Goal: Task Accomplishment & Management: Complete application form

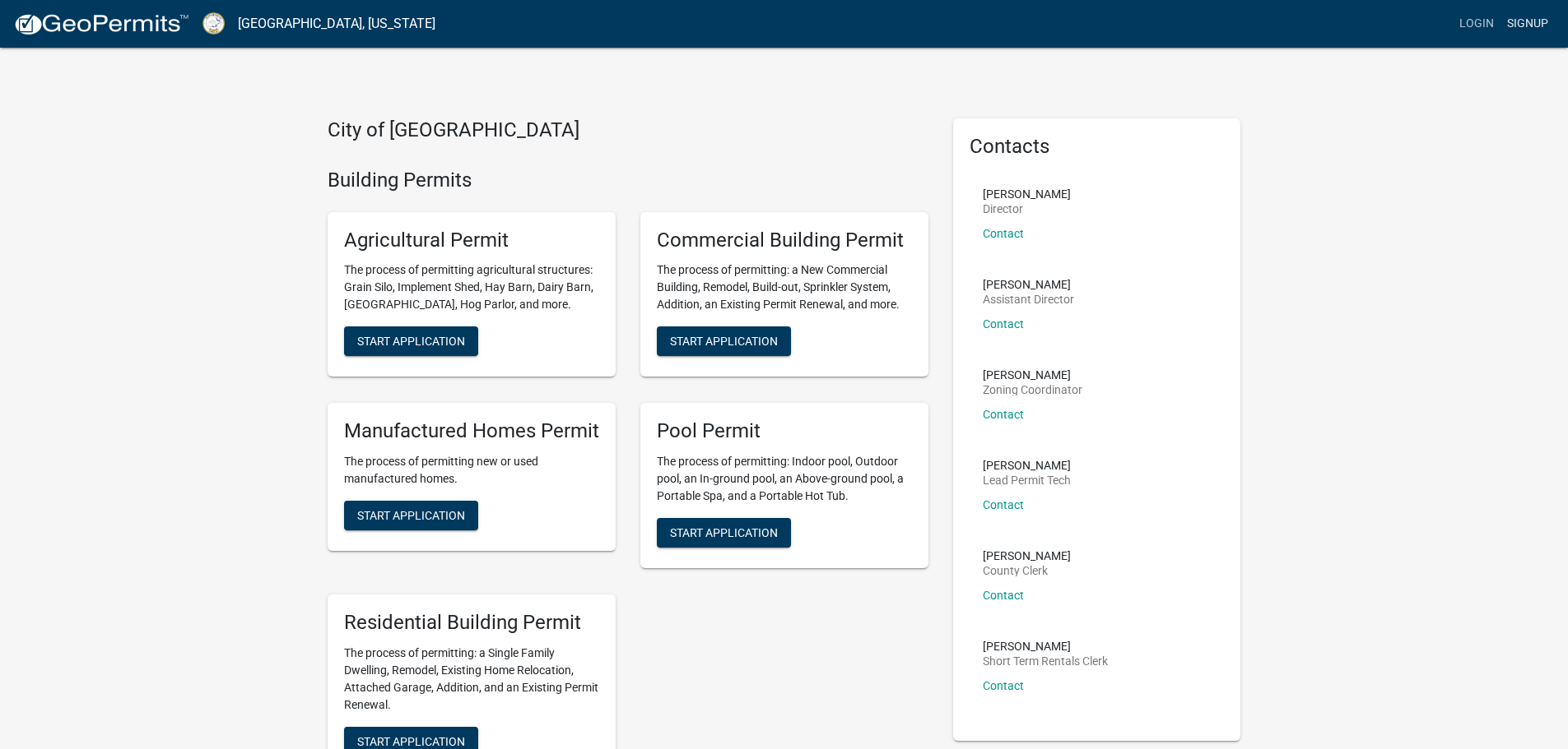
click at [1551, 24] on link "Signup" at bounding box center [1527, 23] width 54 height 31
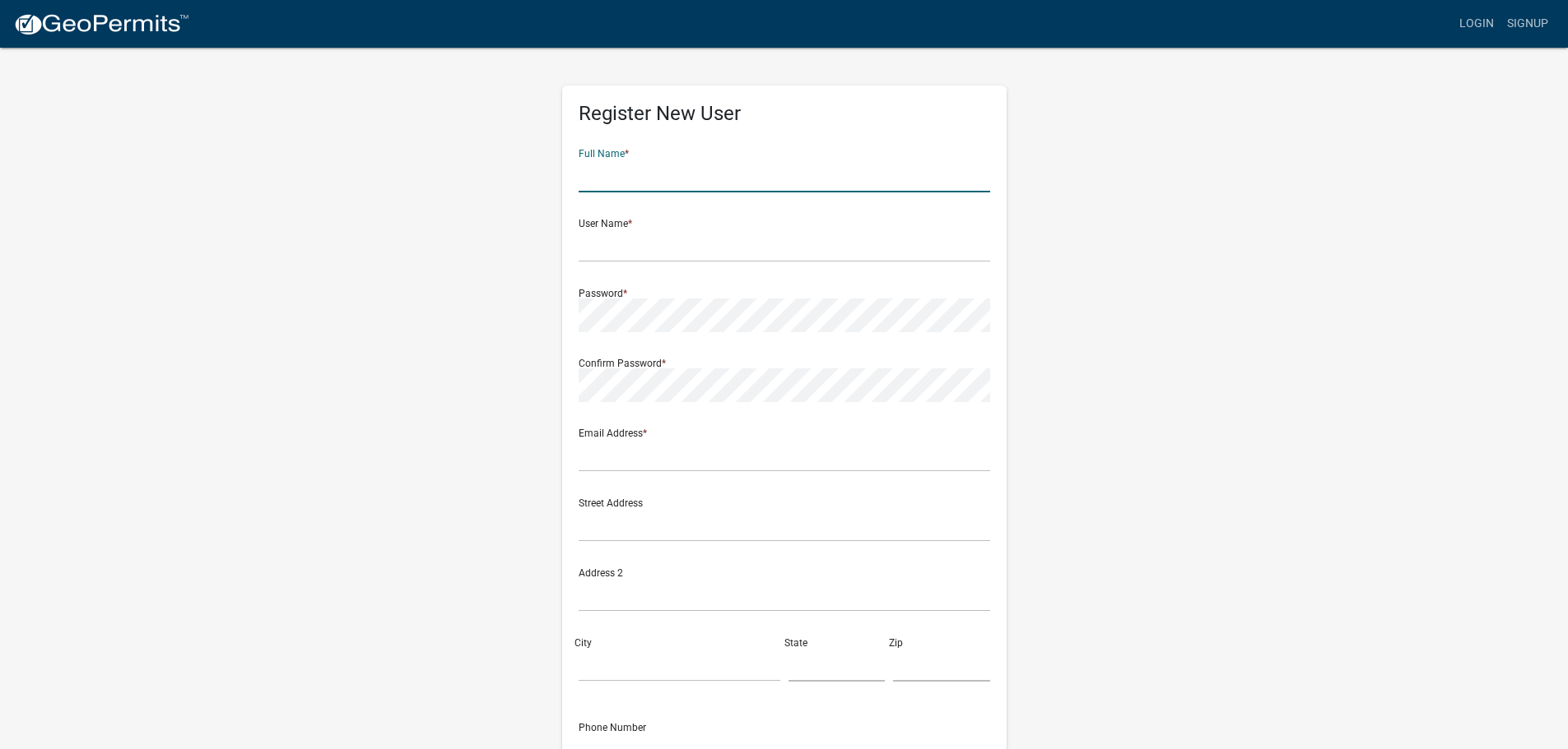
click at [604, 174] on input "text" at bounding box center [784, 175] width 411 height 34
type input "a"
type input "Anton Terrell Brodie"
click at [625, 256] on input "text" at bounding box center [784, 245] width 411 height 34
type input "t"
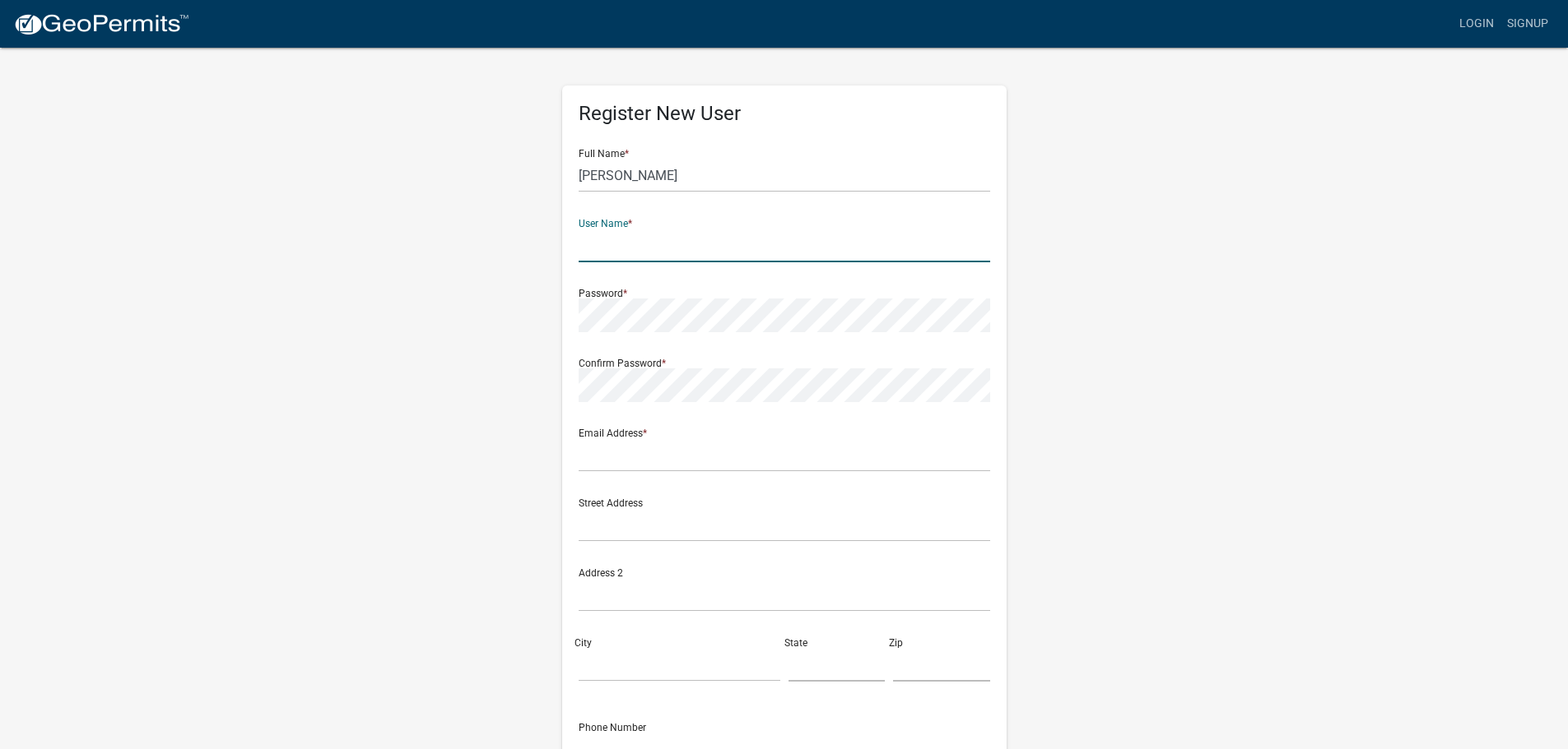
type input "t"
type input "TrueLegacy2017"
click at [615, 464] on input "text" at bounding box center [784, 455] width 411 height 34
type input "a"
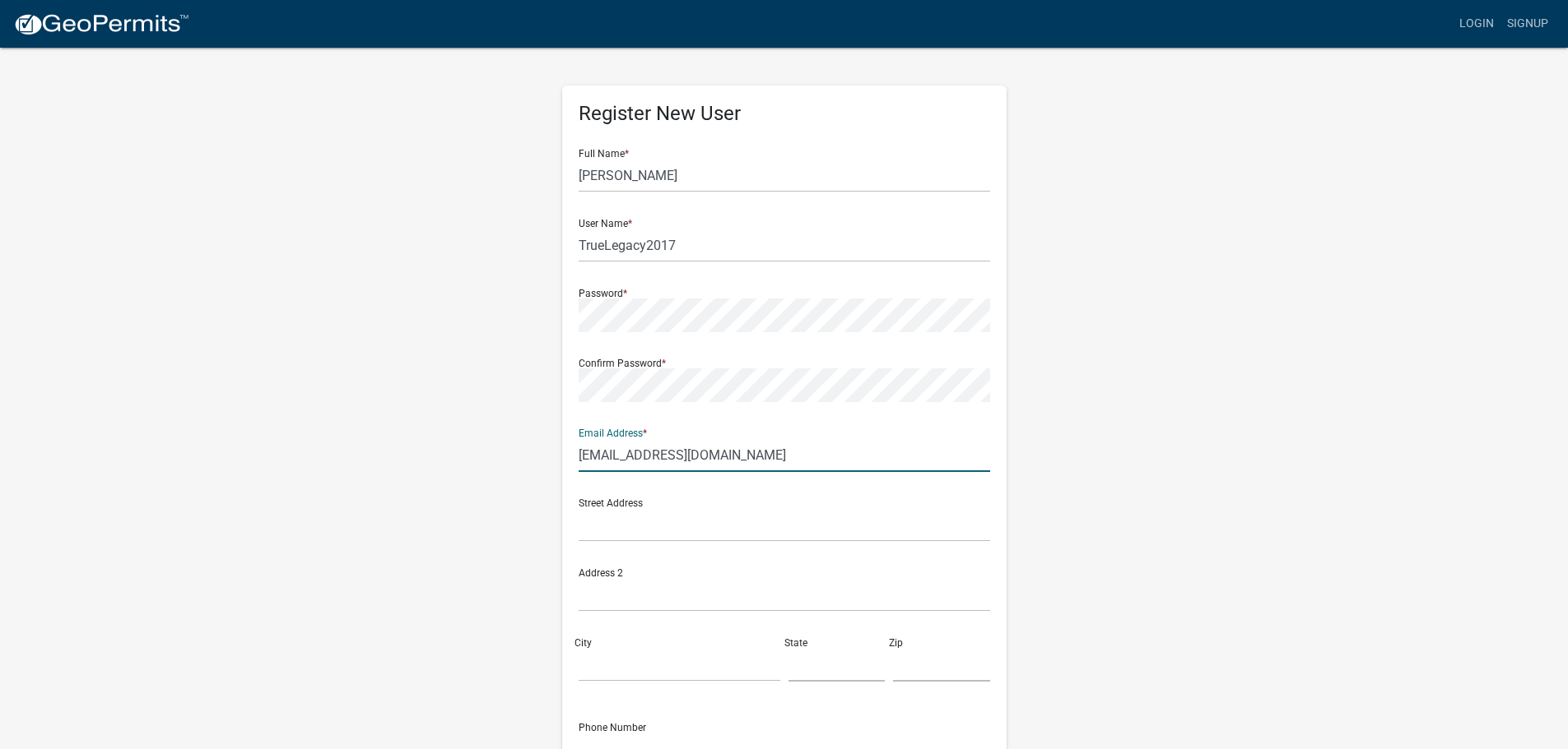
type input "truelegacyservices@gmail.com"
click at [596, 529] on input "text" at bounding box center [784, 525] width 411 height 34
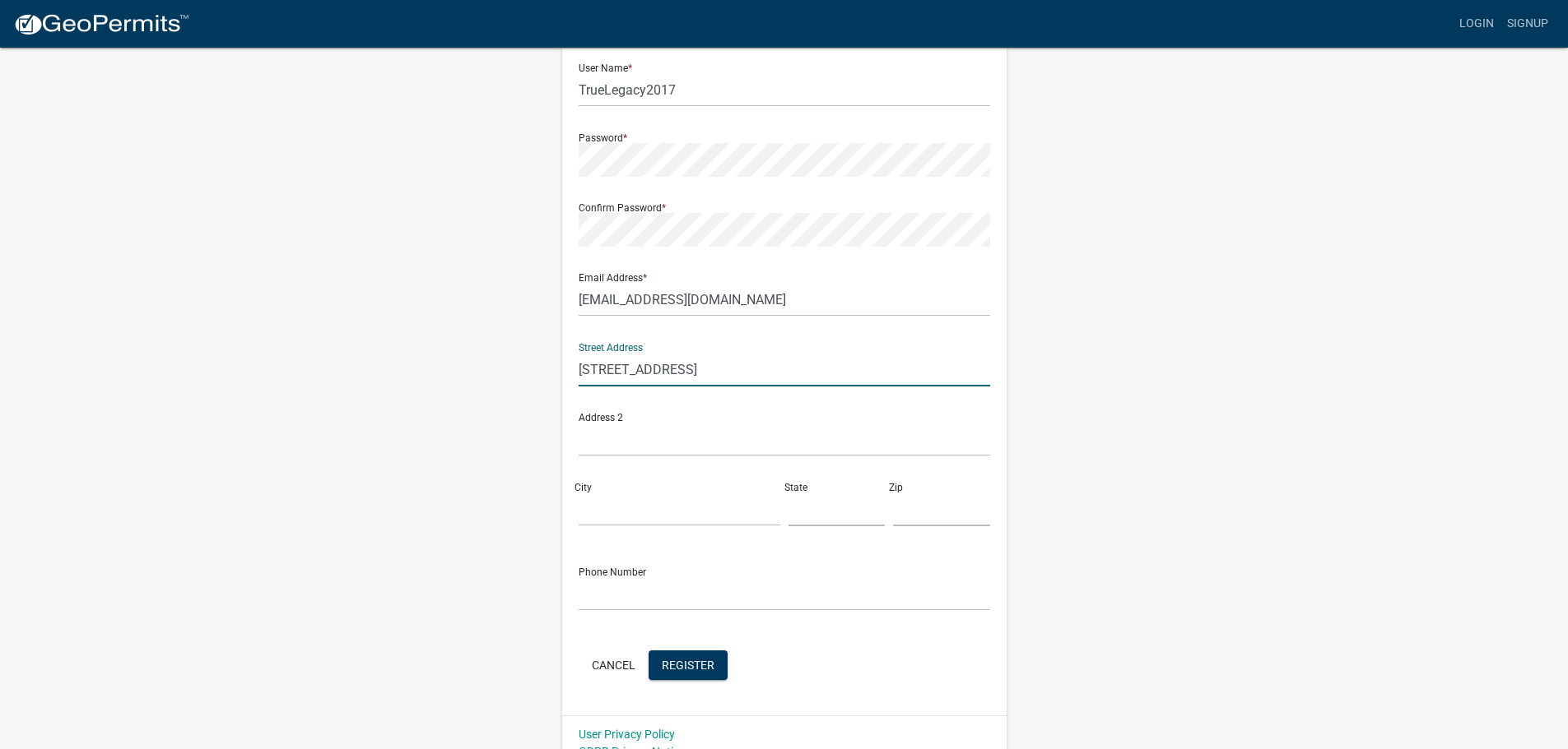
scroll to position [164, 0]
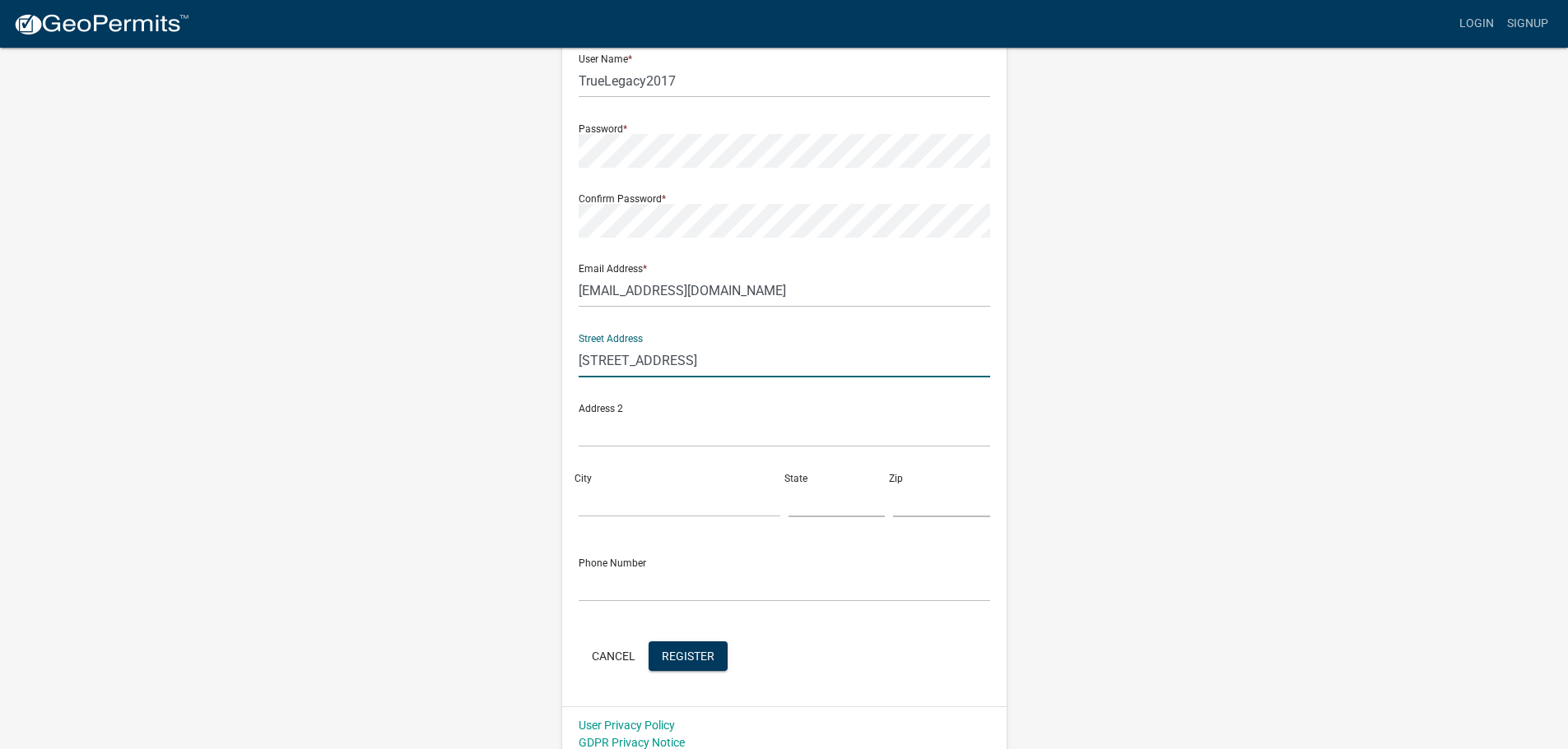
type input "411 avant rd"
click at [625, 485] on input "City" at bounding box center [679, 500] width 201 height 34
type input "Eatonton"
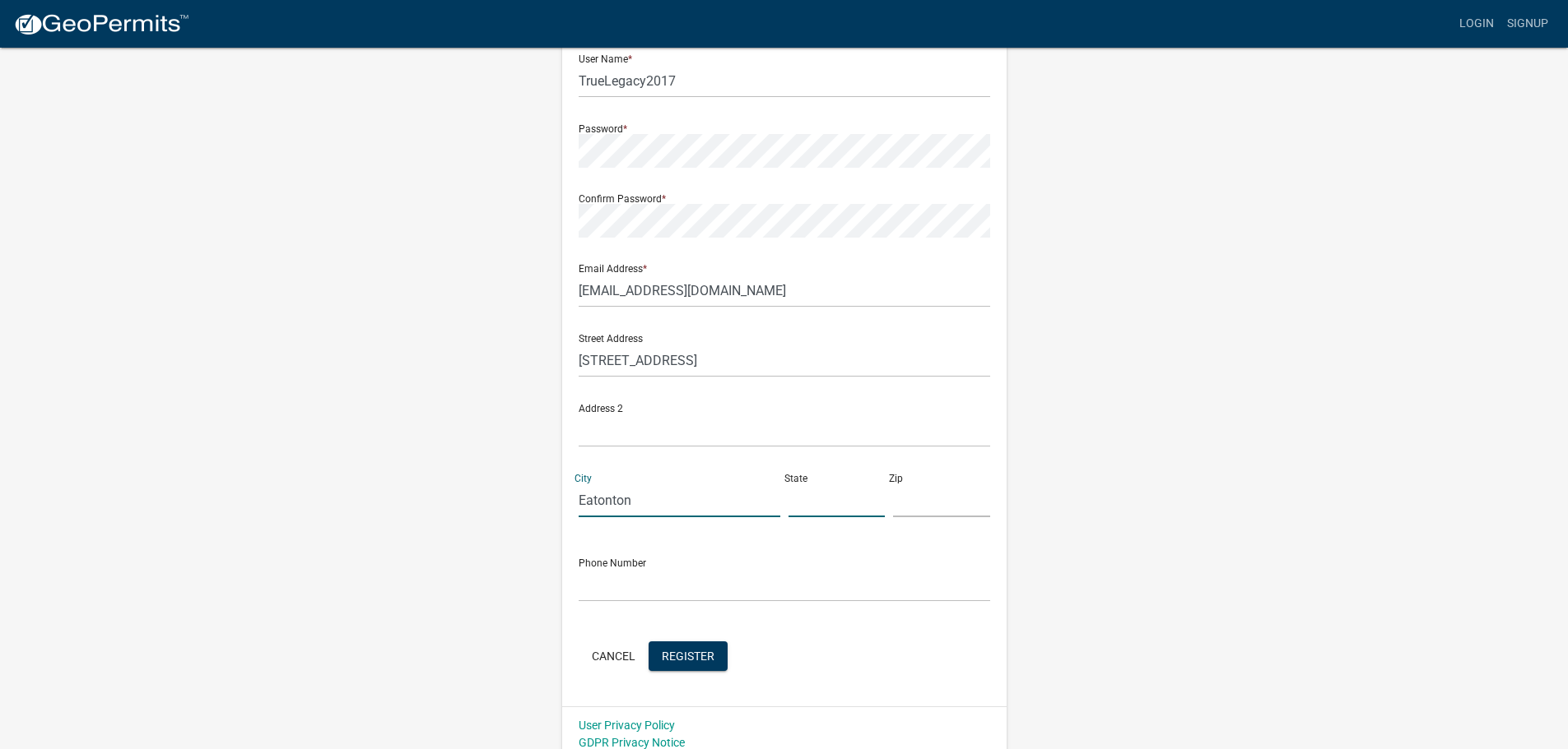
type input "Ga"
type input "31024"
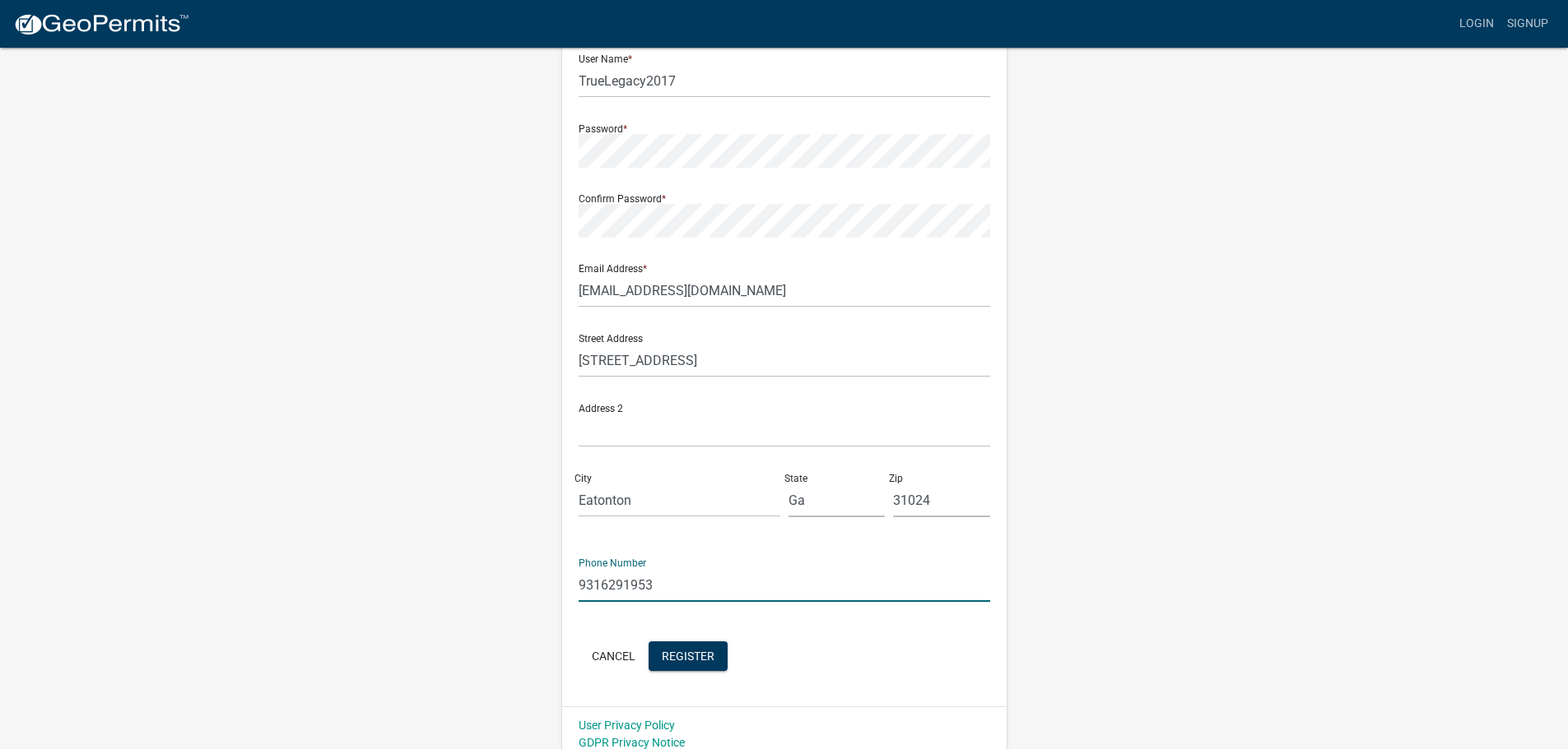
click at [666, 577] on input "9316291953" at bounding box center [784, 585] width 411 height 34
type input "9"
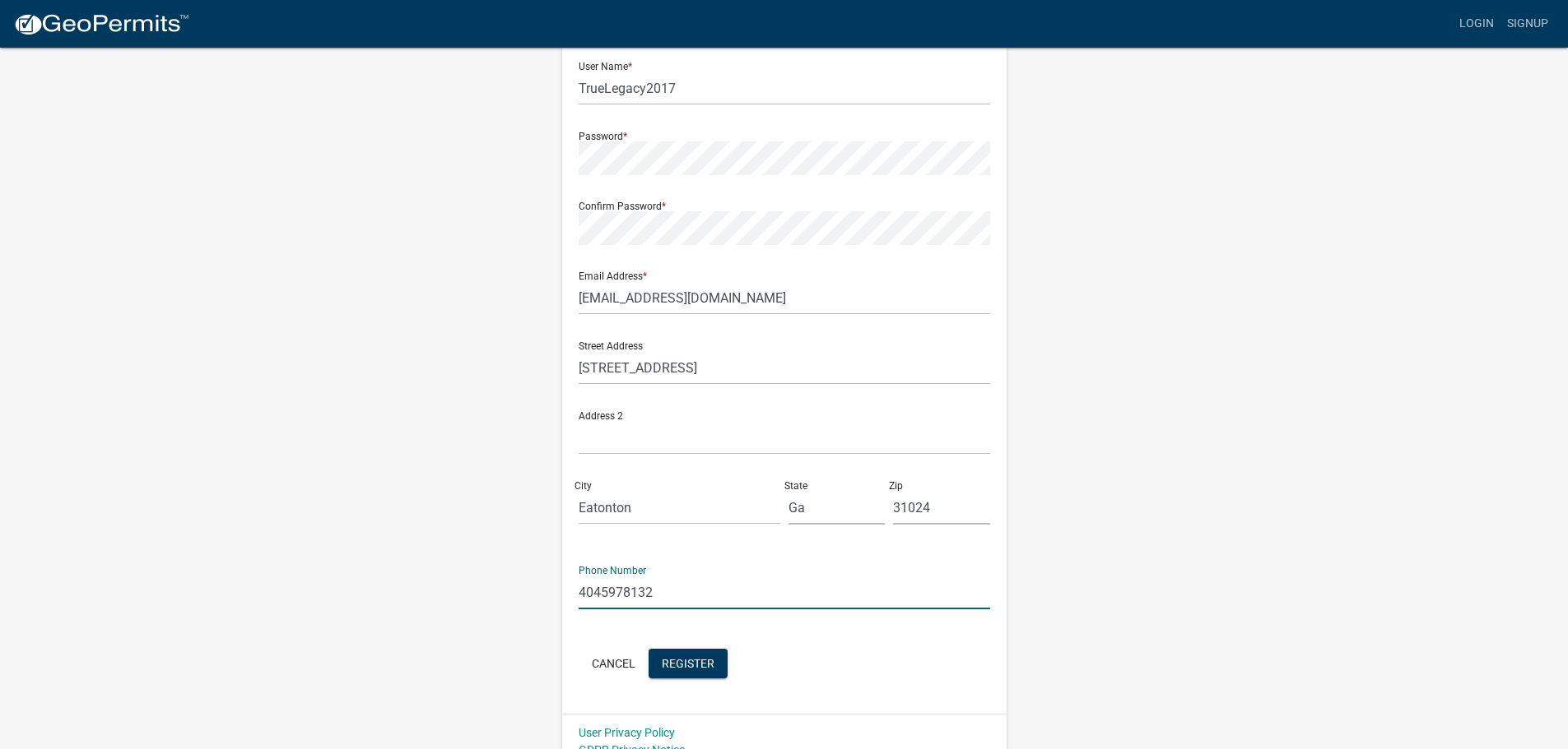
scroll to position [177, 0]
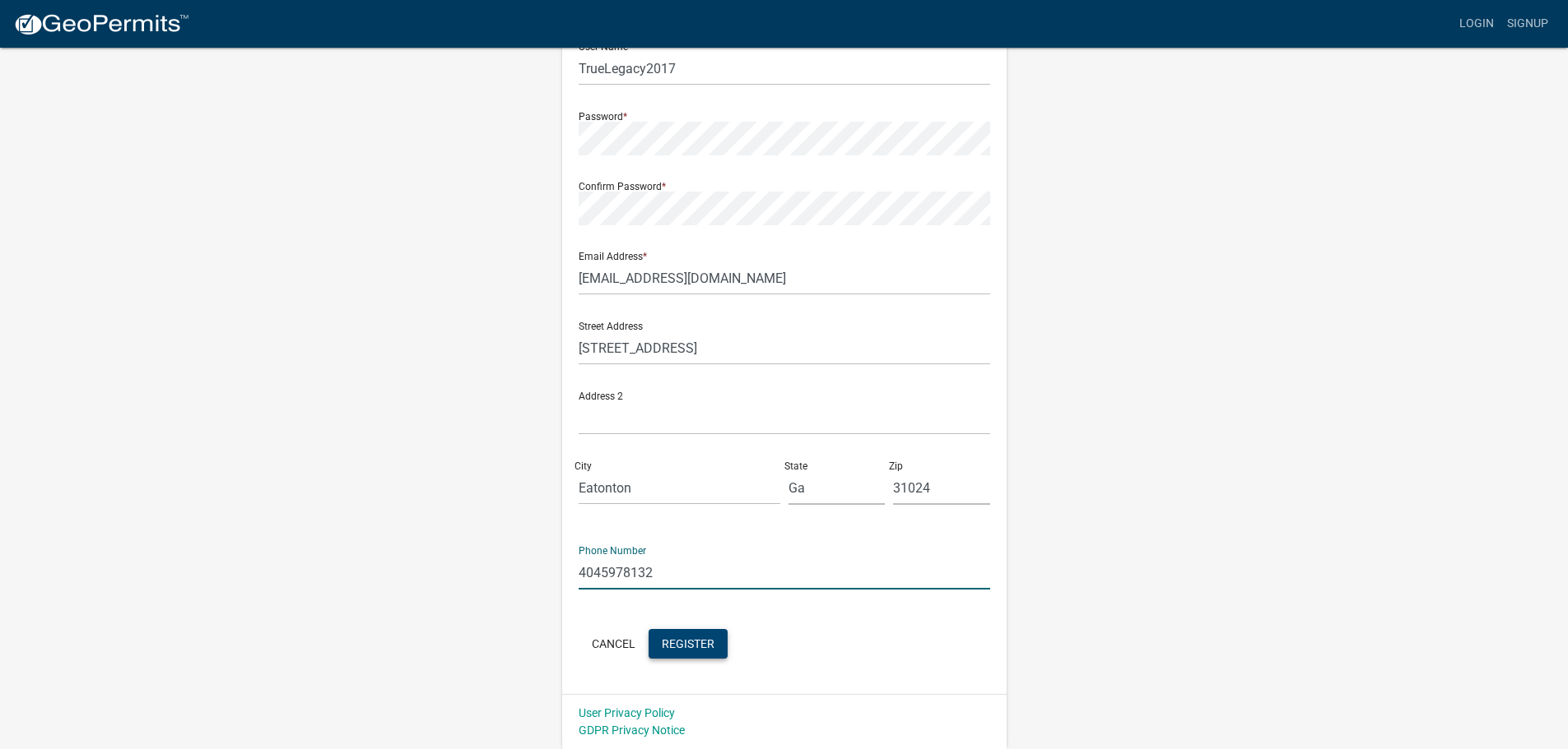
type input "4045978132"
click at [702, 652] on button "Register" at bounding box center [687, 644] width 79 height 29
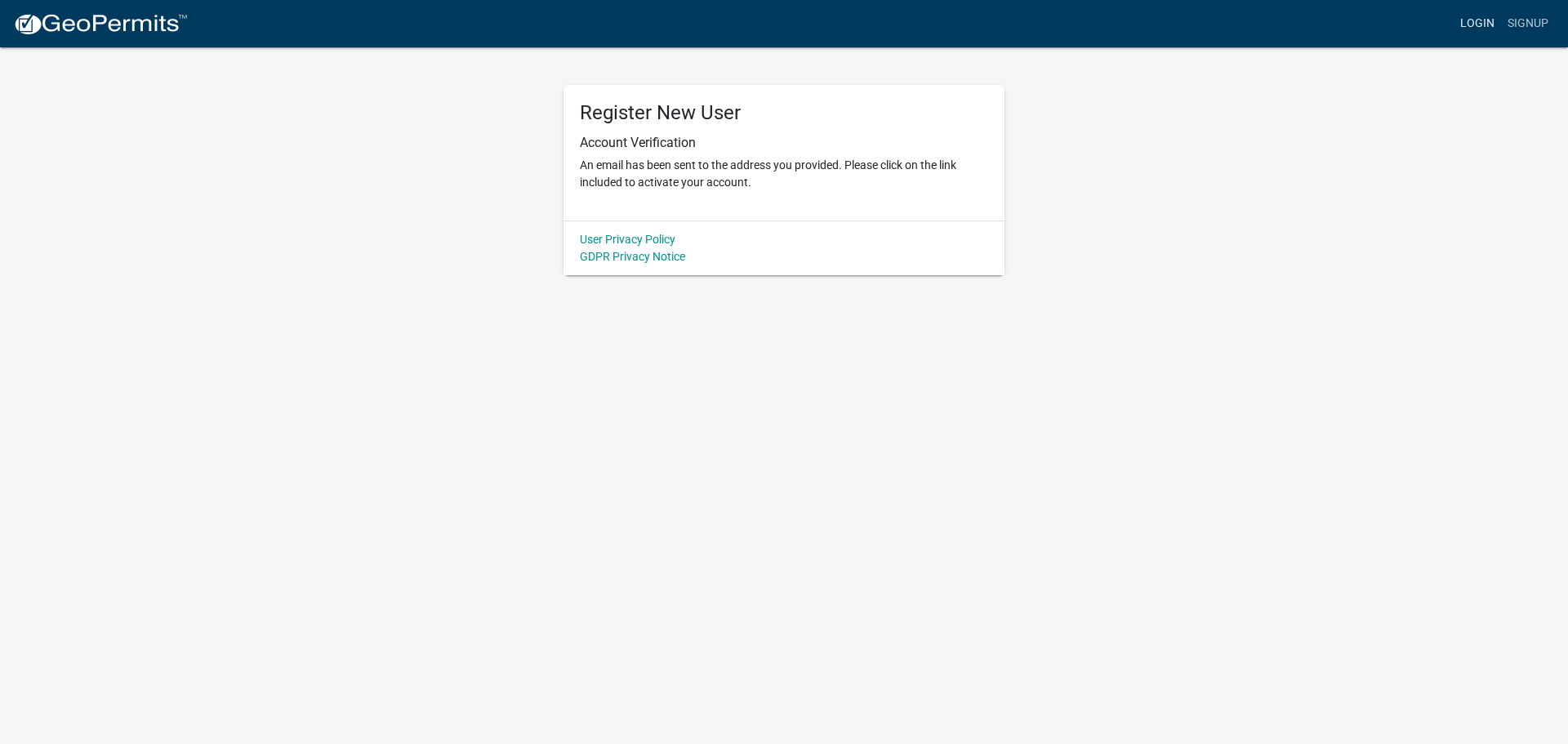
click at [1487, 30] on link "Login" at bounding box center [1477, 23] width 47 height 31
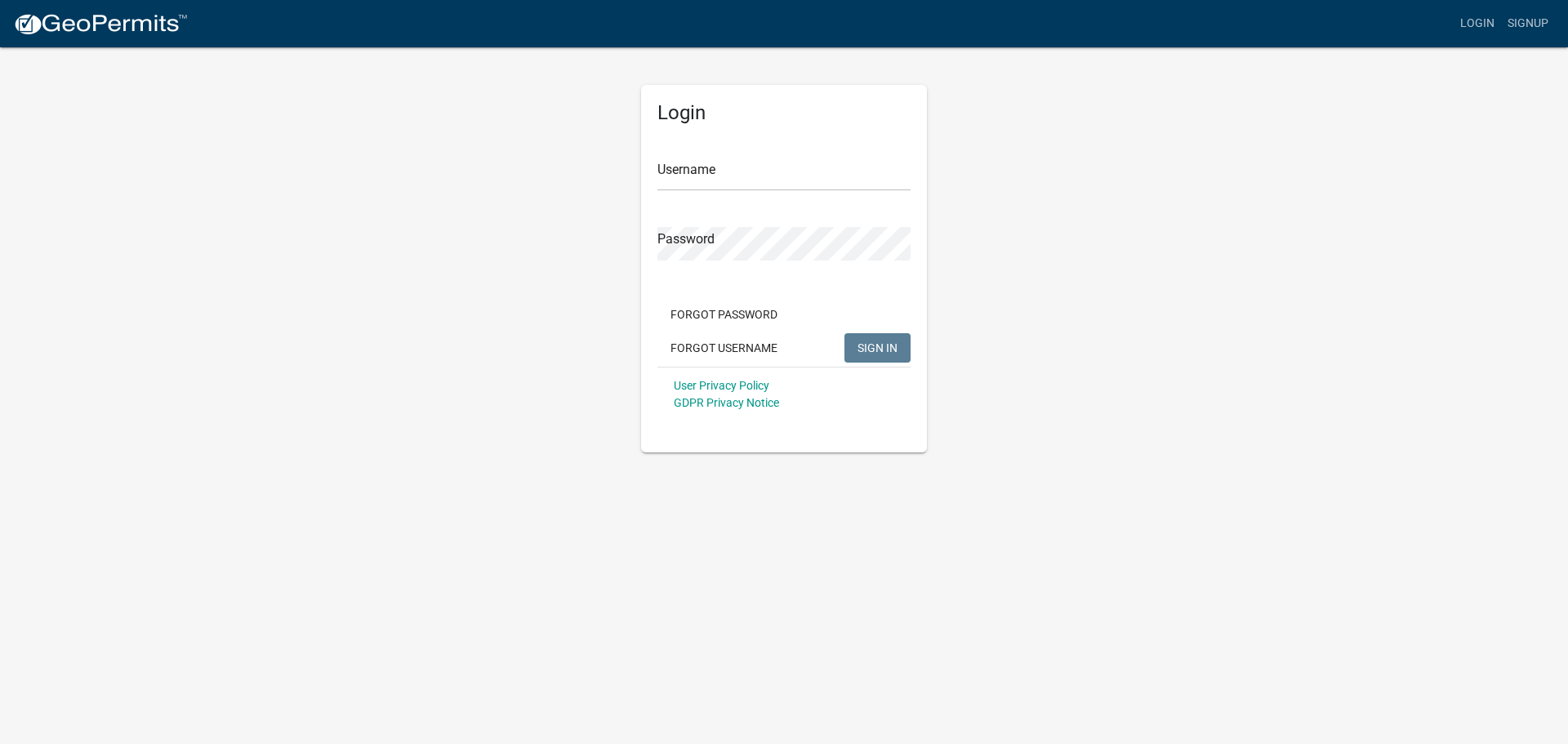
click at [828, 141] on div "Username" at bounding box center [784, 163] width 253 height 56
click at [806, 169] on input "Username" at bounding box center [784, 174] width 253 height 34
type input "t"
type input "TrueLegacy2017"
click at [899, 347] on button "SIGN IN" at bounding box center [877, 347] width 67 height 29
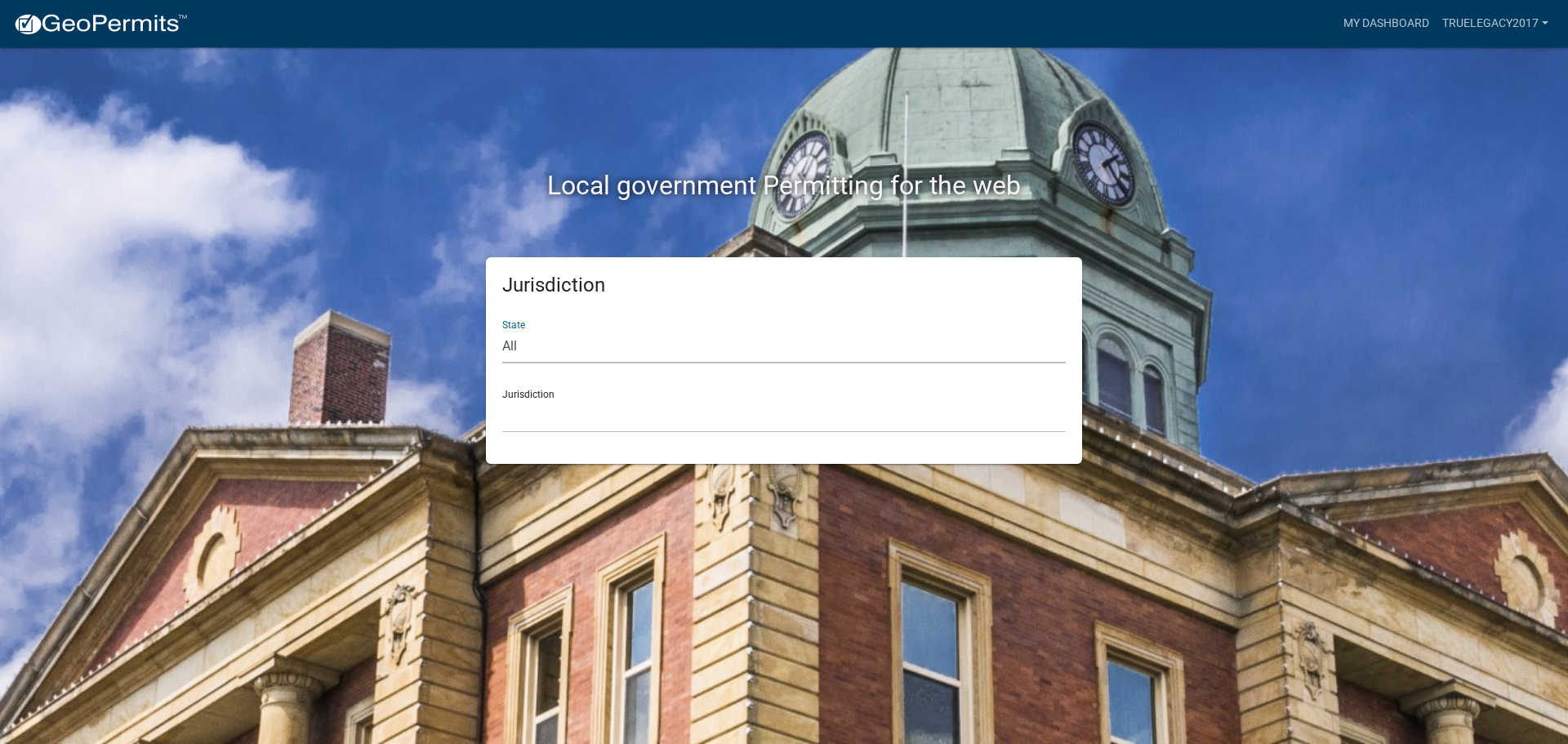
click at [509, 349] on select "All Colorado Georgia Indiana Iowa Kansas Minnesota Ohio South Carolina Wisconsin" at bounding box center [784, 346] width 564 height 34
select select "[US_STATE]"
click at [503, 330] on select "All Colorado Georgia Indiana Iowa Kansas Minnesota Ohio South Carolina Wisconsin" at bounding box center [784, 346] width 564 height 34
click at [546, 411] on select "Carroll County, Georgia Cook County, Georgia Crawford County, Georgia Gilmer Co…" at bounding box center [784, 416] width 564 height 34
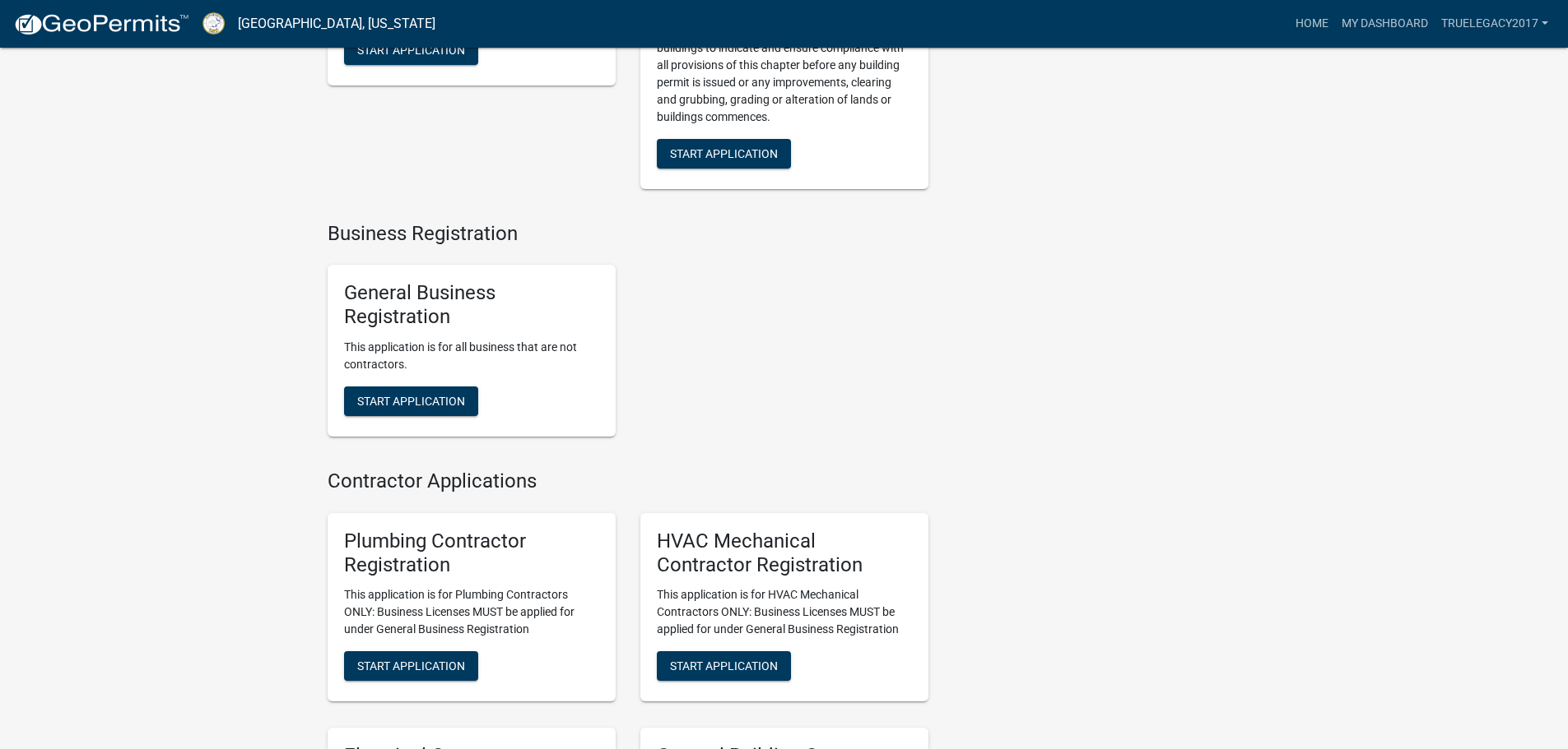
scroll to position [2961, 0]
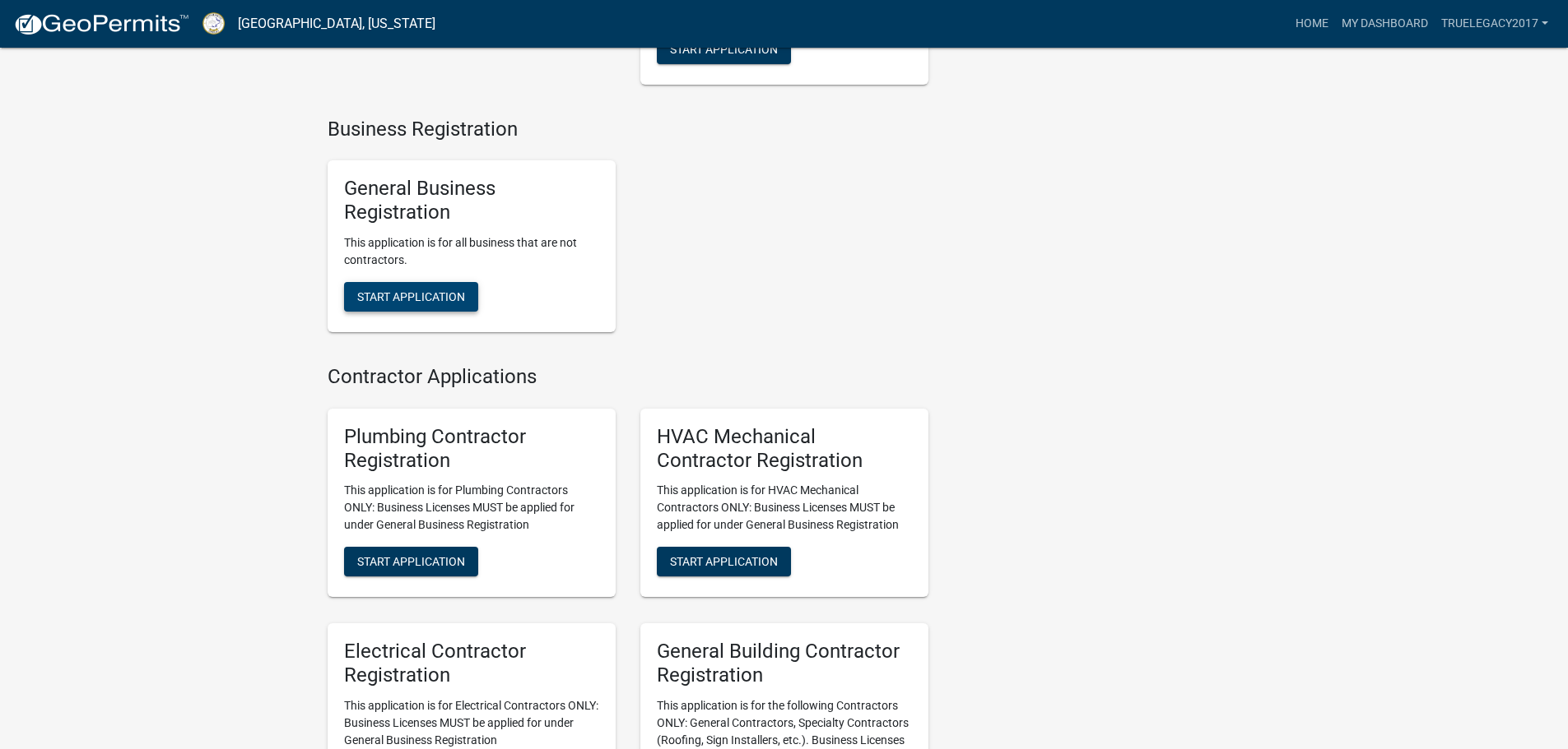
click at [442, 303] on span "Start Application" at bounding box center [410, 297] width 108 height 14
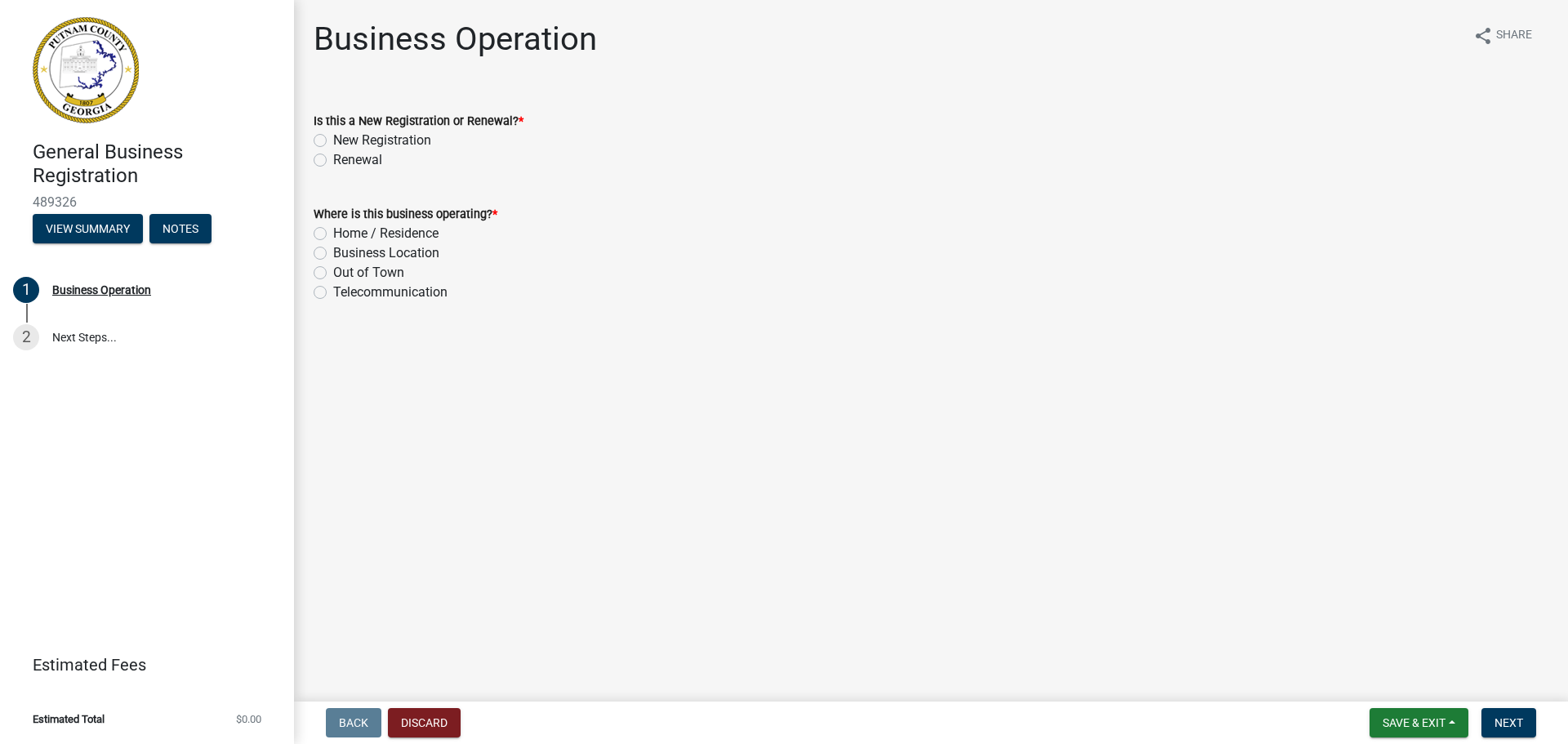
click at [325, 165] on div "Renewal" at bounding box center [931, 160] width 1235 height 19
click at [333, 165] on label "Renewal" at bounding box center [357, 160] width 49 height 19
click at [333, 161] on input "Renewal" at bounding box center [338, 155] width 11 height 11
radio input "true"
click at [333, 232] on label "Home / Residence" at bounding box center [385, 234] width 105 height 19
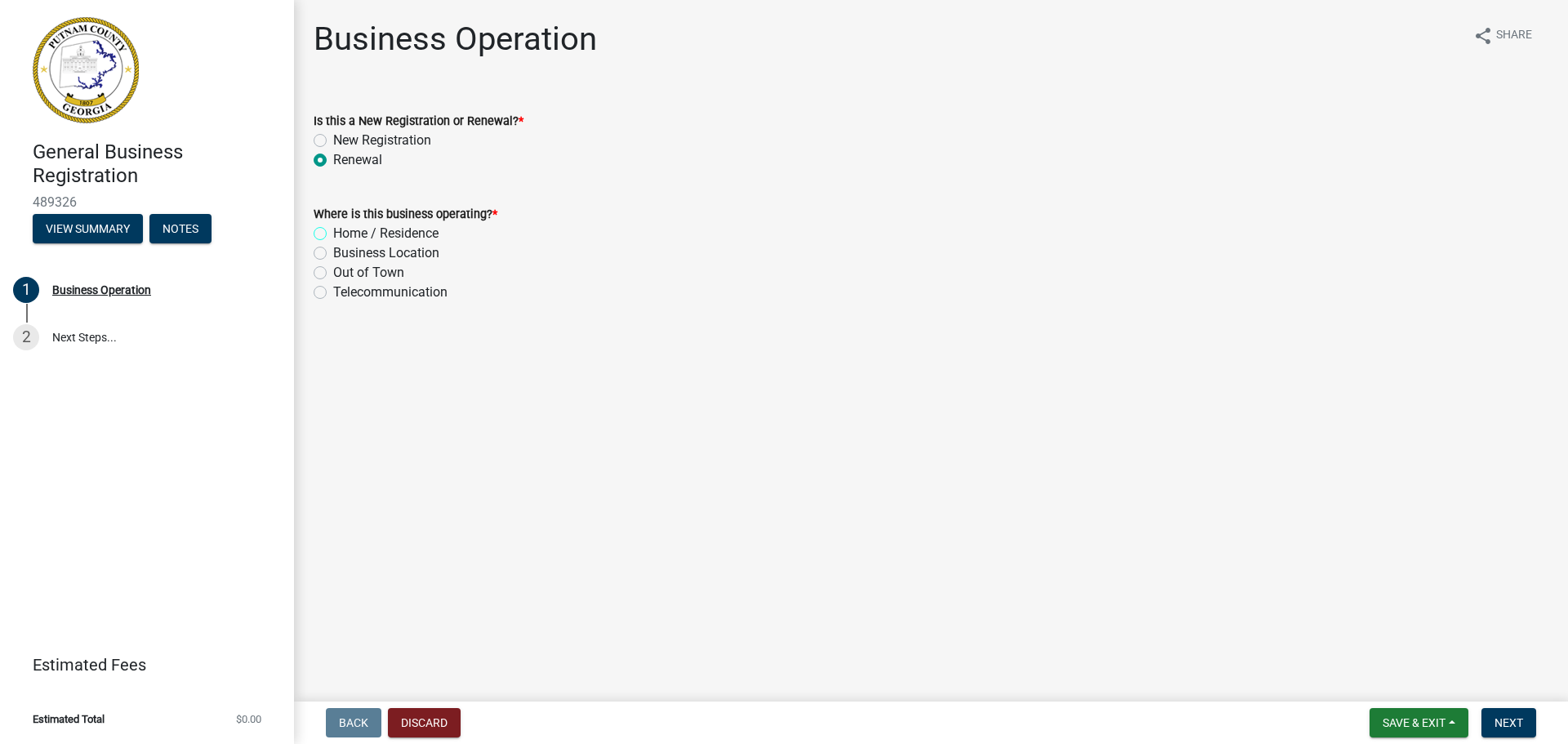
click at [333, 232] on input "Home / Residence" at bounding box center [338, 229] width 11 height 11
radio input "true"
click at [1504, 711] on button "Next" at bounding box center [1509, 723] width 55 height 29
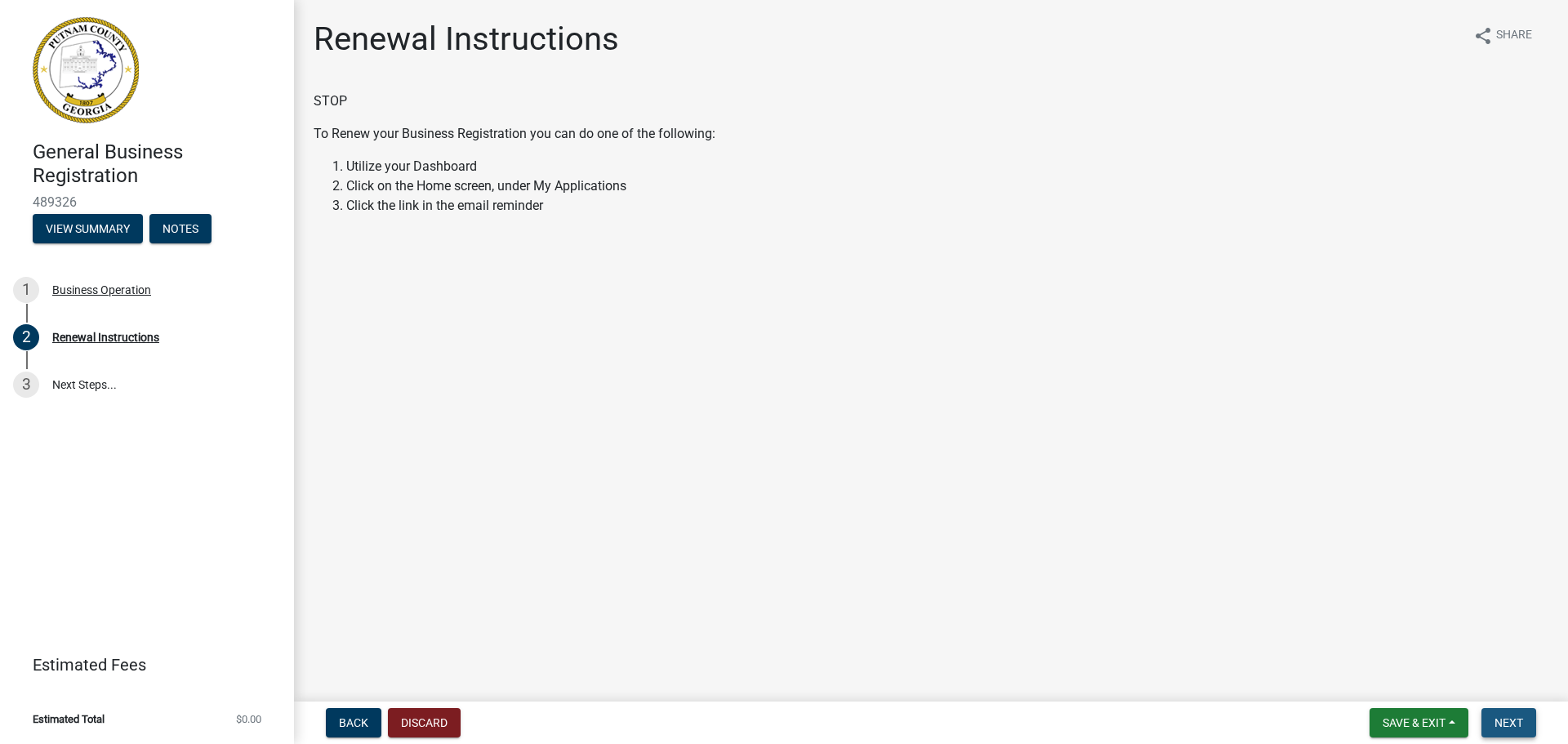
click at [1510, 715] on button "Next" at bounding box center [1509, 723] width 55 height 29
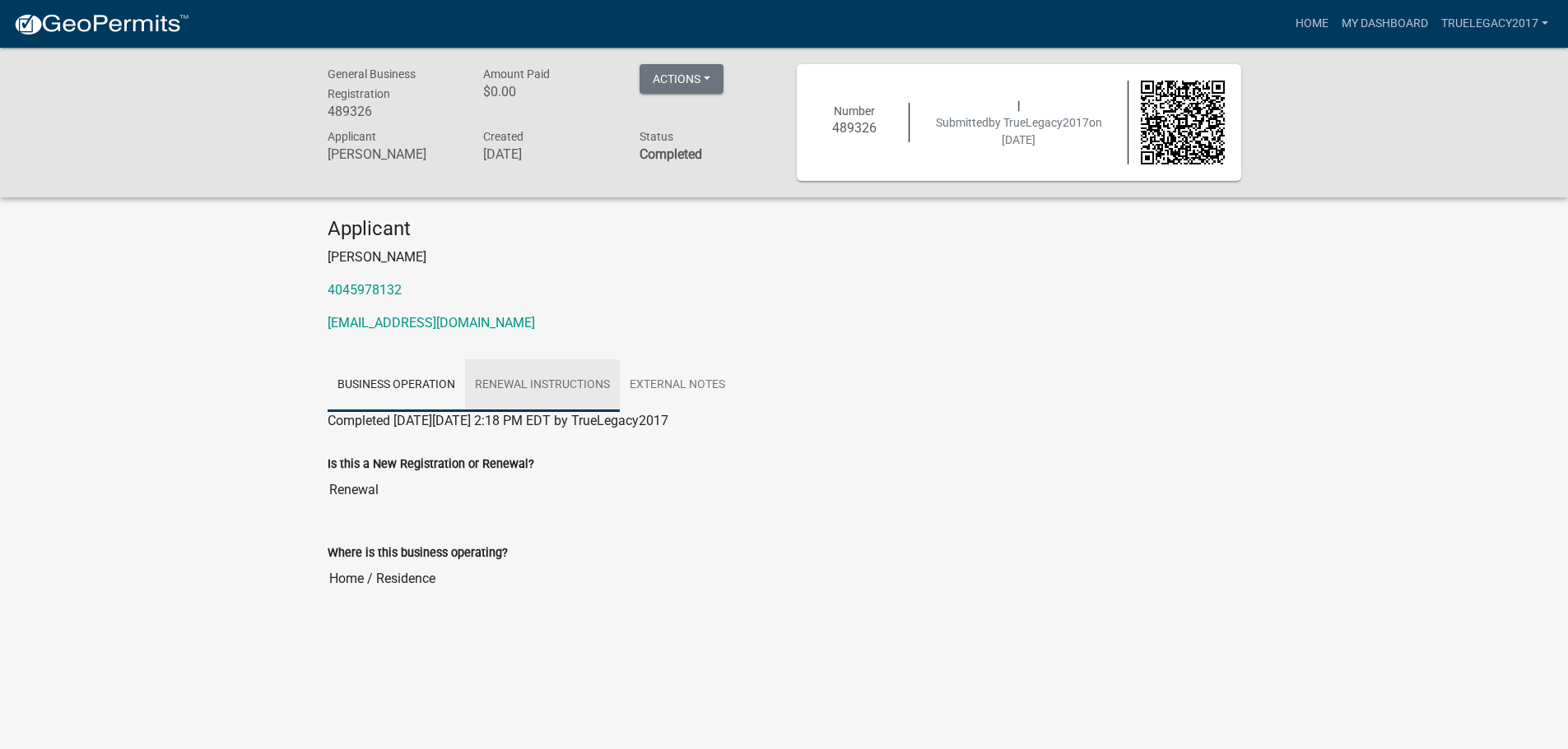
click at [510, 387] on link "Renewal Instructions" at bounding box center [541, 386] width 155 height 52
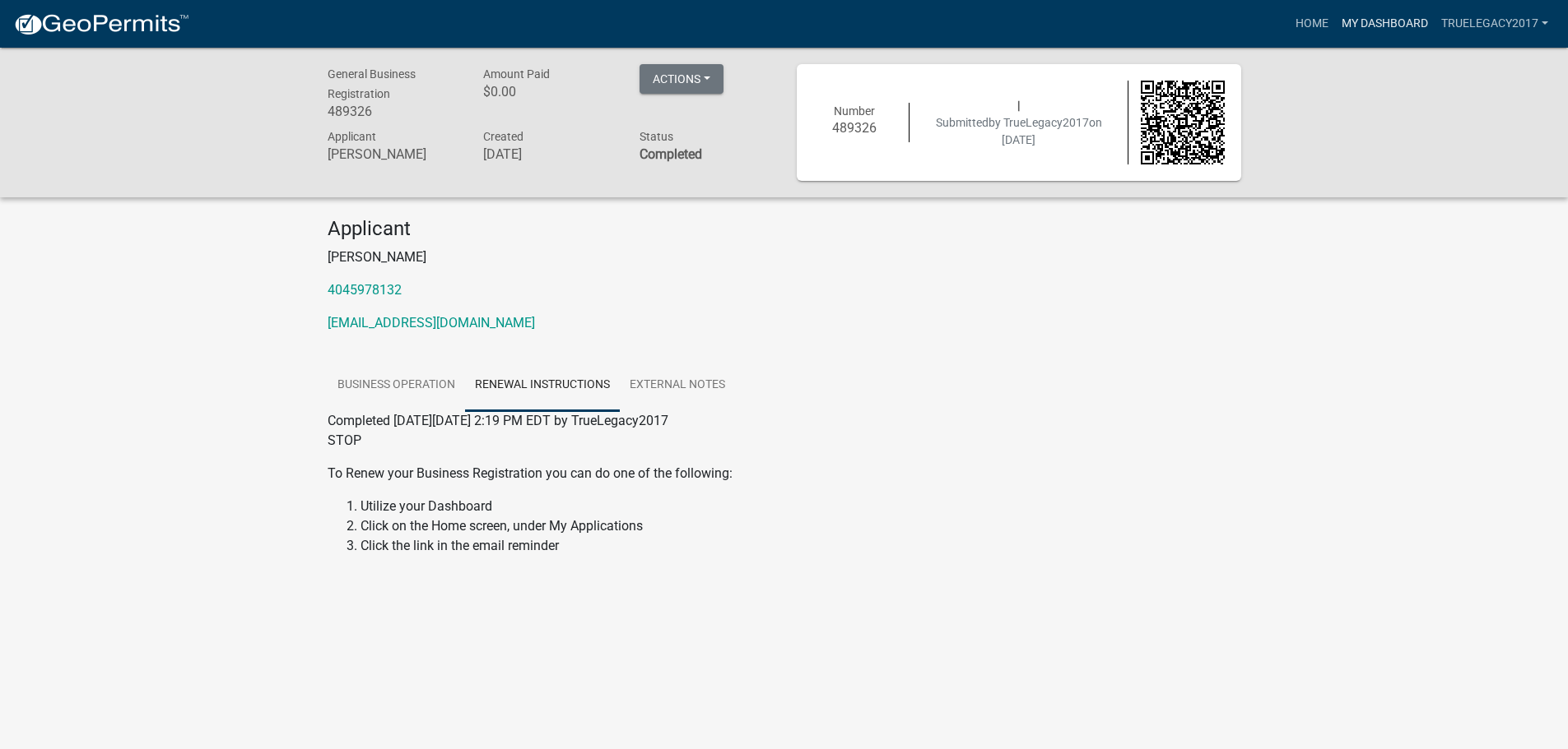
click at [1385, 25] on link "My Dashboard" at bounding box center [1384, 23] width 99 height 31
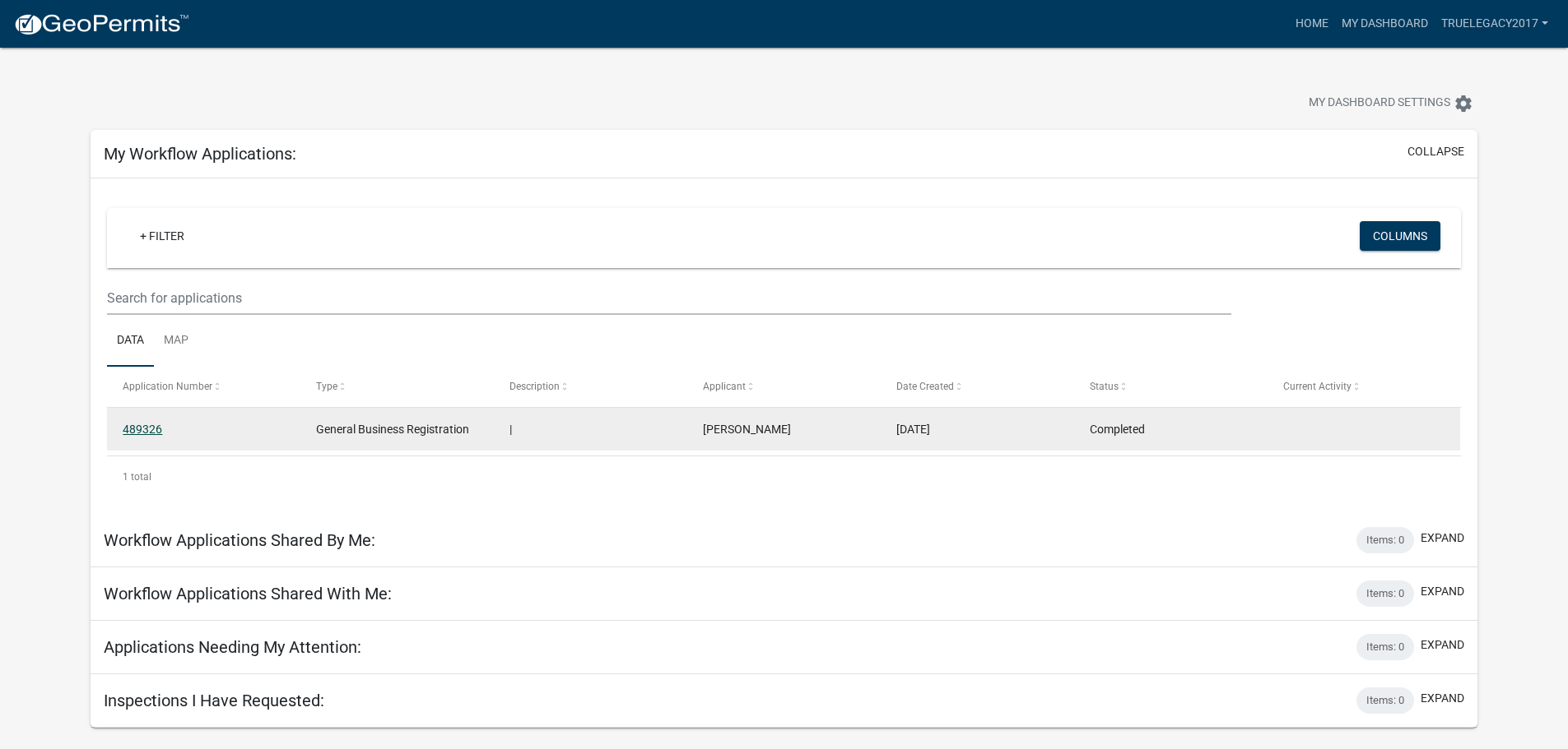
click at [131, 423] on link "489326" at bounding box center [142, 429] width 40 height 14
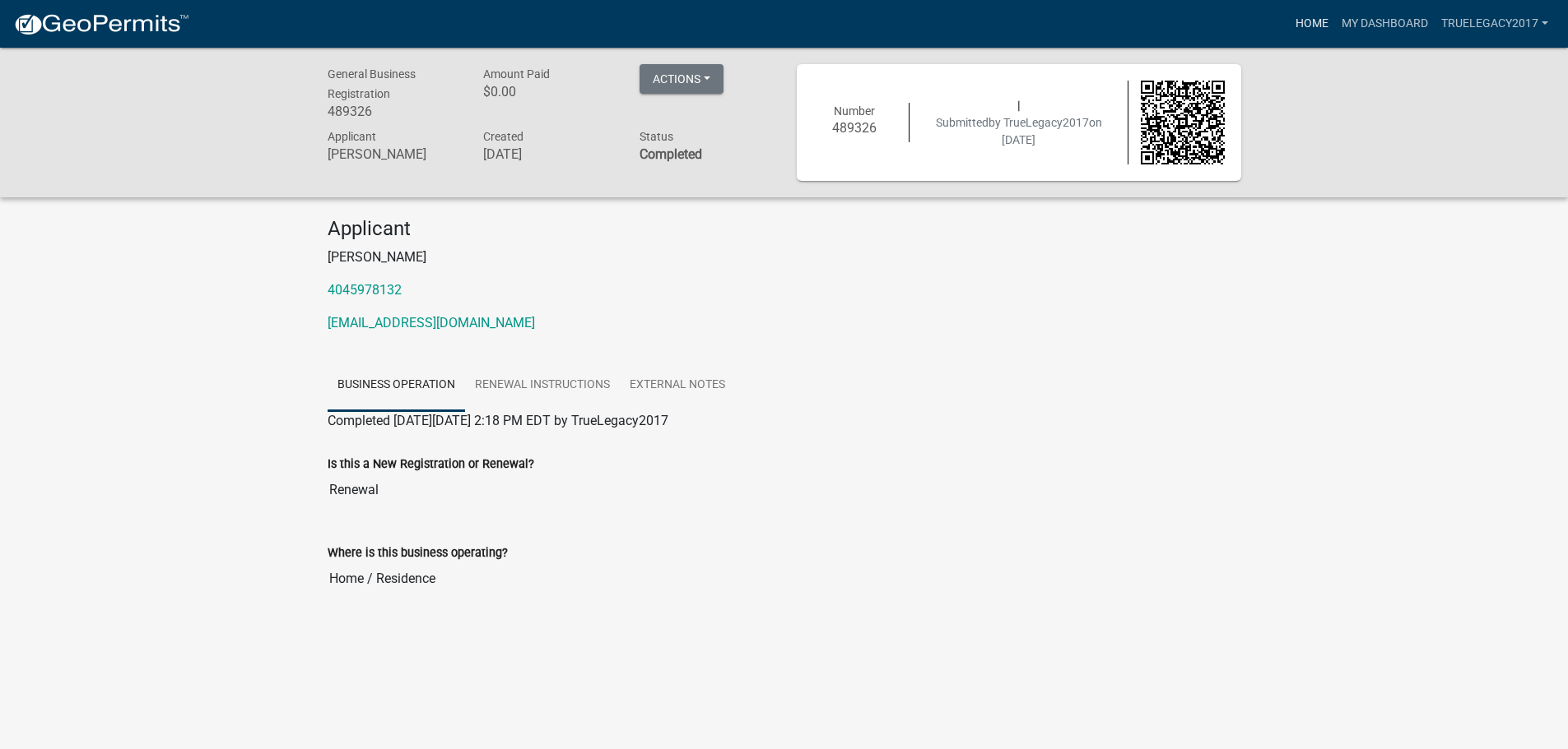
click at [1298, 21] on link "Home" at bounding box center [1311, 23] width 46 height 31
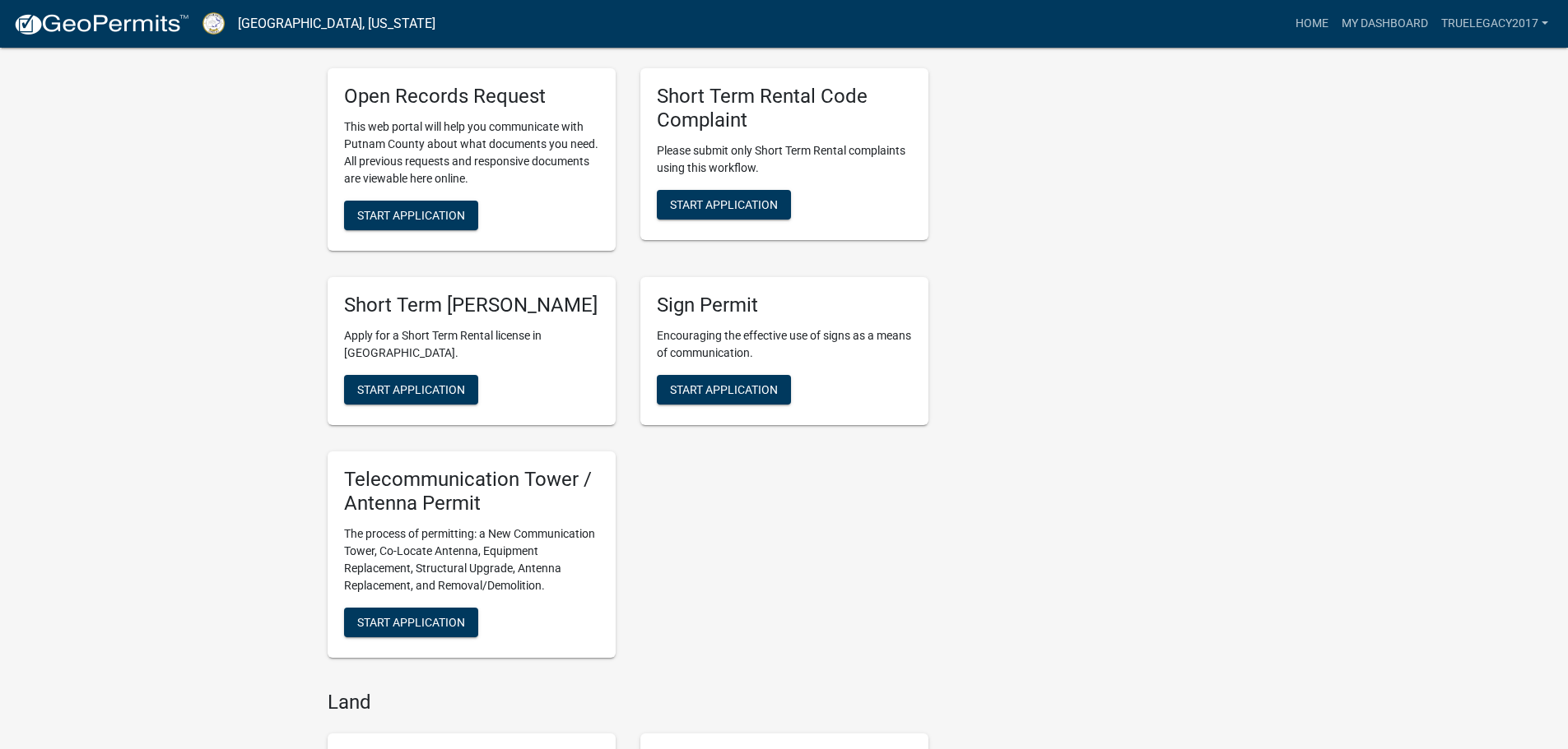
scroll to position [1481, 0]
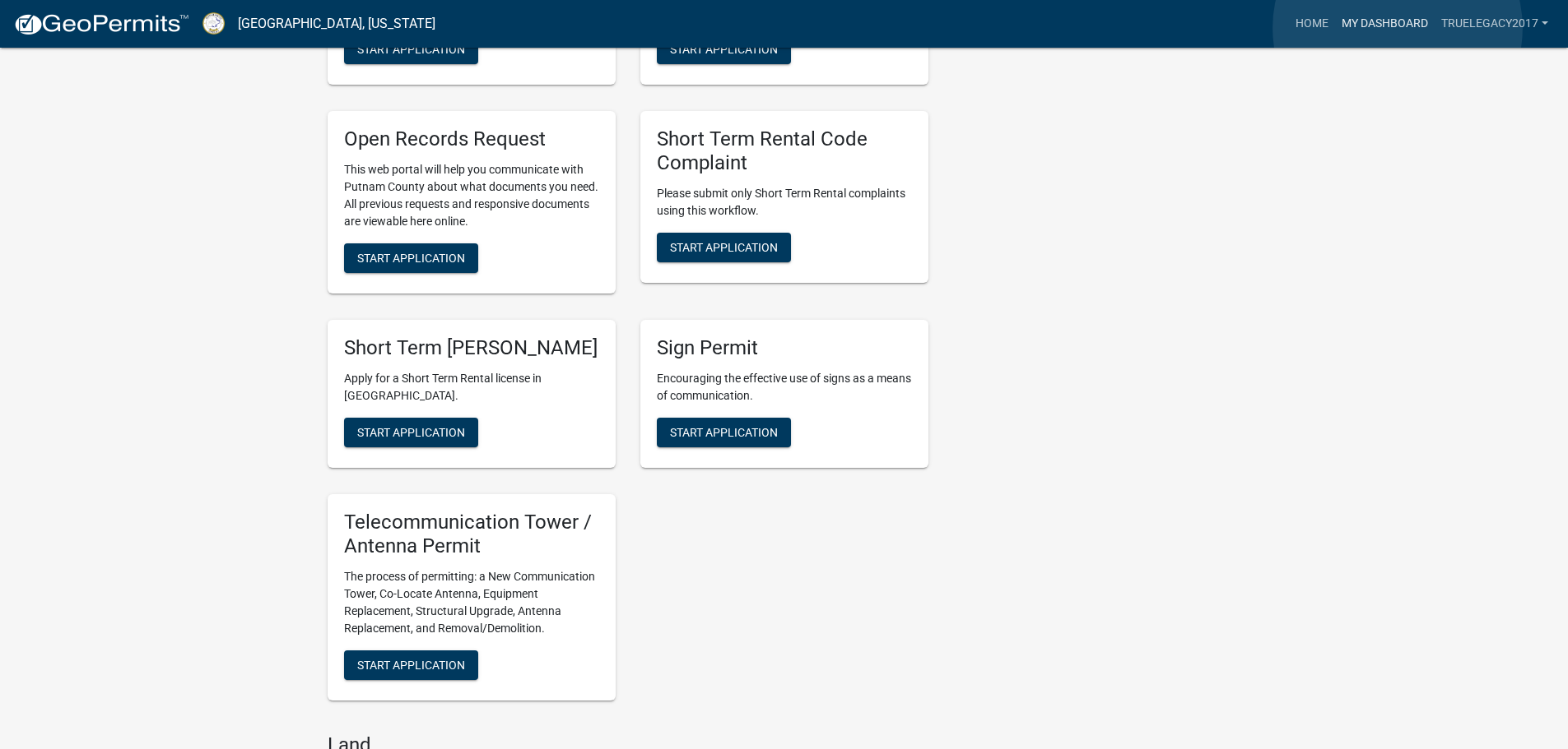
click at [1398, 28] on link "My Dashboard" at bounding box center [1384, 23] width 99 height 31
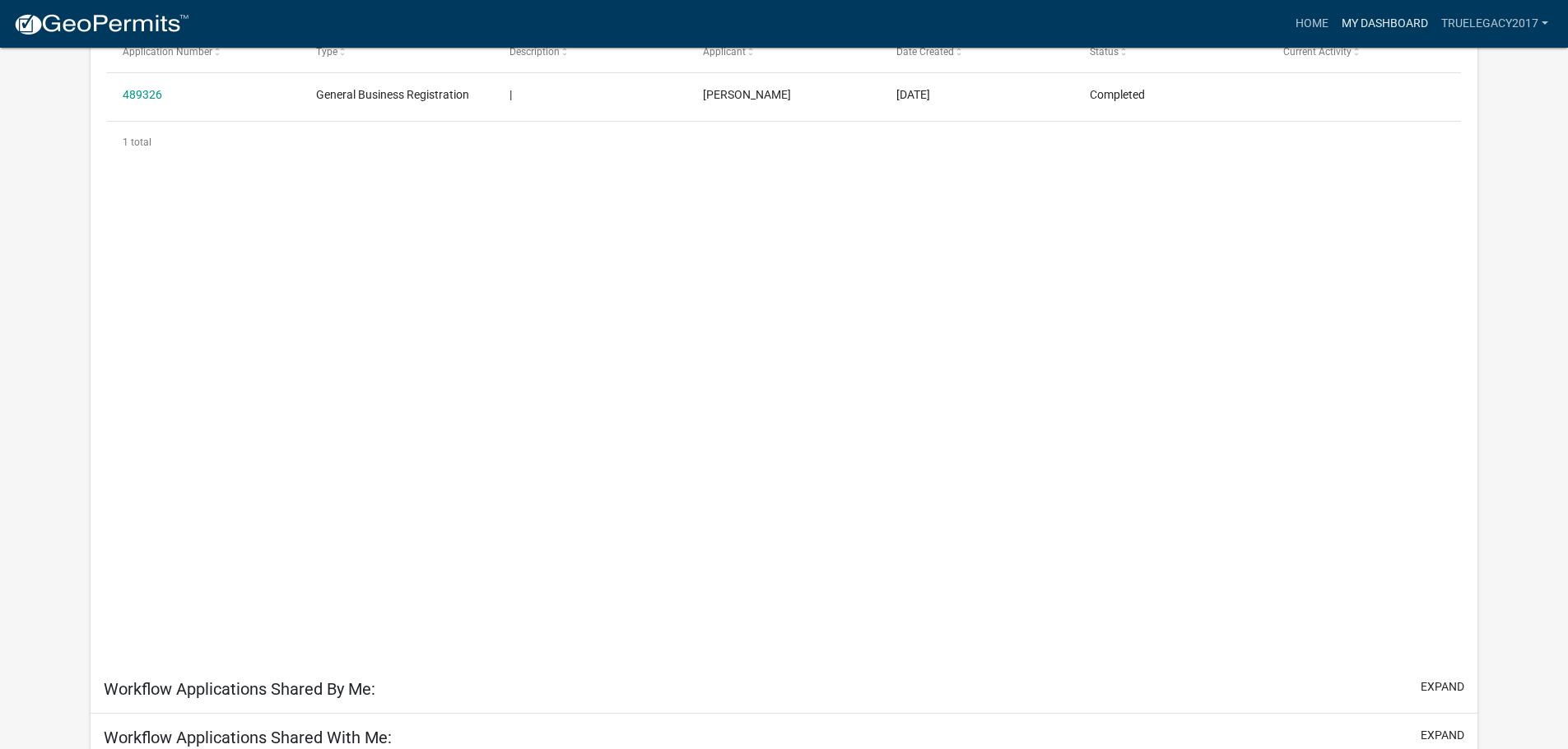
scroll to position [48, 0]
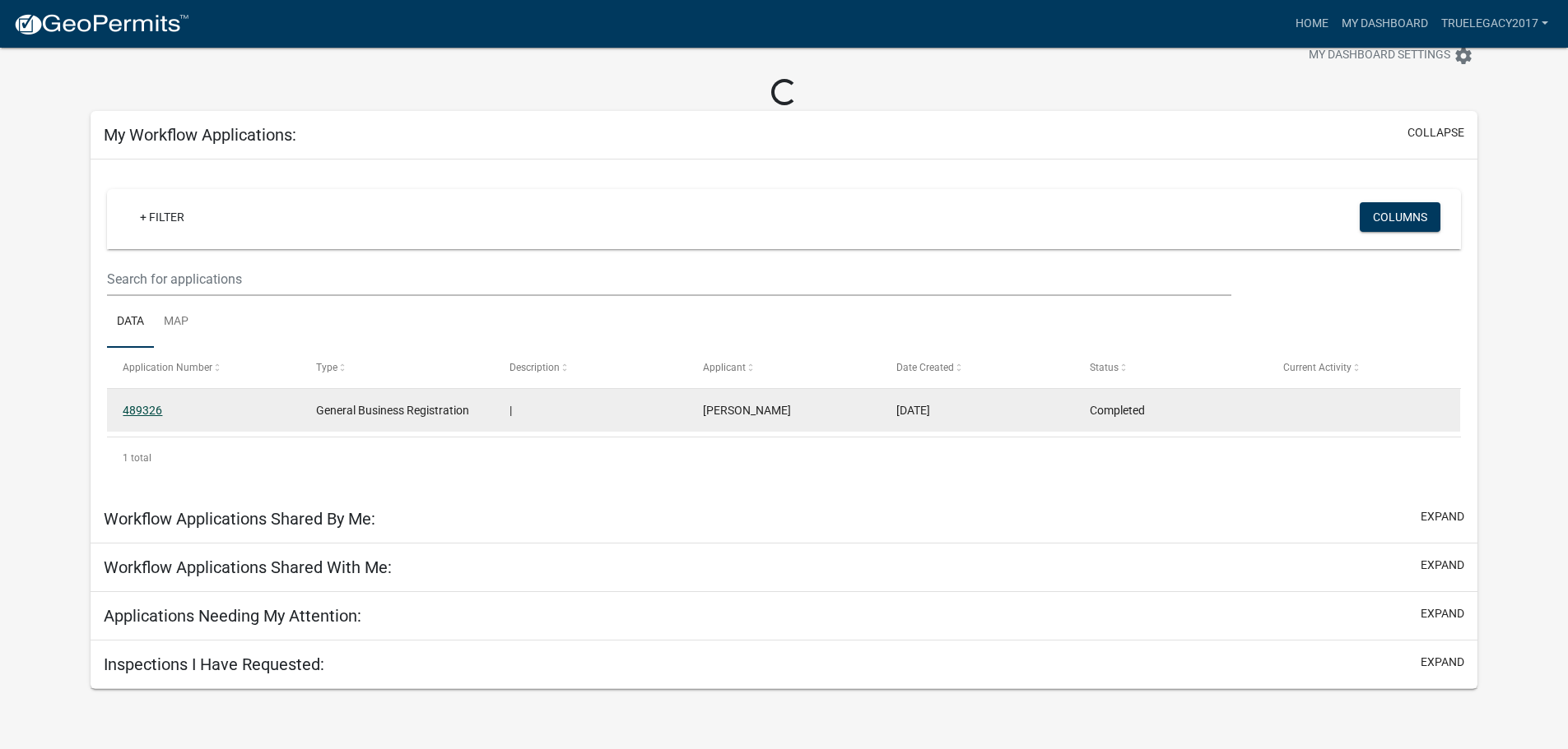
click at [133, 404] on link "489326" at bounding box center [142, 411] width 40 height 14
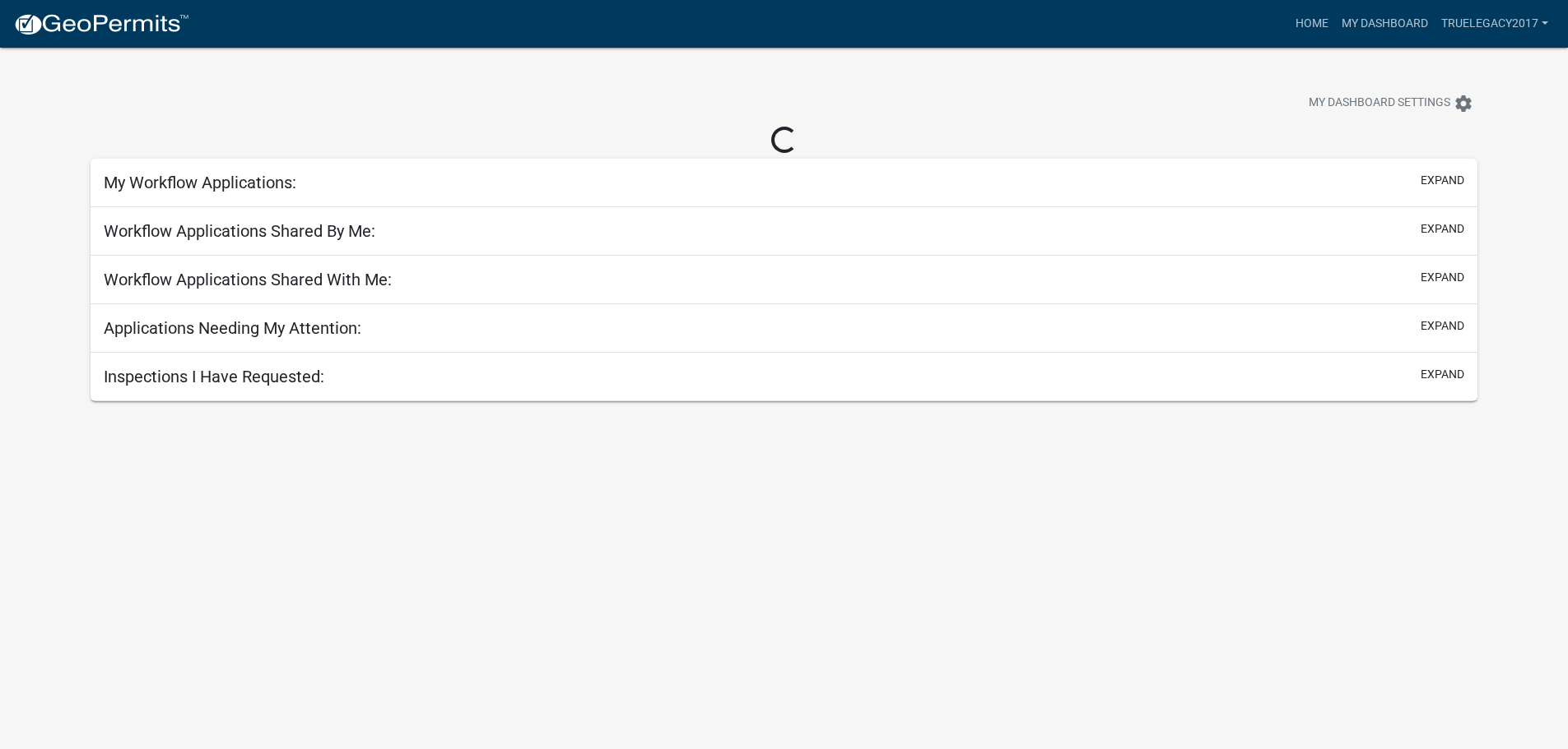
scroll to position [48, 0]
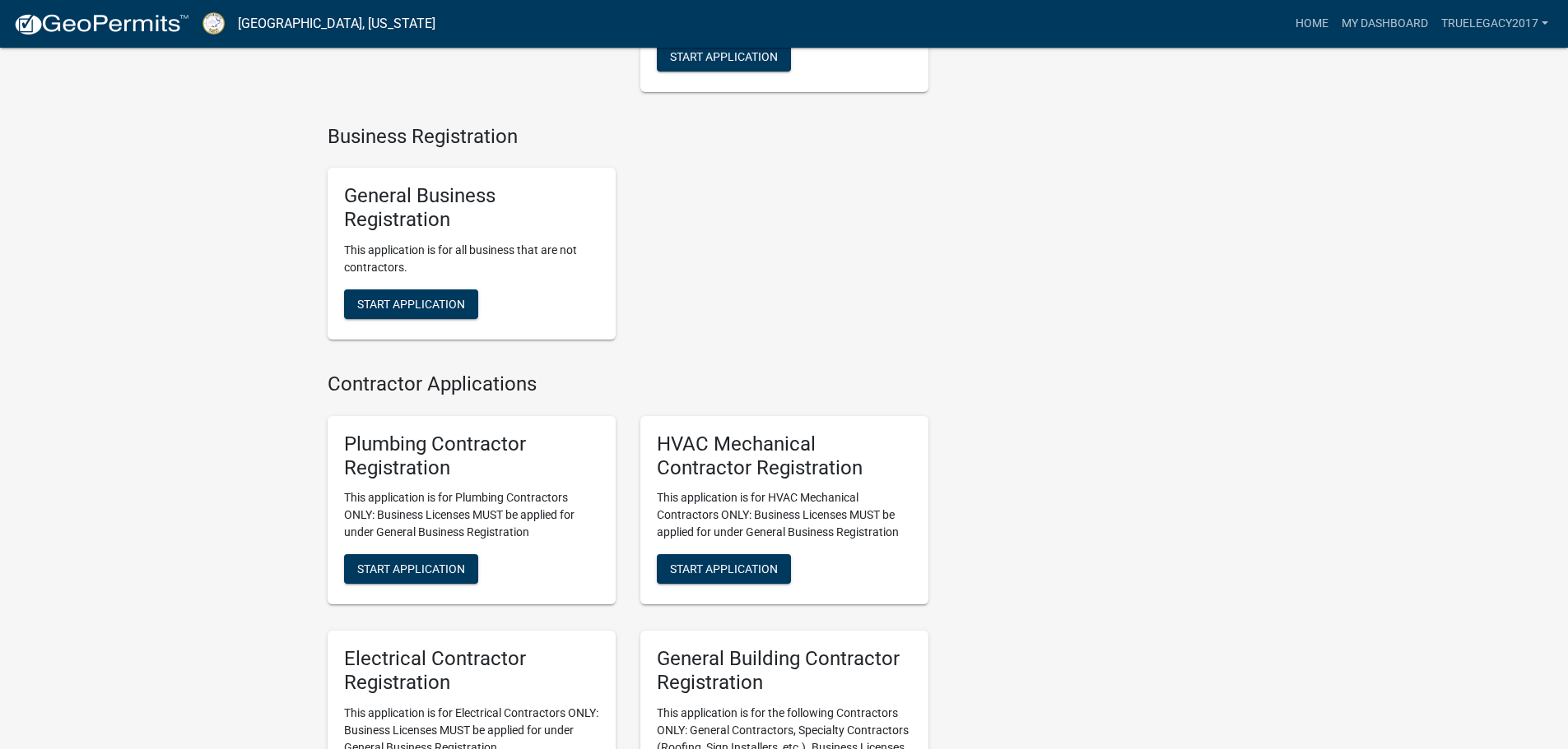
scroll to position [2961, 0]
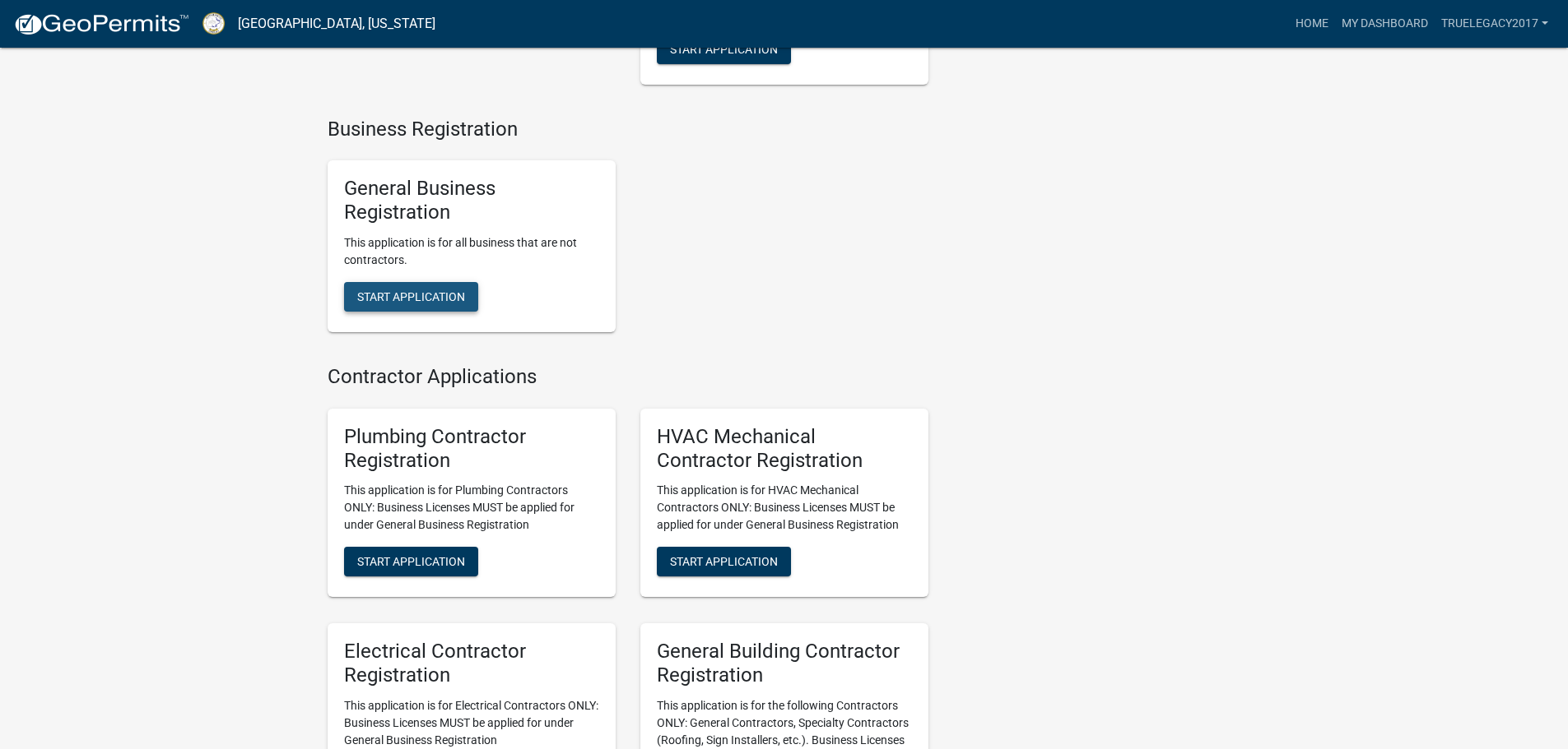
click at [452, 312] on button "Start Application" at bounding box center [411, 296] width 134 height 29
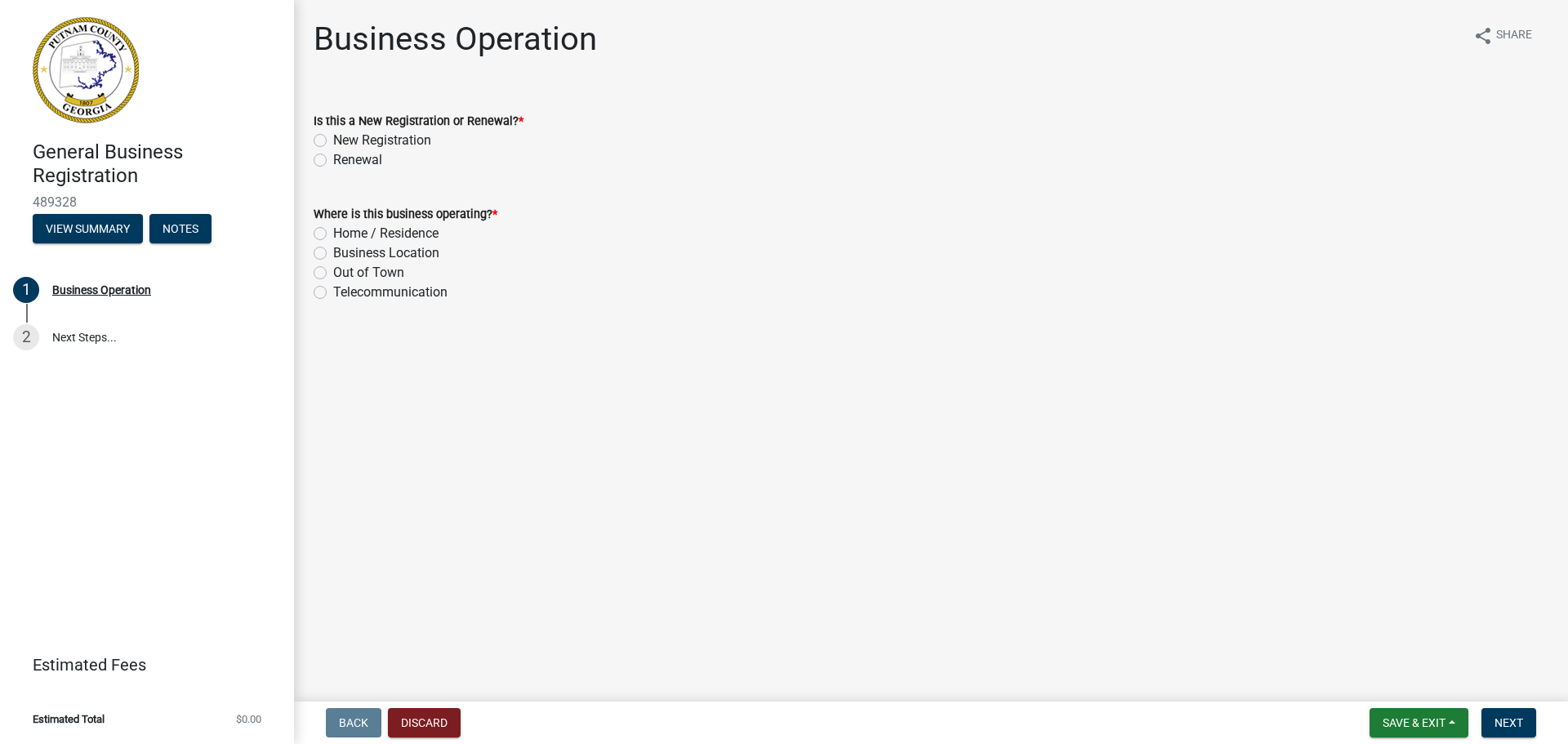
click at [333, 232] on label "Home / Residence" at bounding box center [385, 234] width 105 height 19
click at [333, 232] on input "Home / Residence" at bounding box center [338, 229] width 11 height 11
radio input "true"
drag, startPoint x: 321, startPoint y: 135, endPoint x: 330, endPoint y: 141, distance: 10.8
click at [333, 136] on label "New Registration" at bounding box center [382, 140] width 98 height 19
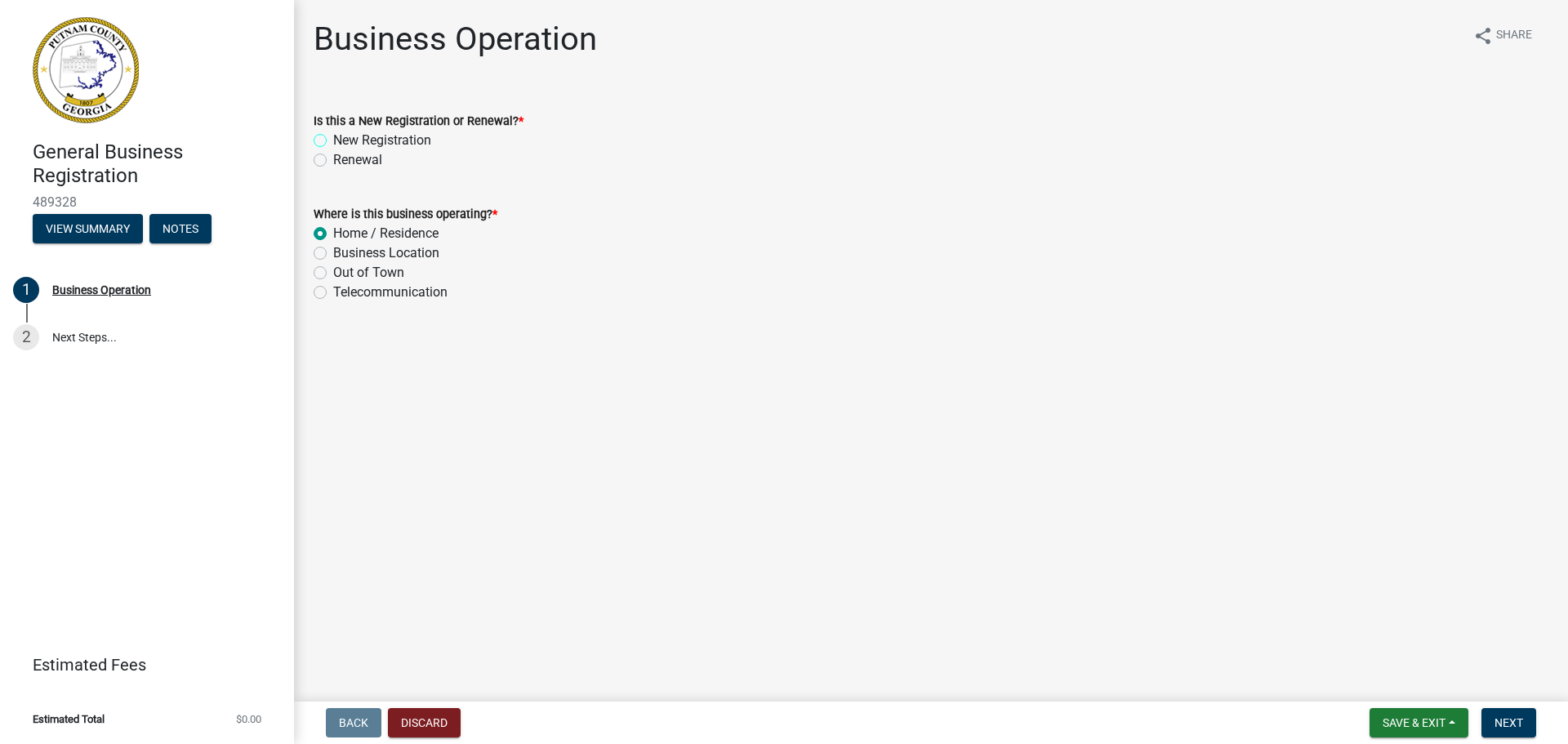
click at [333, 136] on input "New Registration" at bounding box center [338, 135] width 11 height 11
radio input "true"
click at [1527, 720] on button "Next" at bounding box center [1509, 723] width 55 height 29
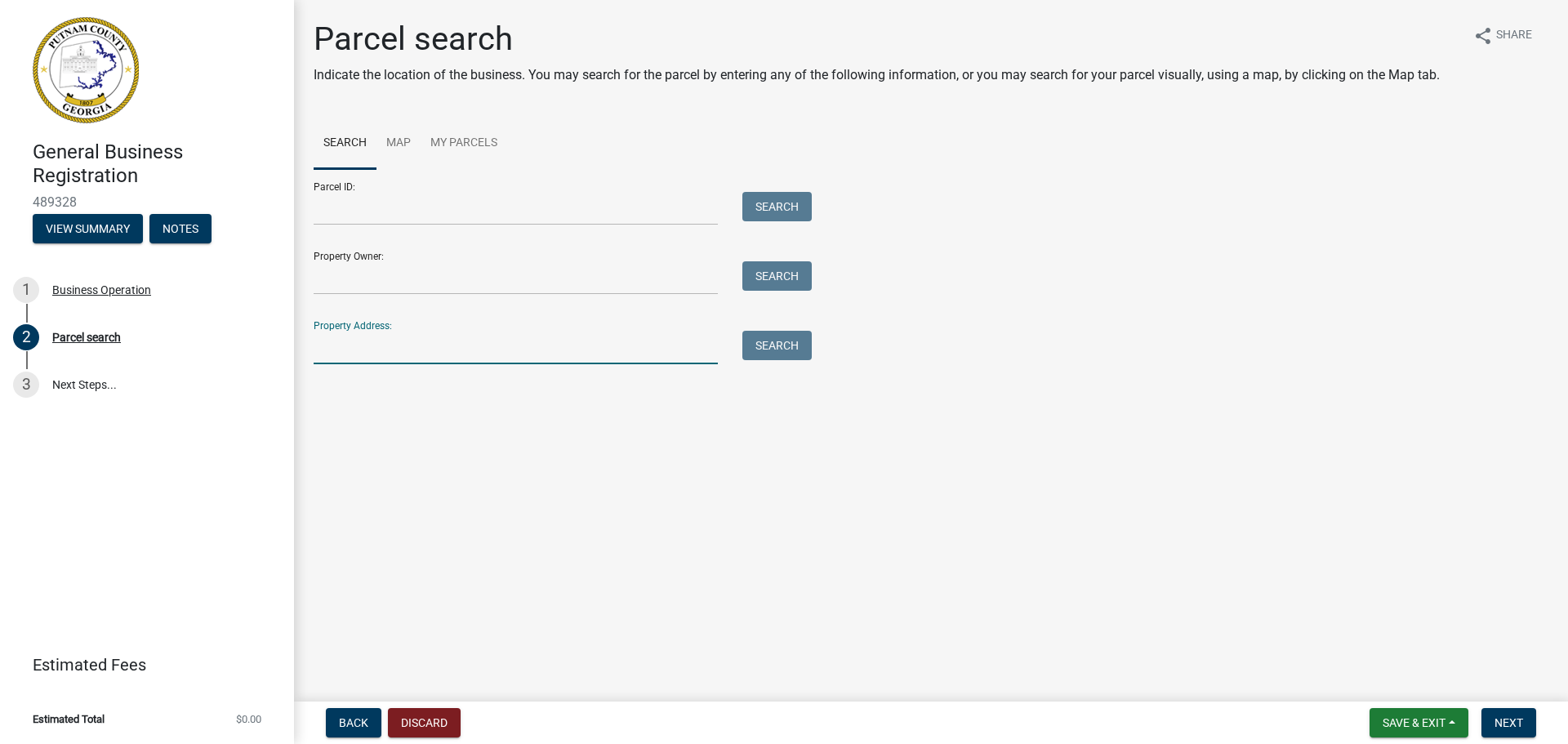
click at [349, 341] on input "Property Address:" at bounding box center [515, 347] width 404 height 34
type input "411 Avant rd eatonton ga 31024"
click at [791, 340] on button "Search" at bounding box center [778, 345] width 69 height 29
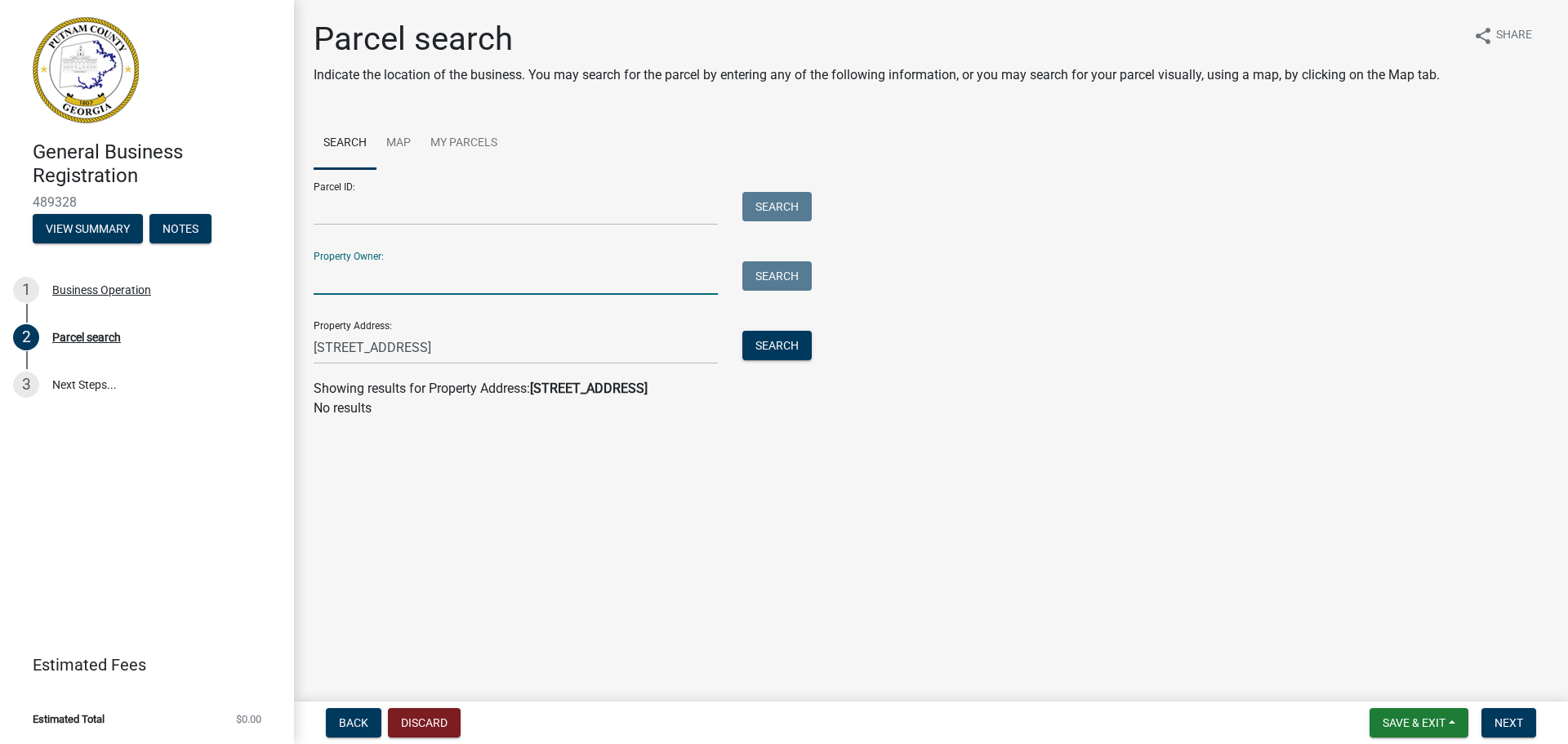
click at [598, 282] on input "Property Owner:" at bounding box center [515, 278] width 404 height 34
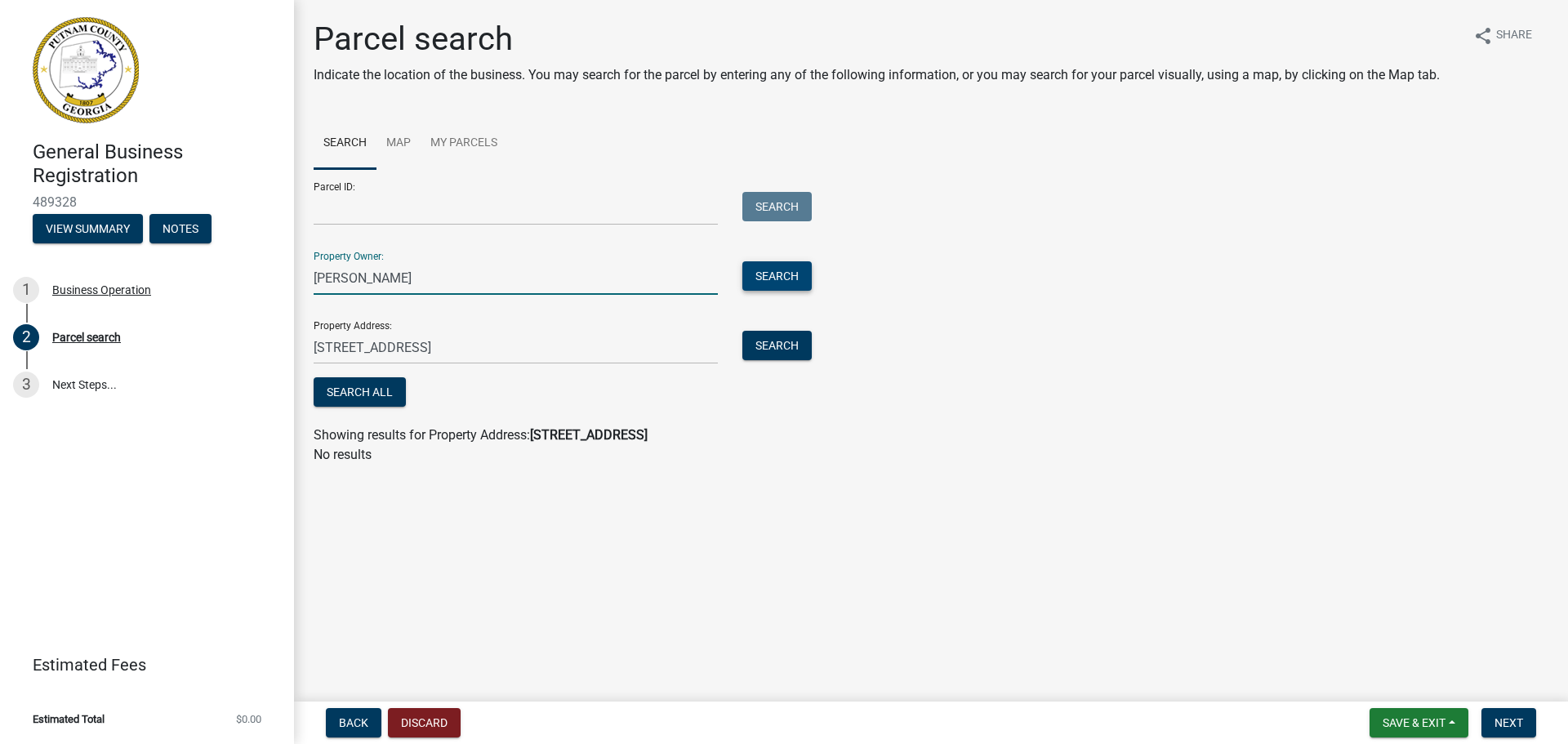
type input "Anton Brodie"
click at [766, 273] on button "Search" at bounding box center [778, 276] width 69 height 29
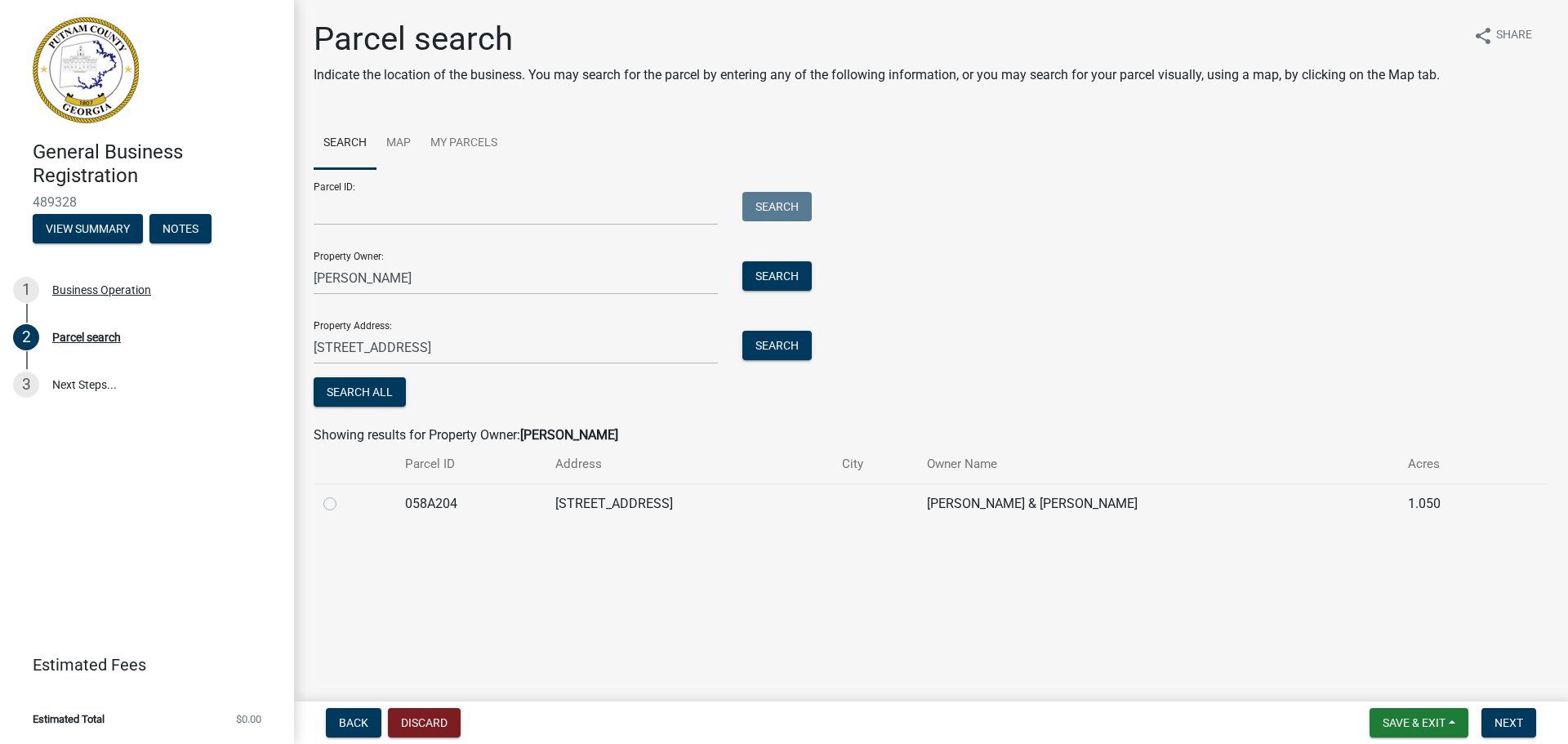
click at [344, 494] on label at bounding box center [344, 494] width 0 height 0
click at [344, 504] on input "radio" at bounding box center [348, 499] width 11 height 11
radio input "true"
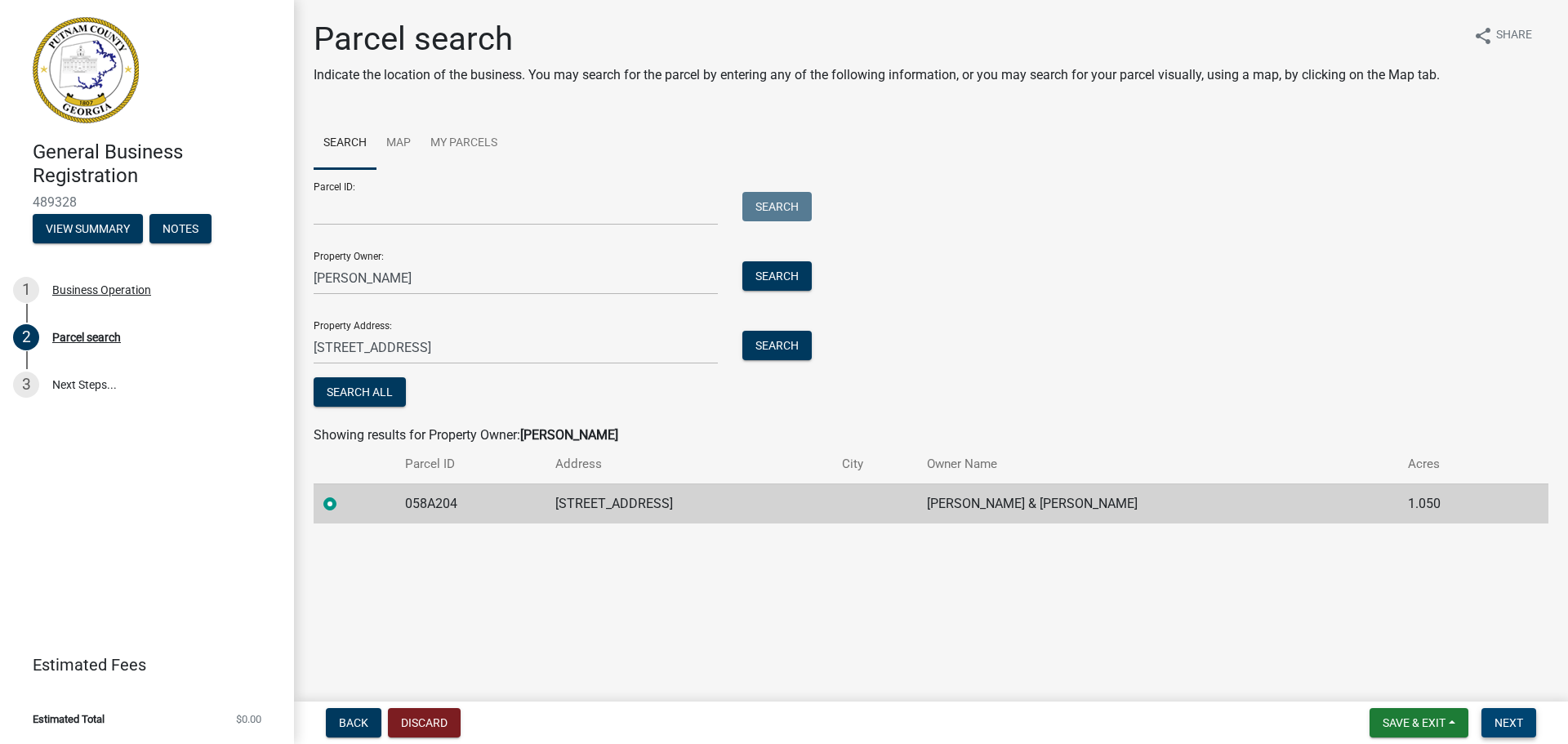
click at [1496, 719] on span "Next" at bounding box center [1509, 723] width 29 height 14
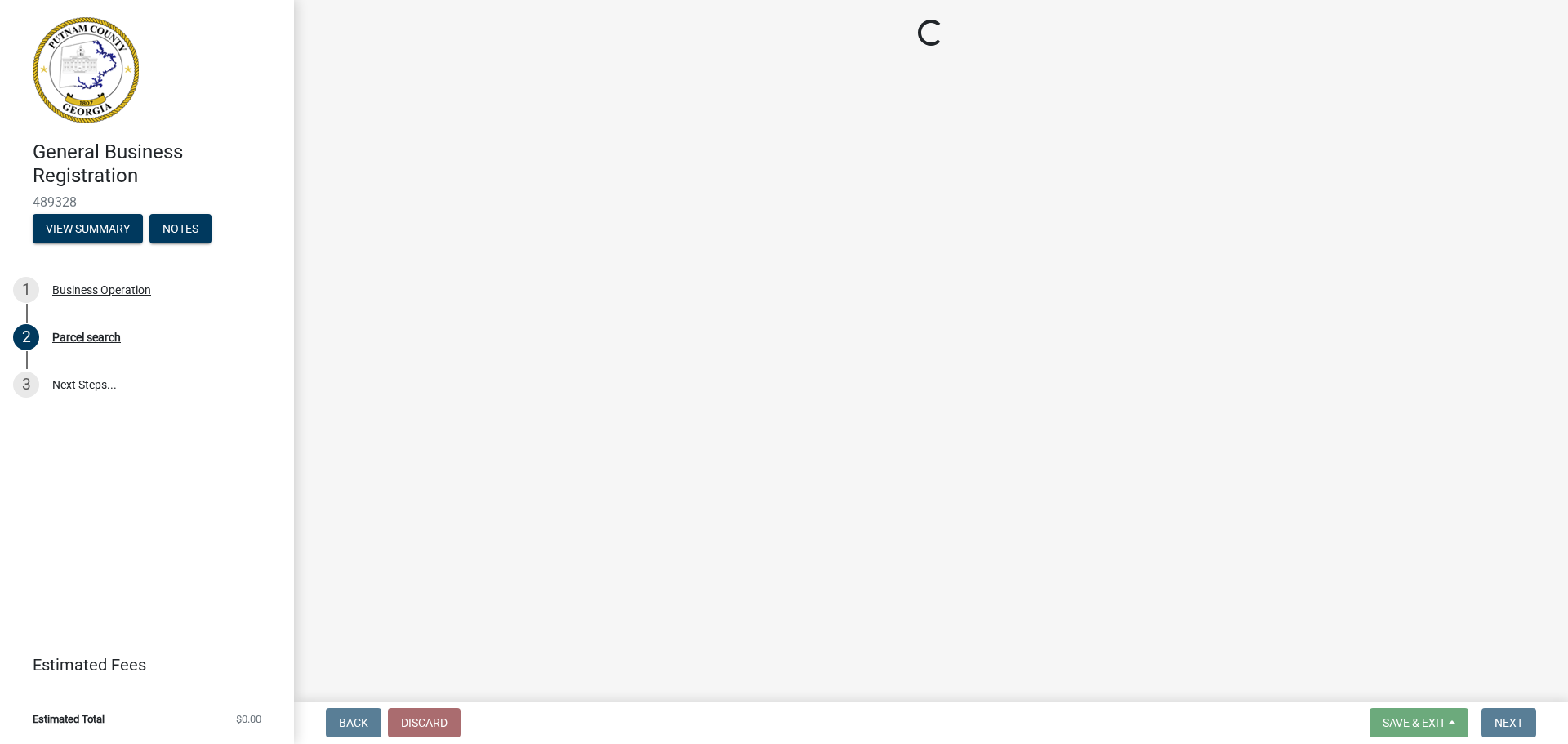
select select "GA"
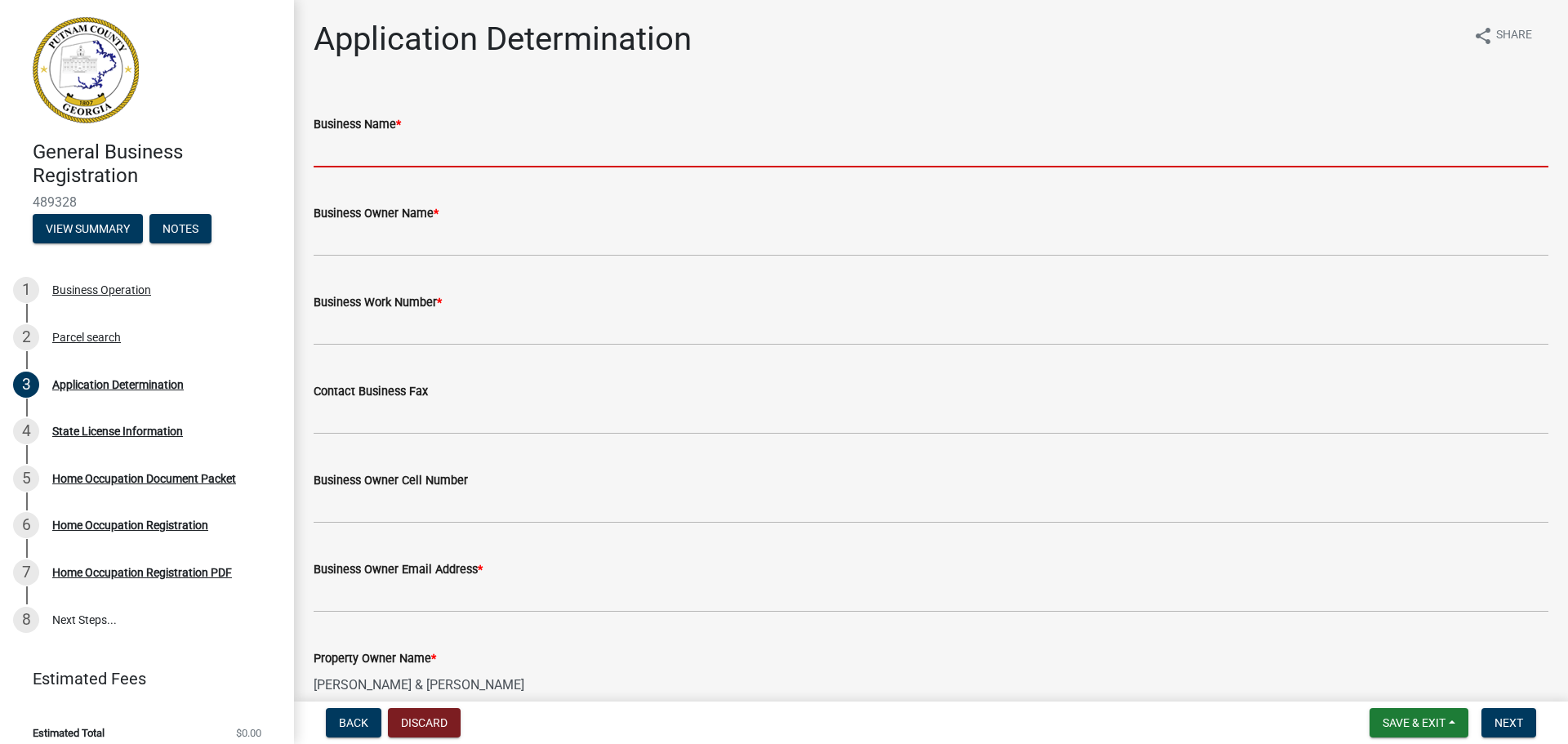
click at [462, 155] on input "Business Name *" at bounding box center [931, 151] width 1235 height 34
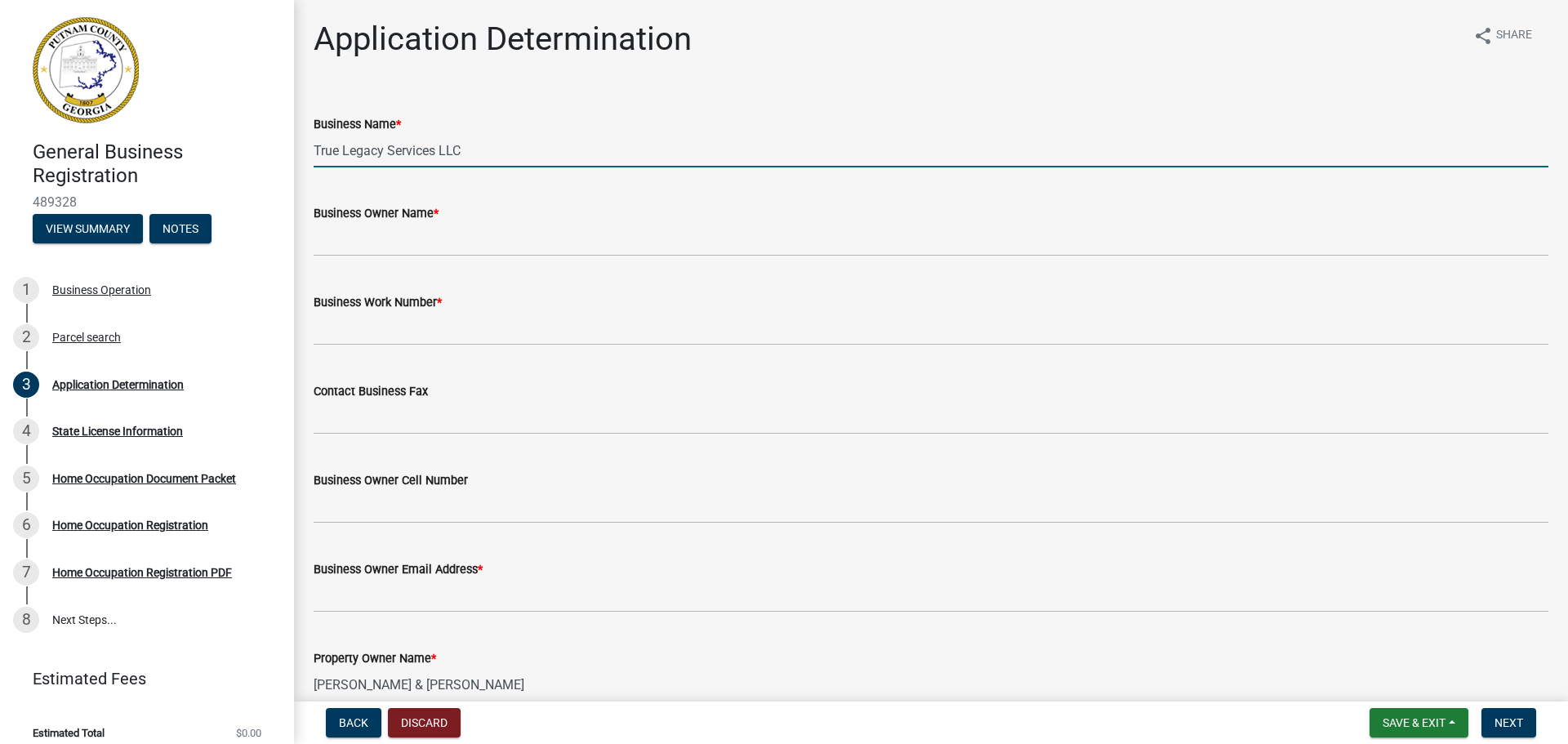
type input "True Legacy Services LLC"
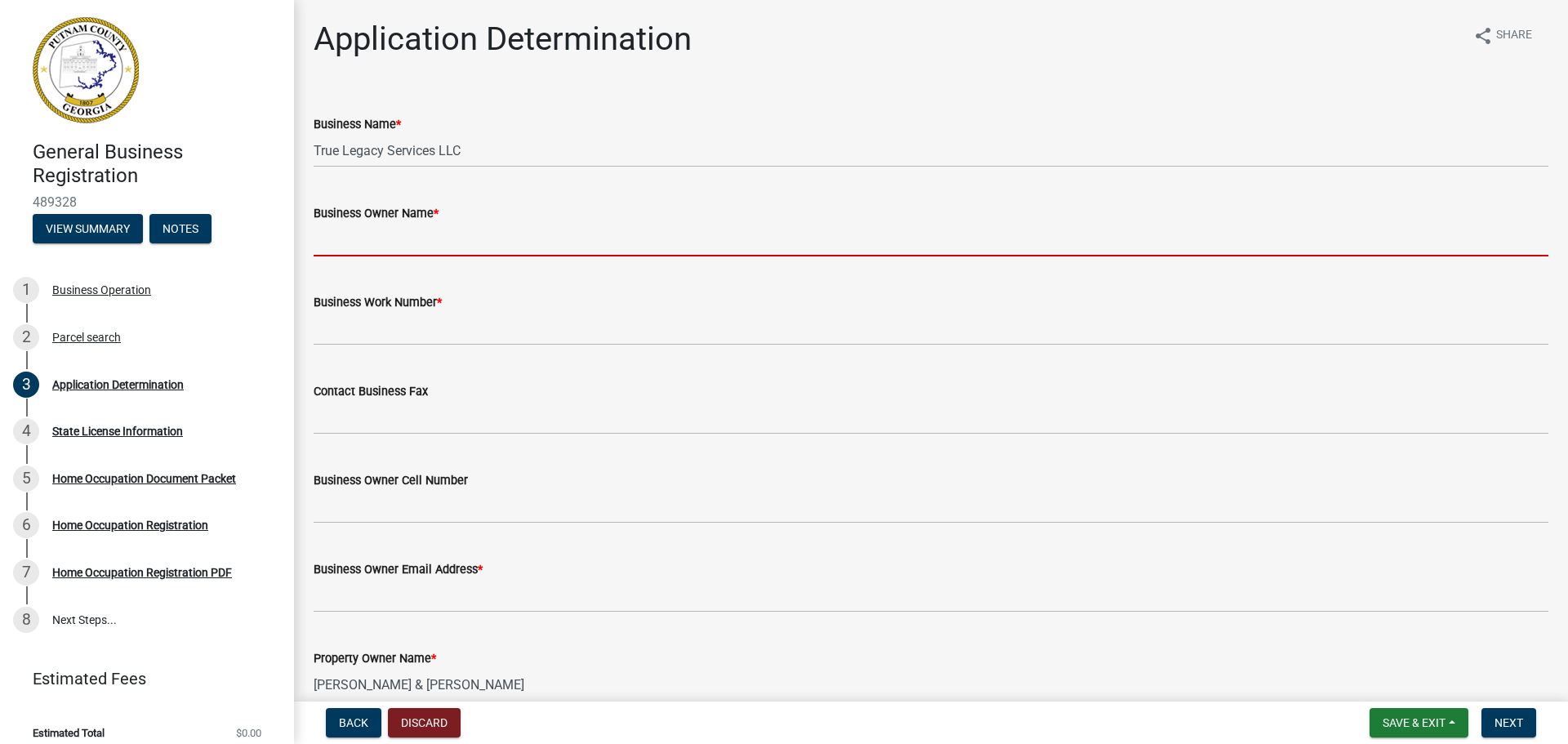
click at [487, 250] on input "Business Owner Name *" at bounding box center [931, 239] width 1235 height 34
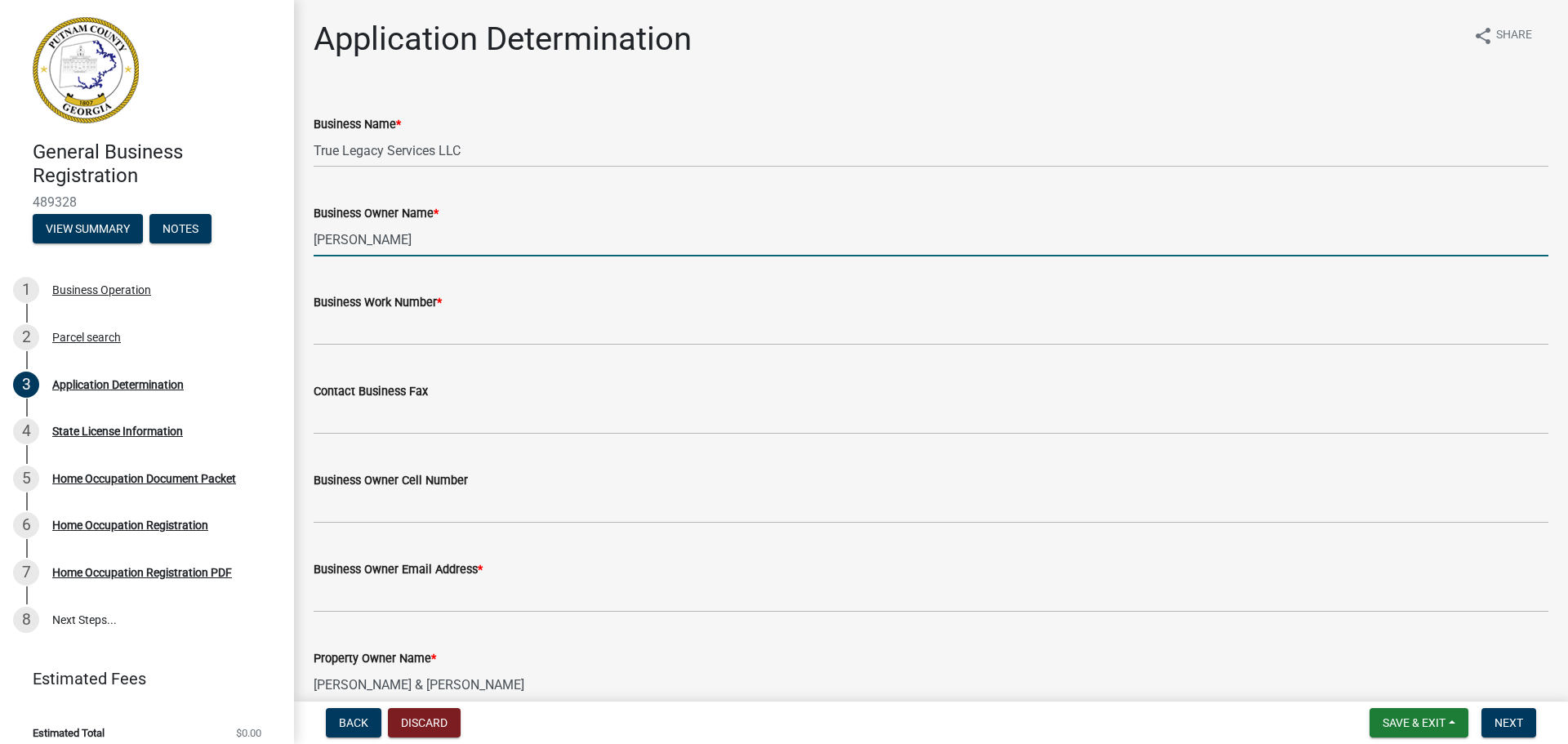
type input "Anton Brodie"
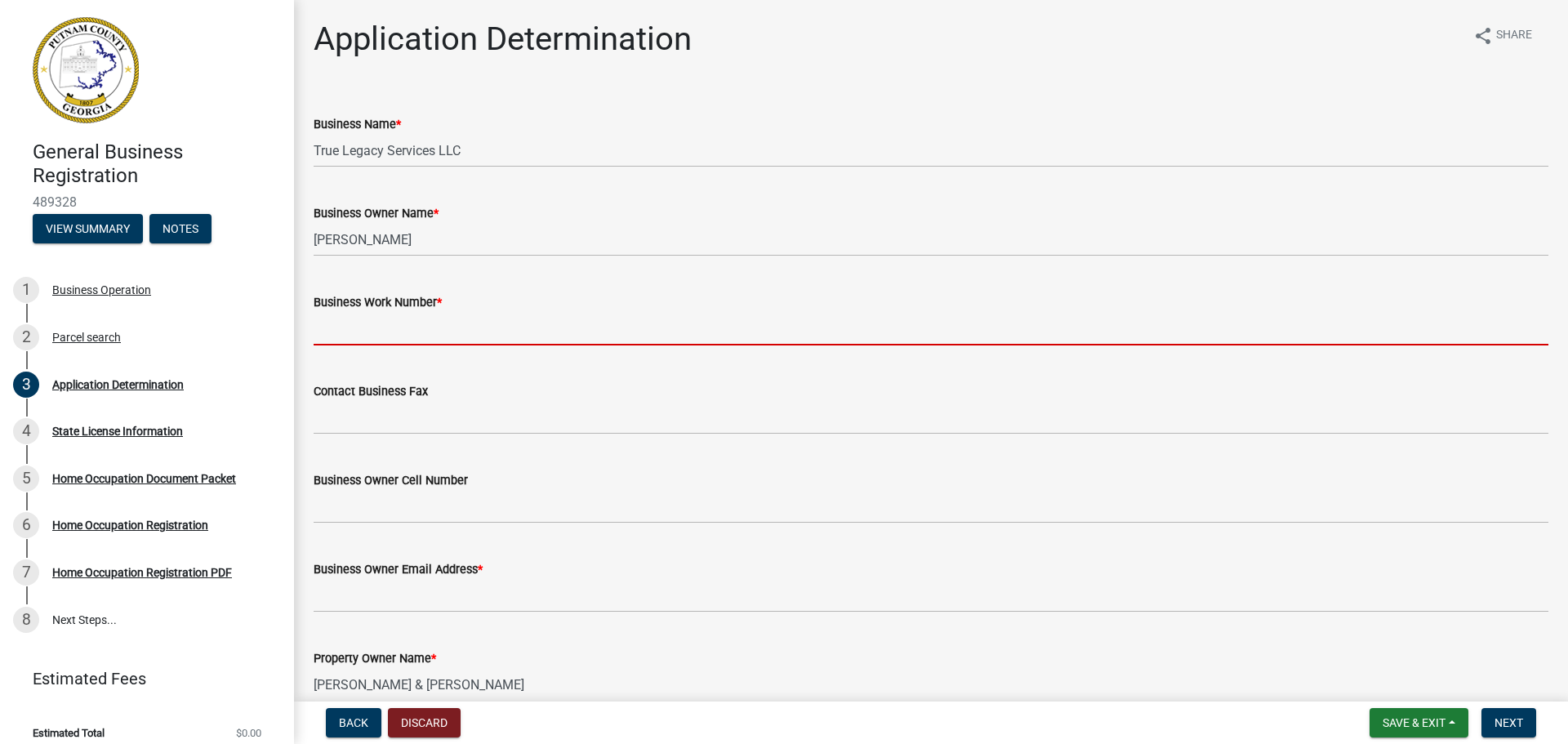
click at [404, 336] on input "Business Work Number *" at bounding box center [931, 328] width 1235 height 34
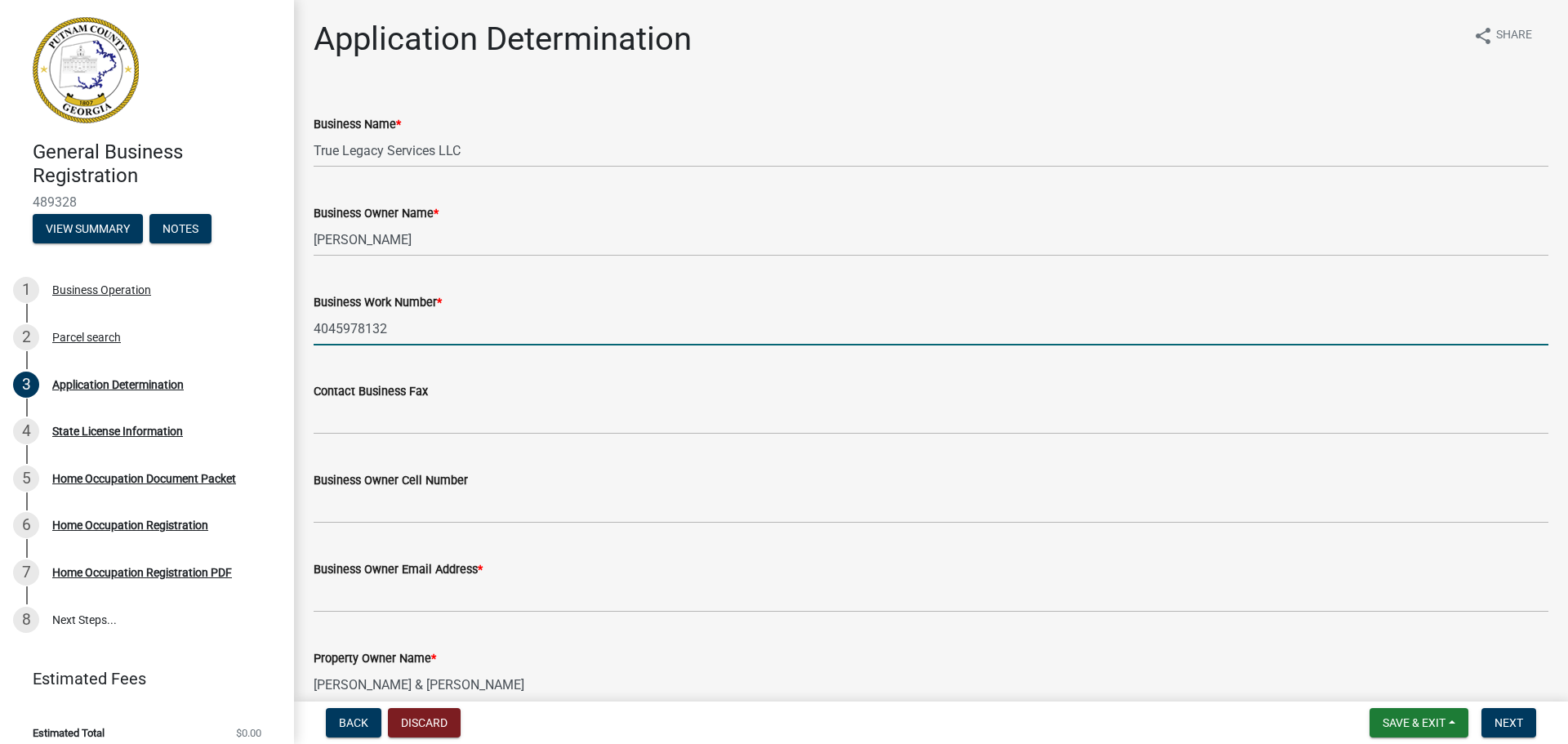
scroll to position [82, 0]
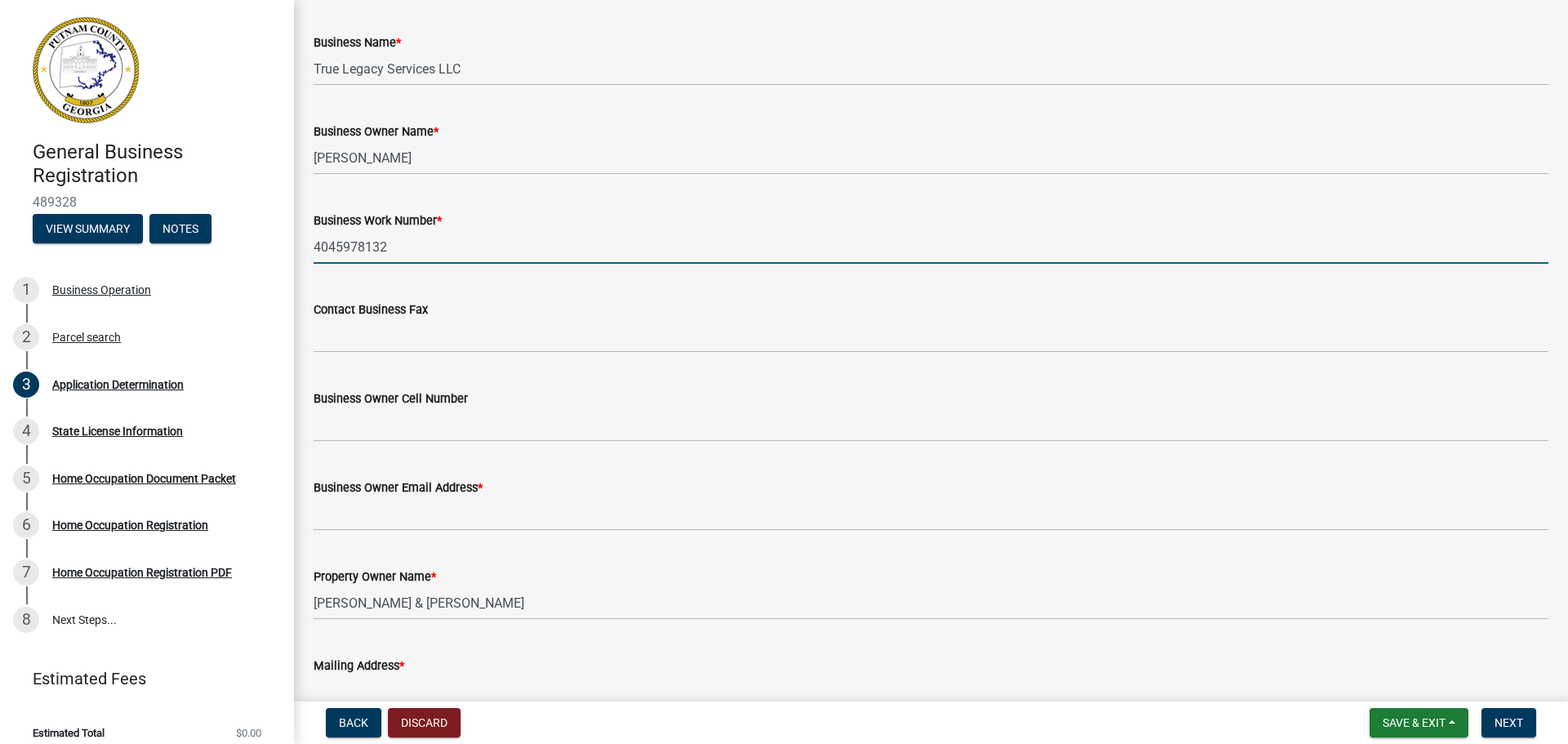
type input "4045978132"
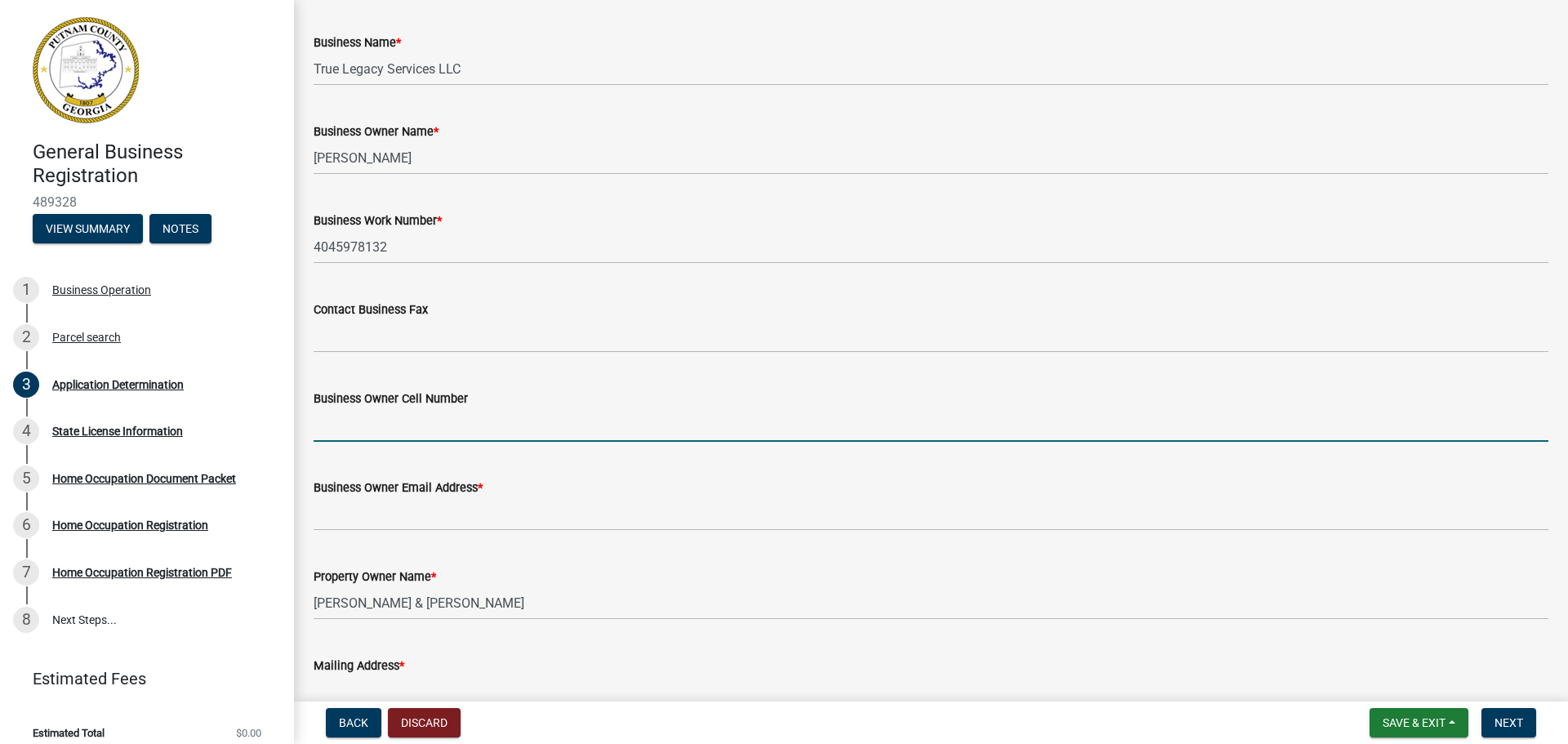
click at [369, 420] on input "Business Owner Cell Number" at bounding box center [931, 425] width 1235 height 34
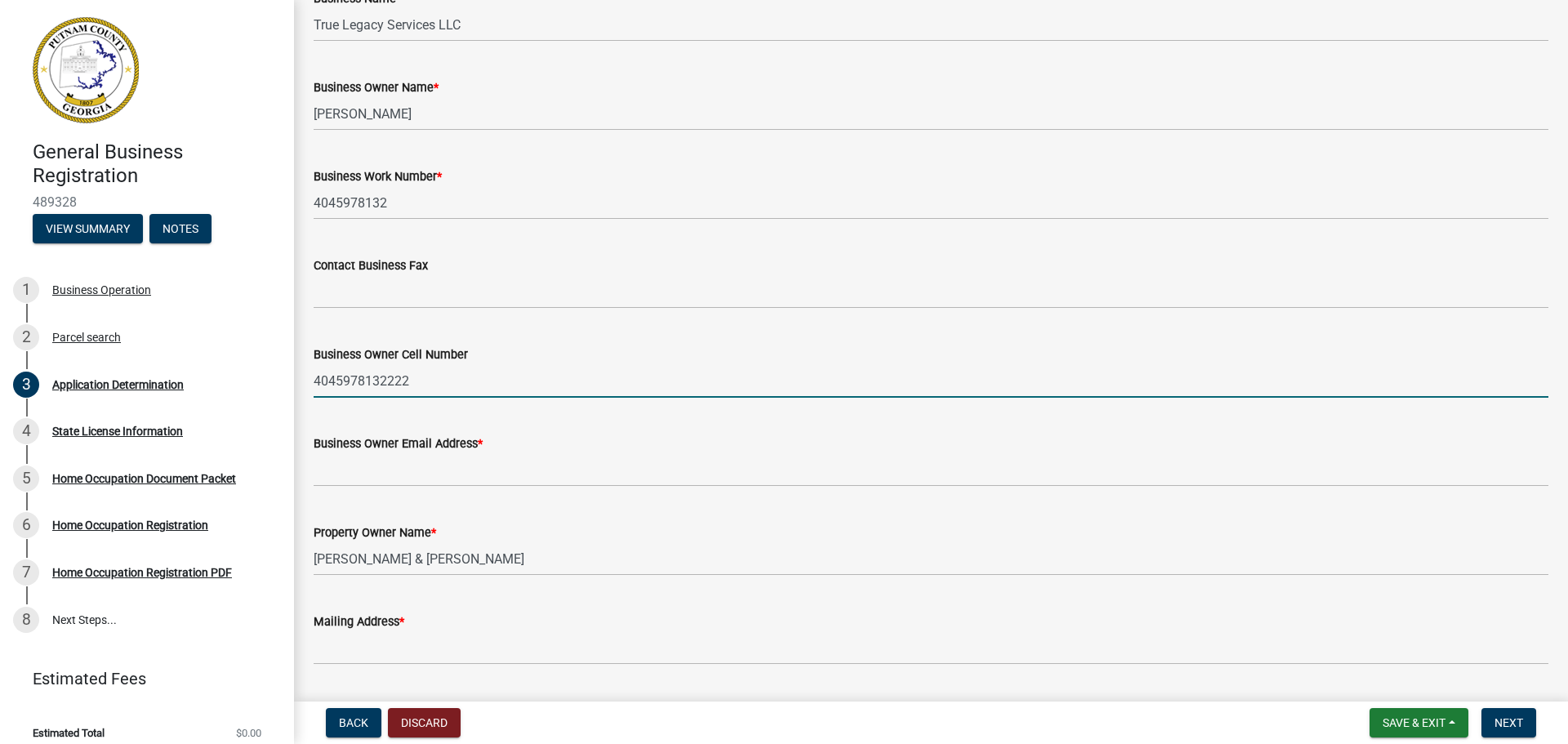
scroll to position [163, 0]
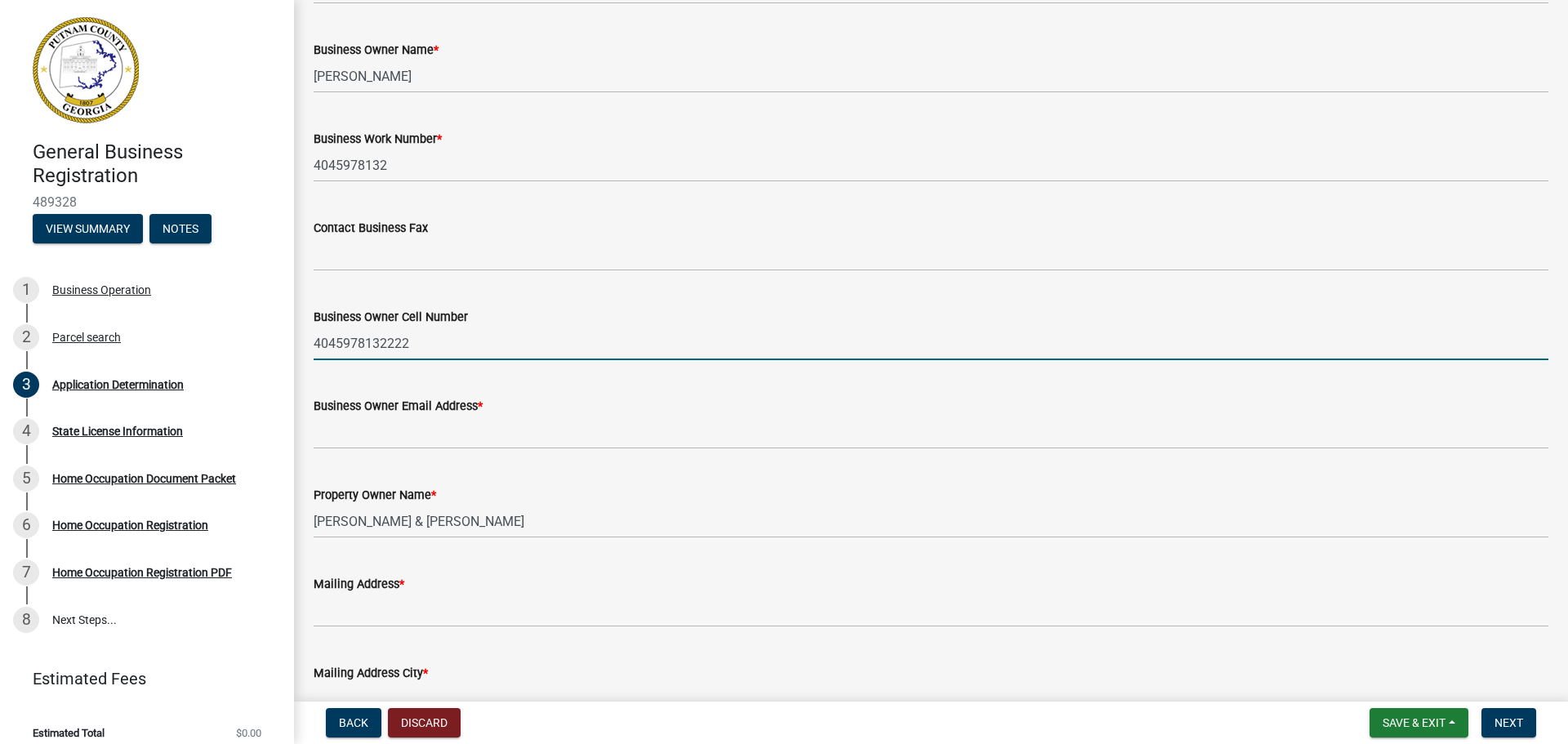
type input "4045978132222"
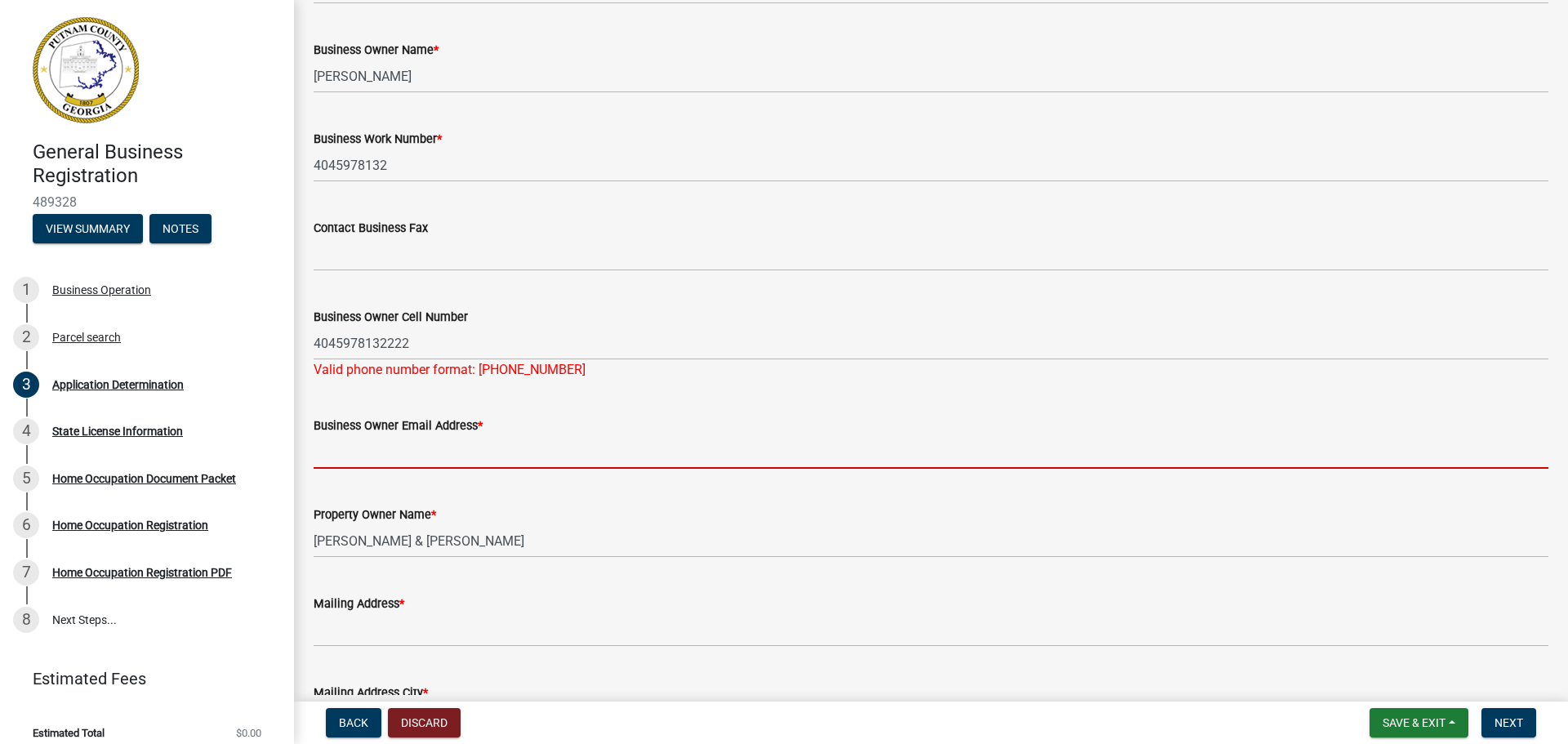
click at [373, 442] on input "Business Owner Email Address *" at bounding box center [931, 452] width 1235 height 34
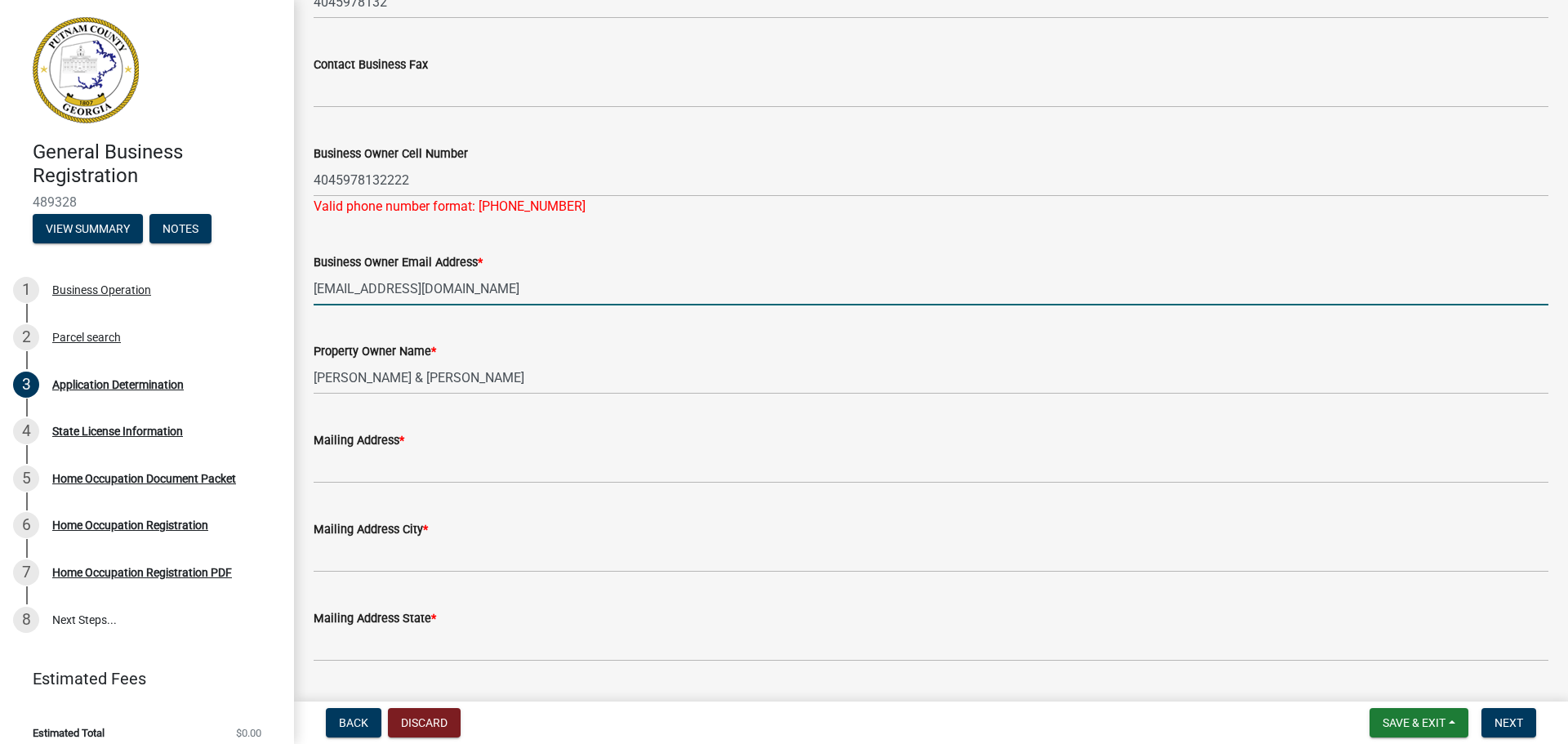
scroll to position [408, 0]
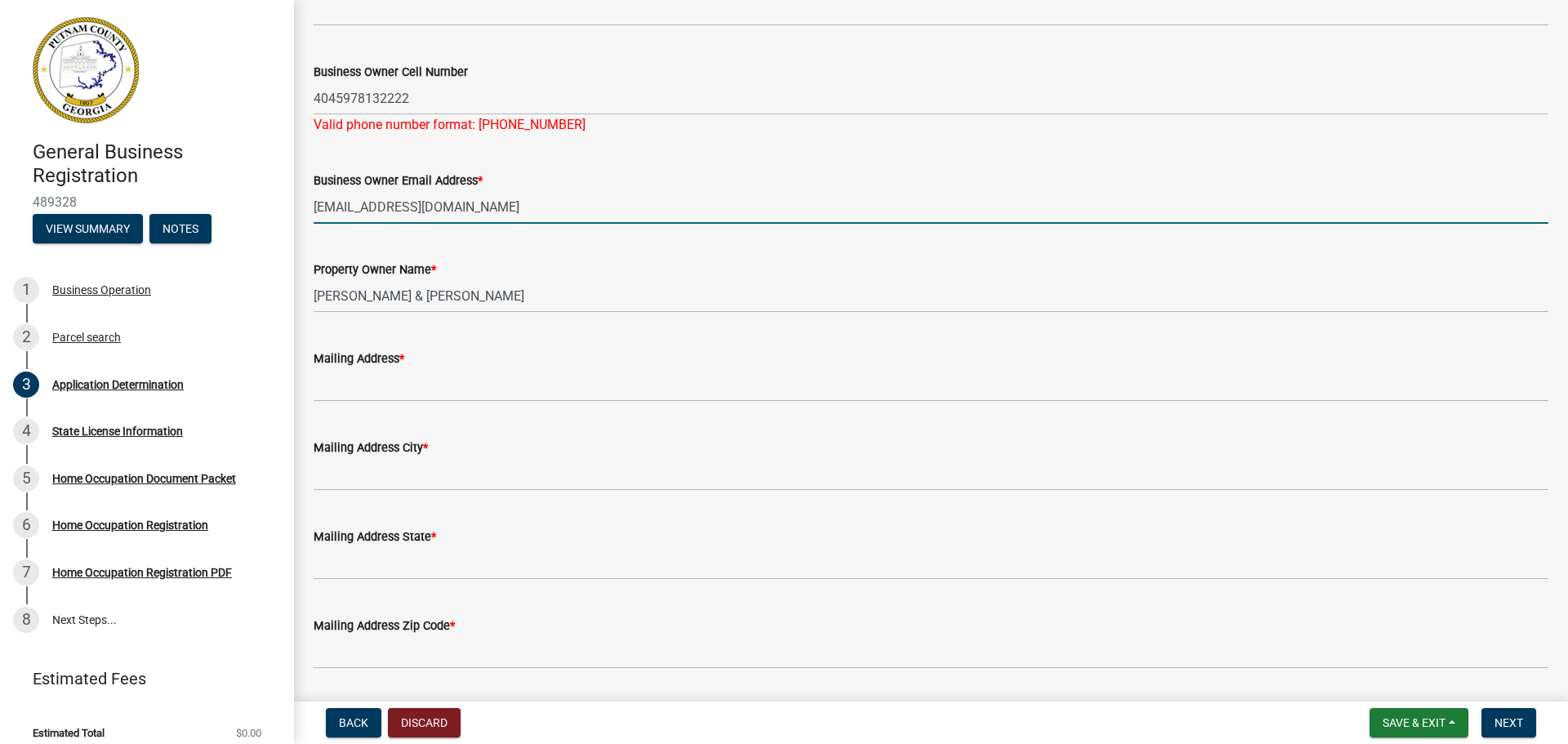
type input "truelegacyservices@gmail.com"
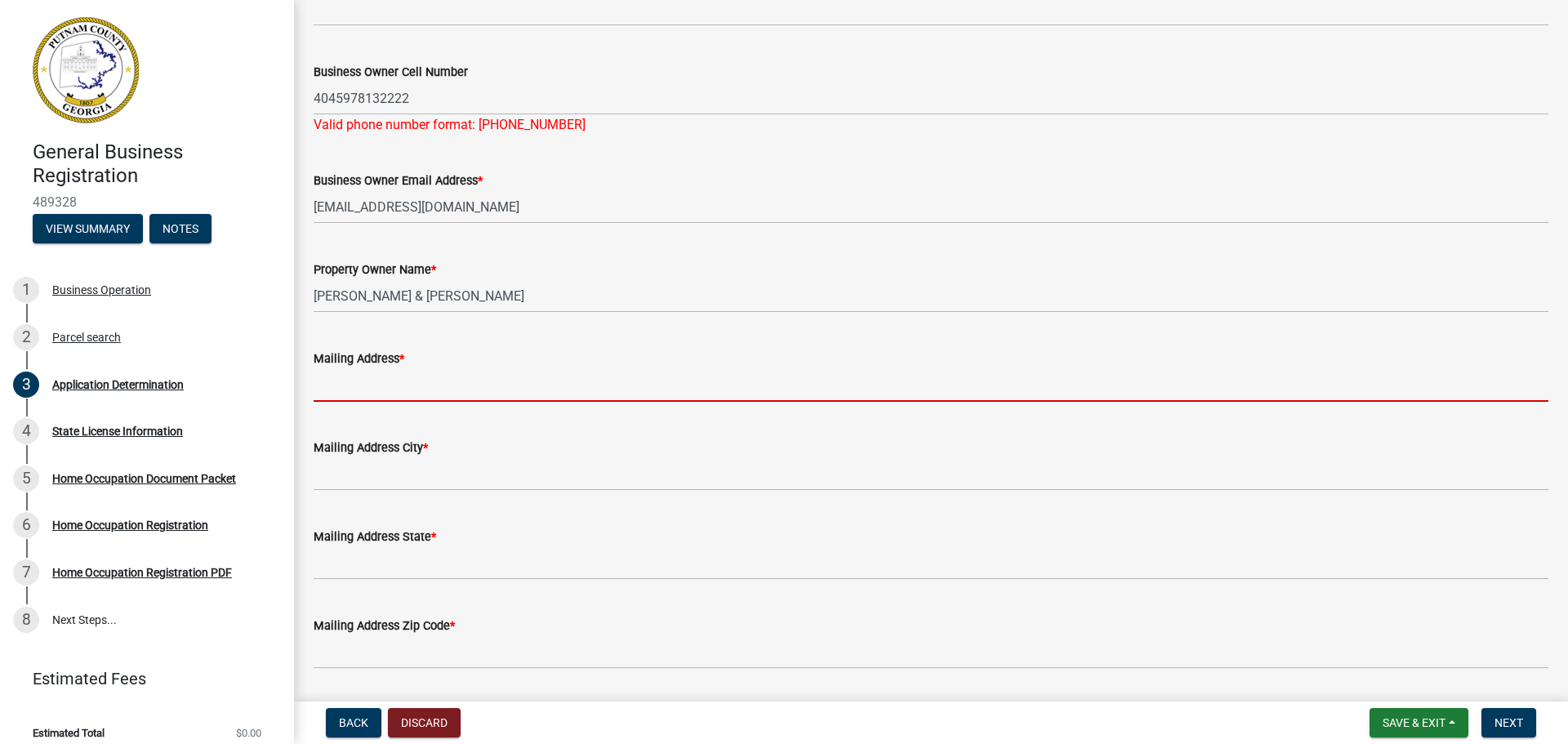
click at [365, 397] on input "Mailing Address *" at bounding box center [931, 385] width 1235 height 34
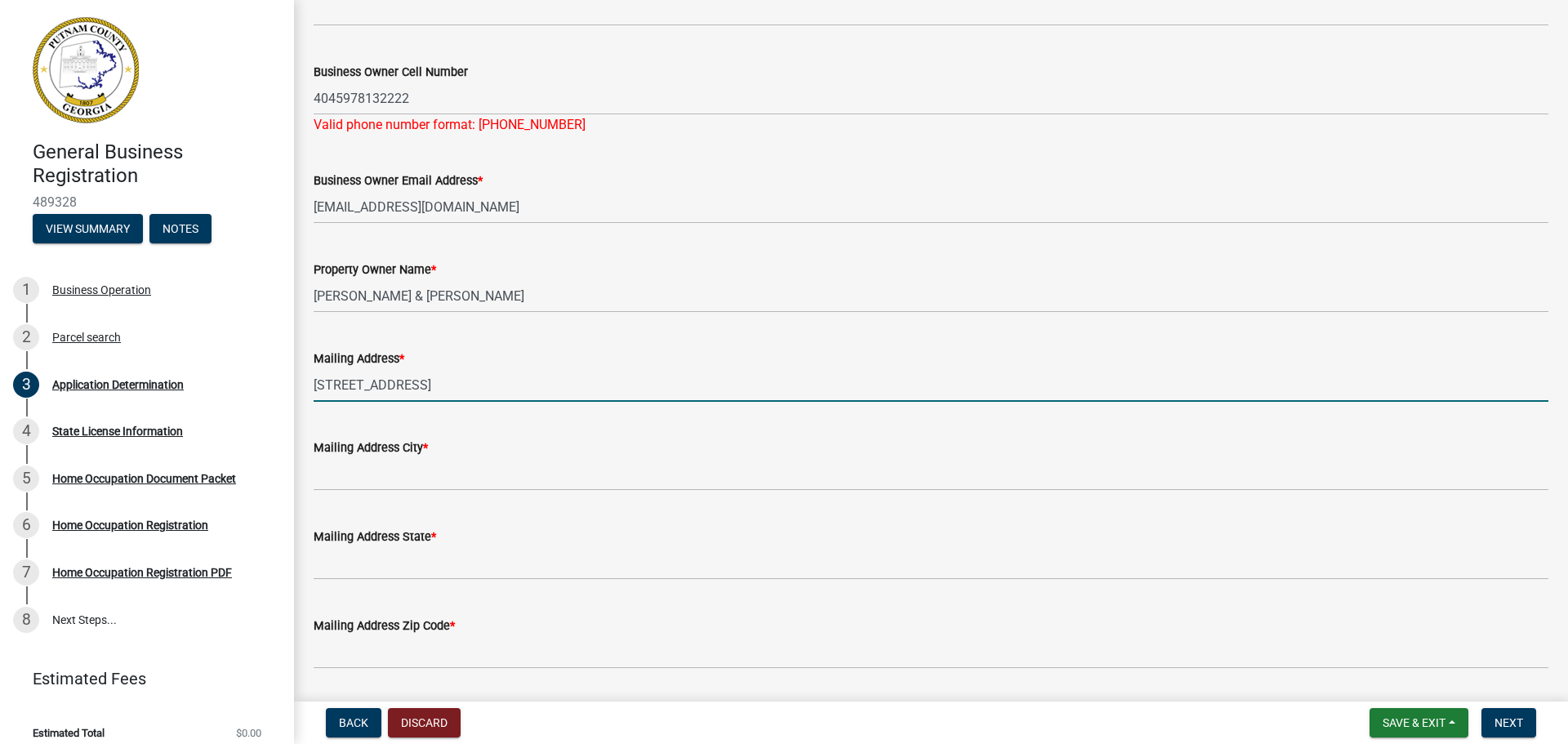
type input "411 Avant RD"
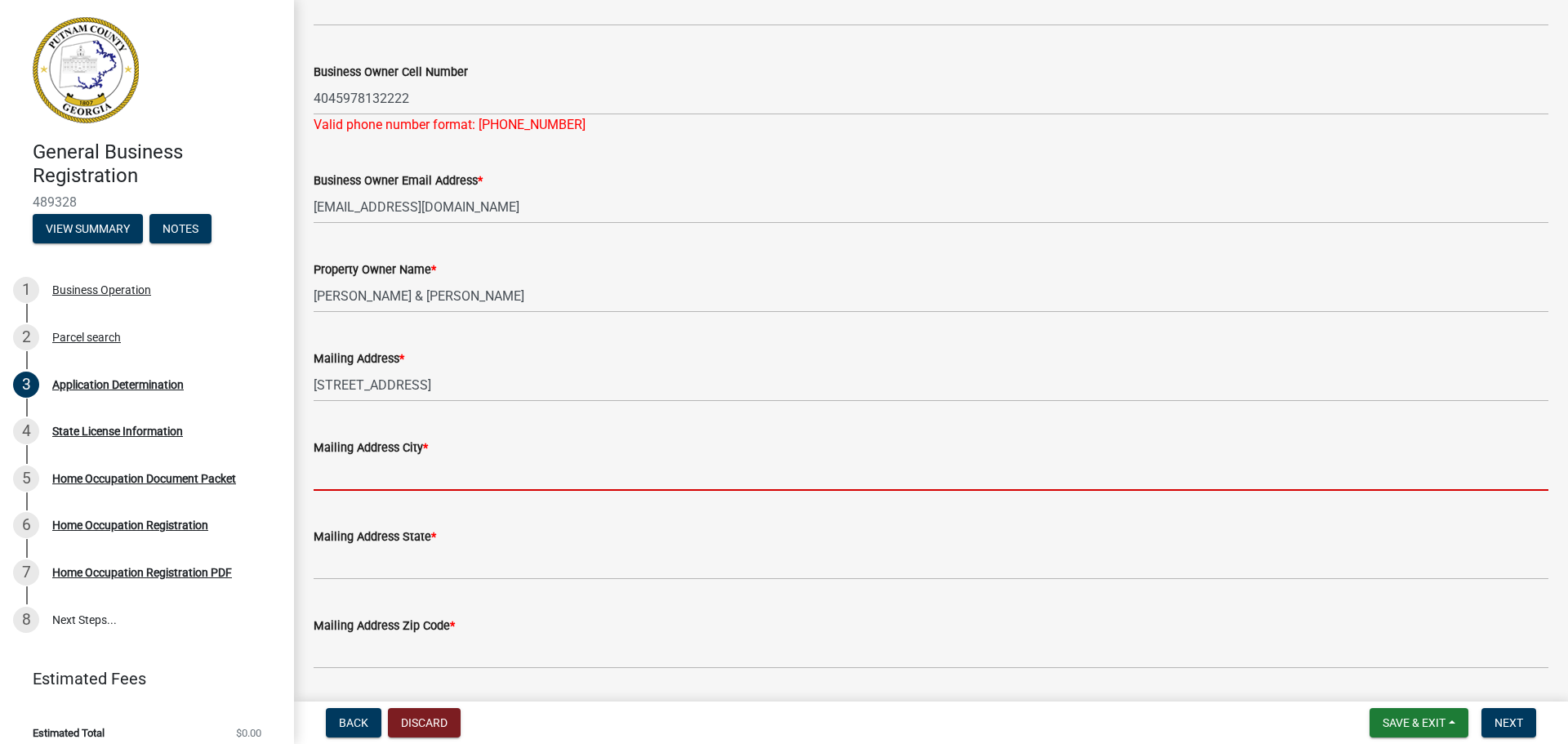
click at [379, 482] on input "Mailing Address City *" at bounding box center [931, 474] width 1235 height 34
type input "Eatonton"
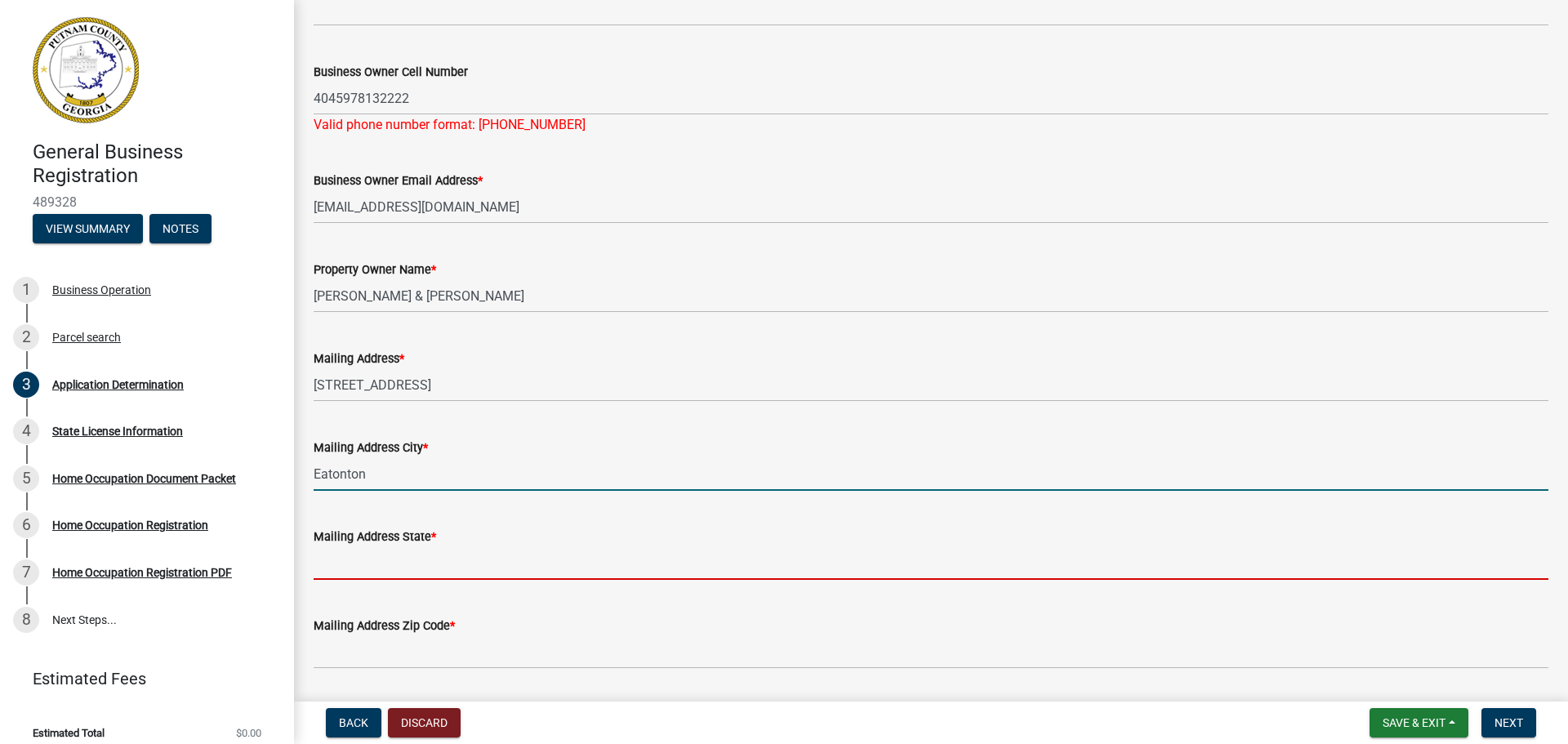
type input "Ga"
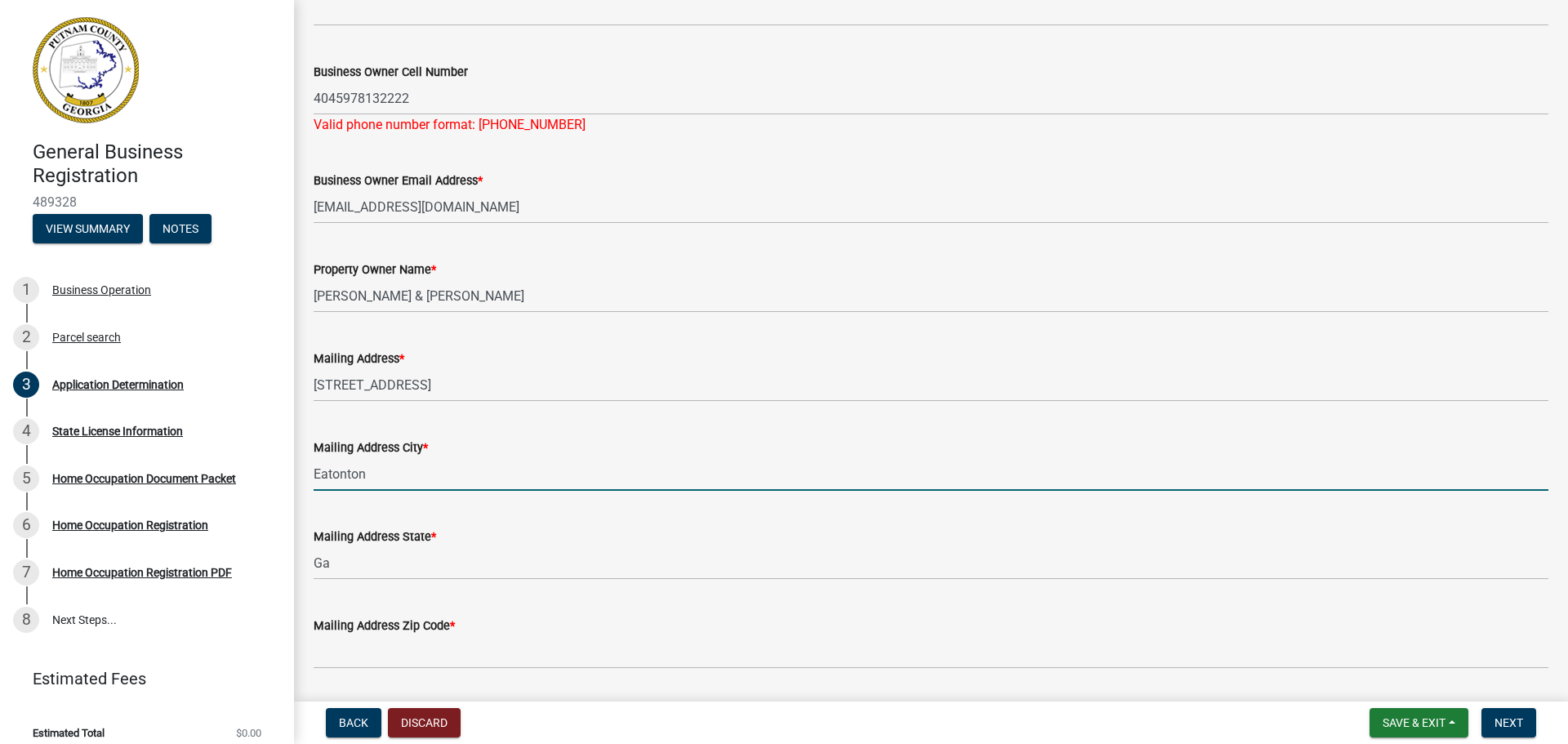
type input "31024"
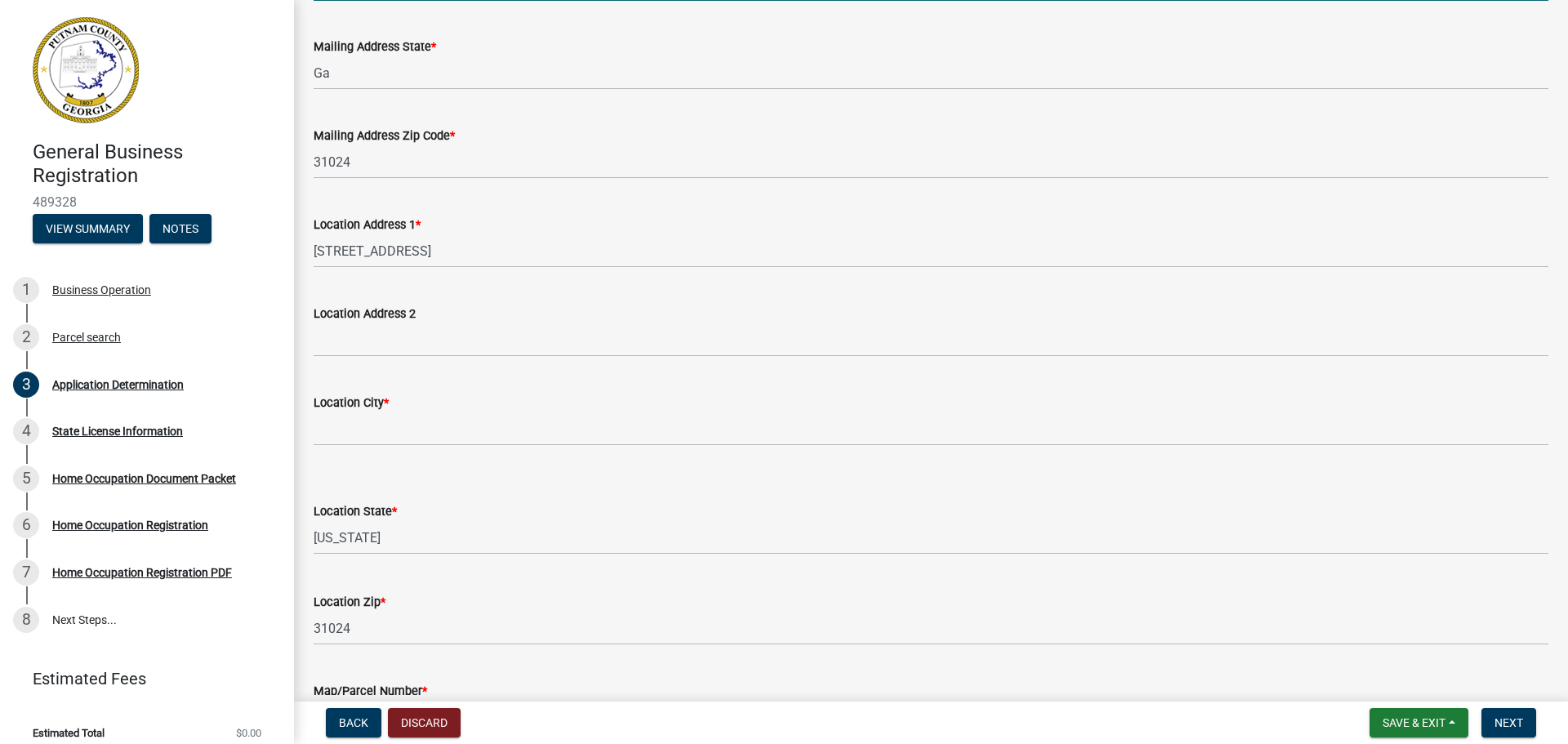
scroll to position [817, 0]
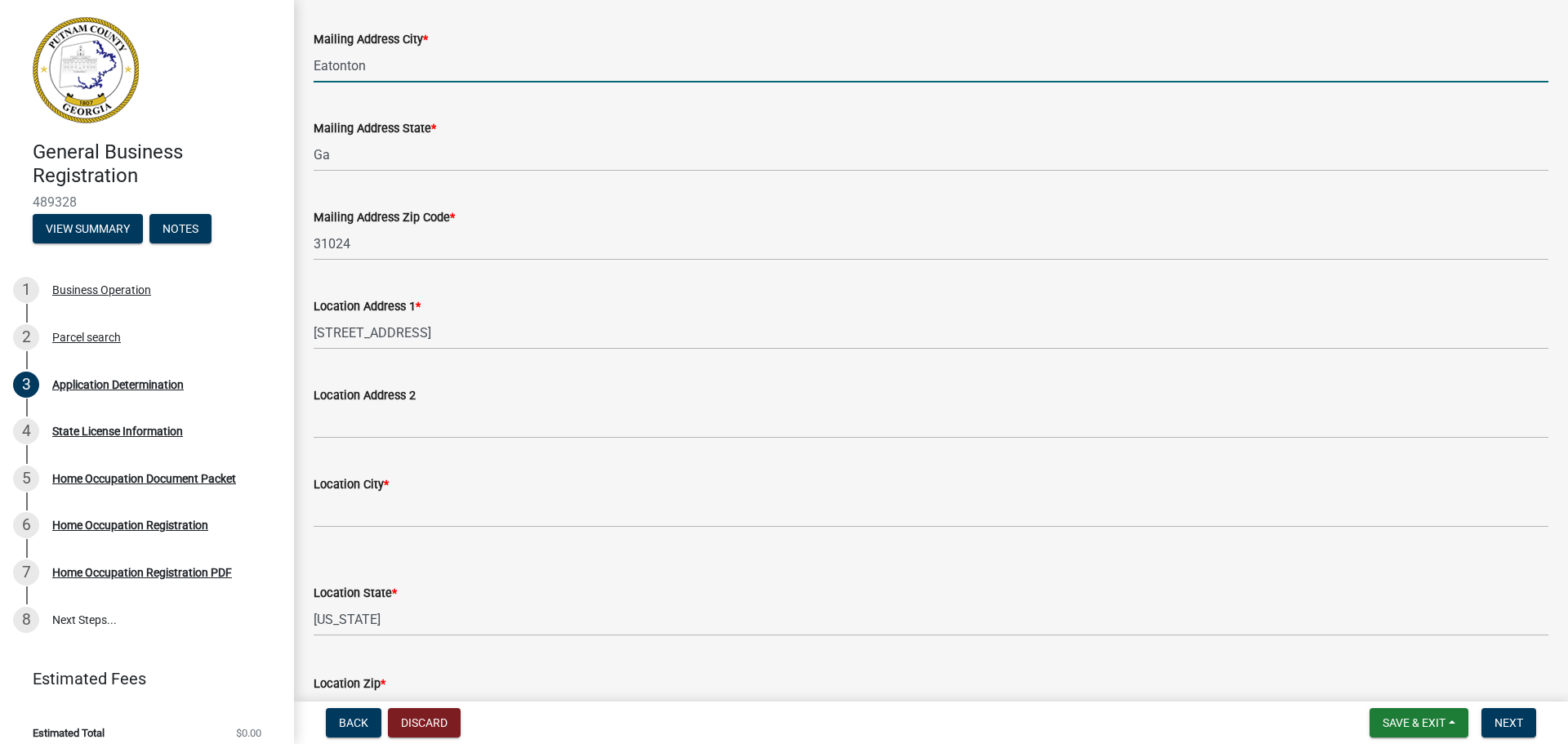
click at [358, 487] on label "Location City *" at bounding box center [351, 485] width 75 height 12
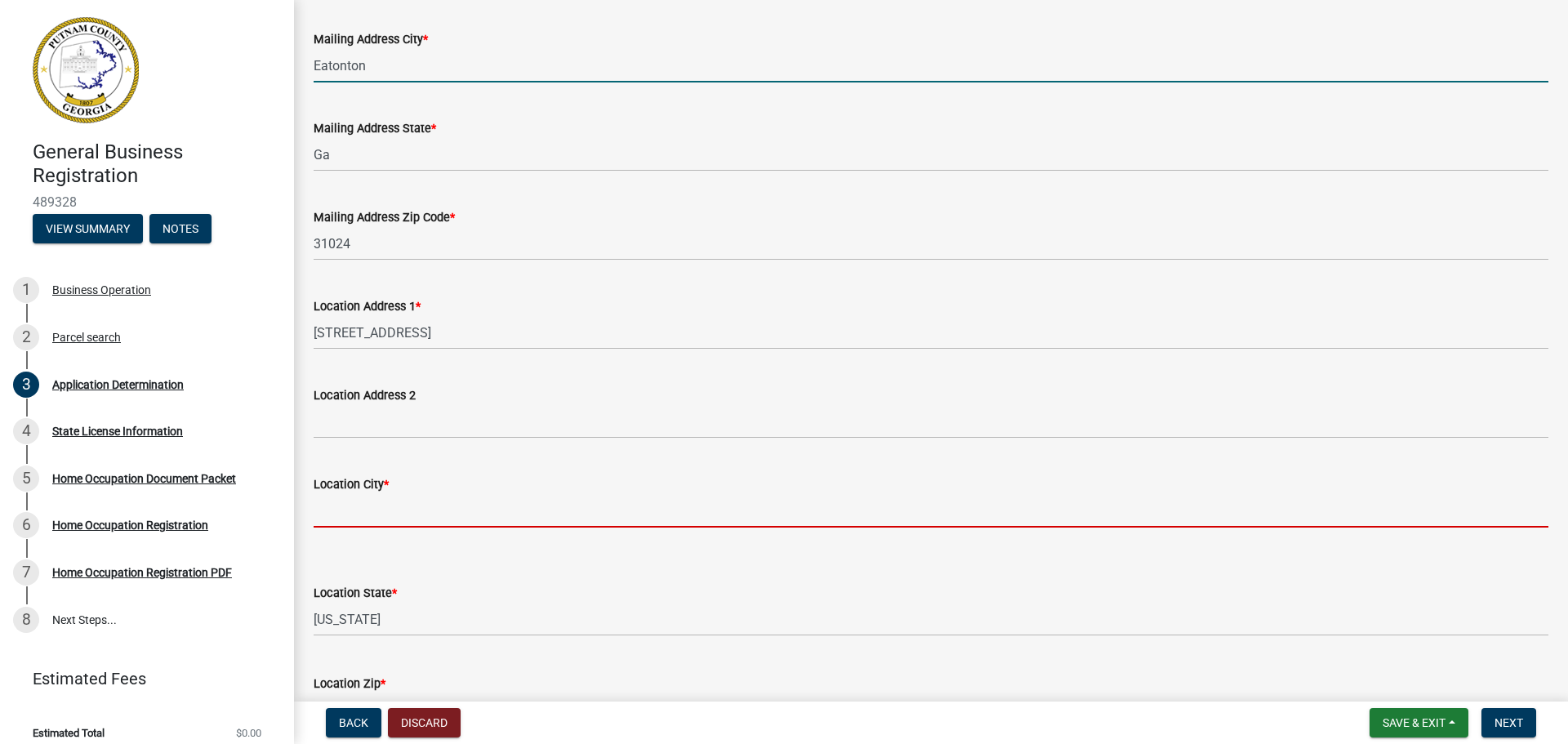
click at [358, 494] on input "Location City *" at bounding box center [931, 510] width 1235 height 34
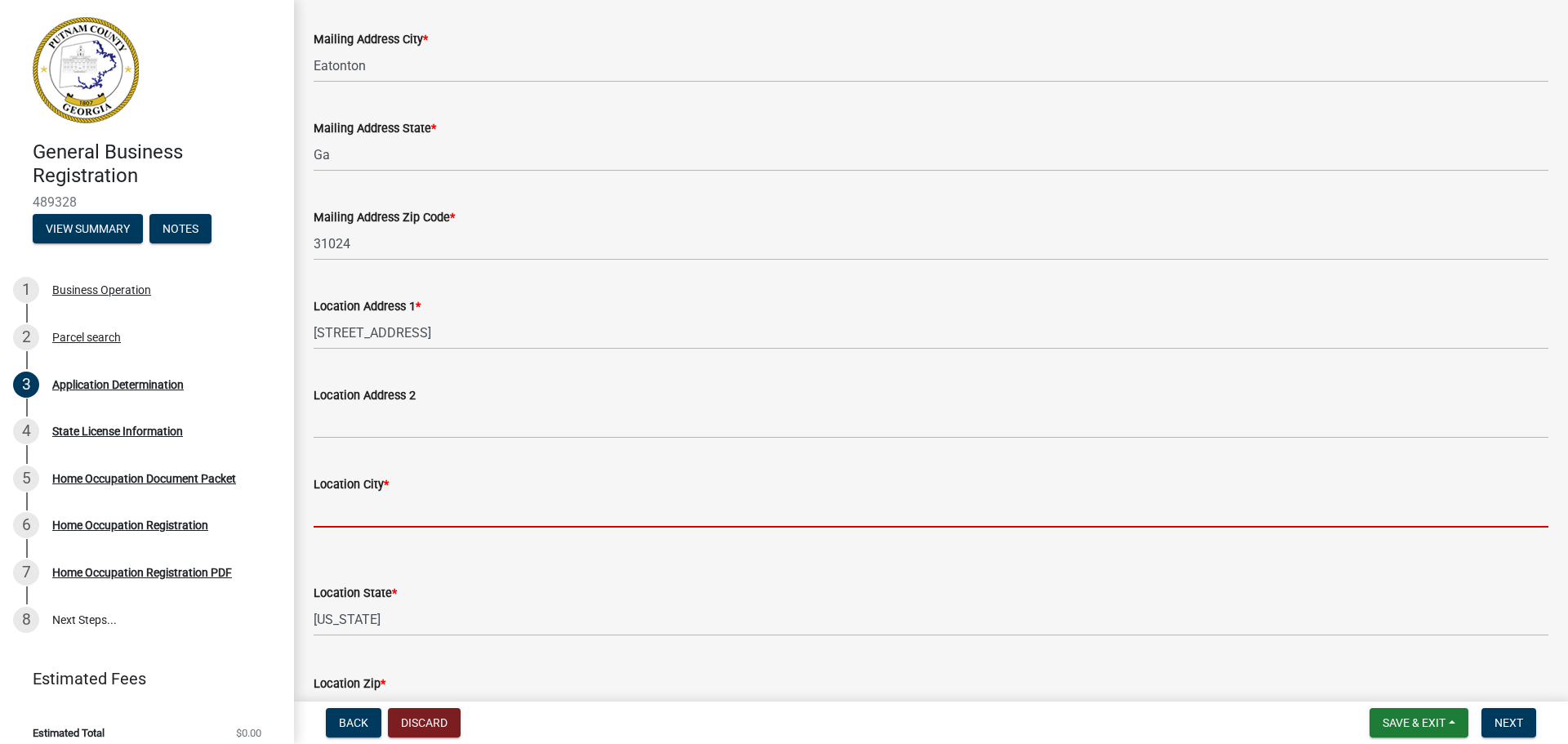
type input "e"
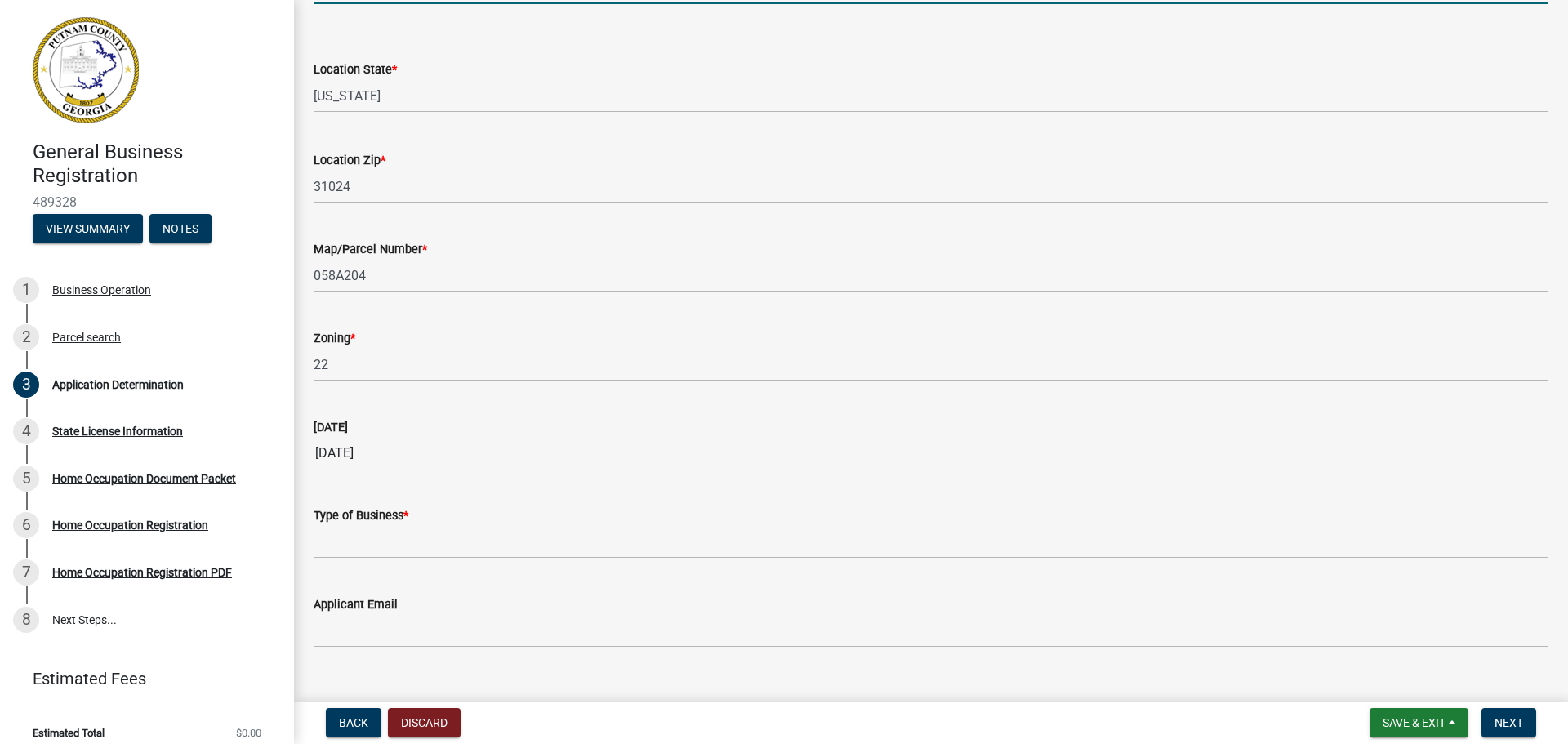
scroll to position [1370, 0]
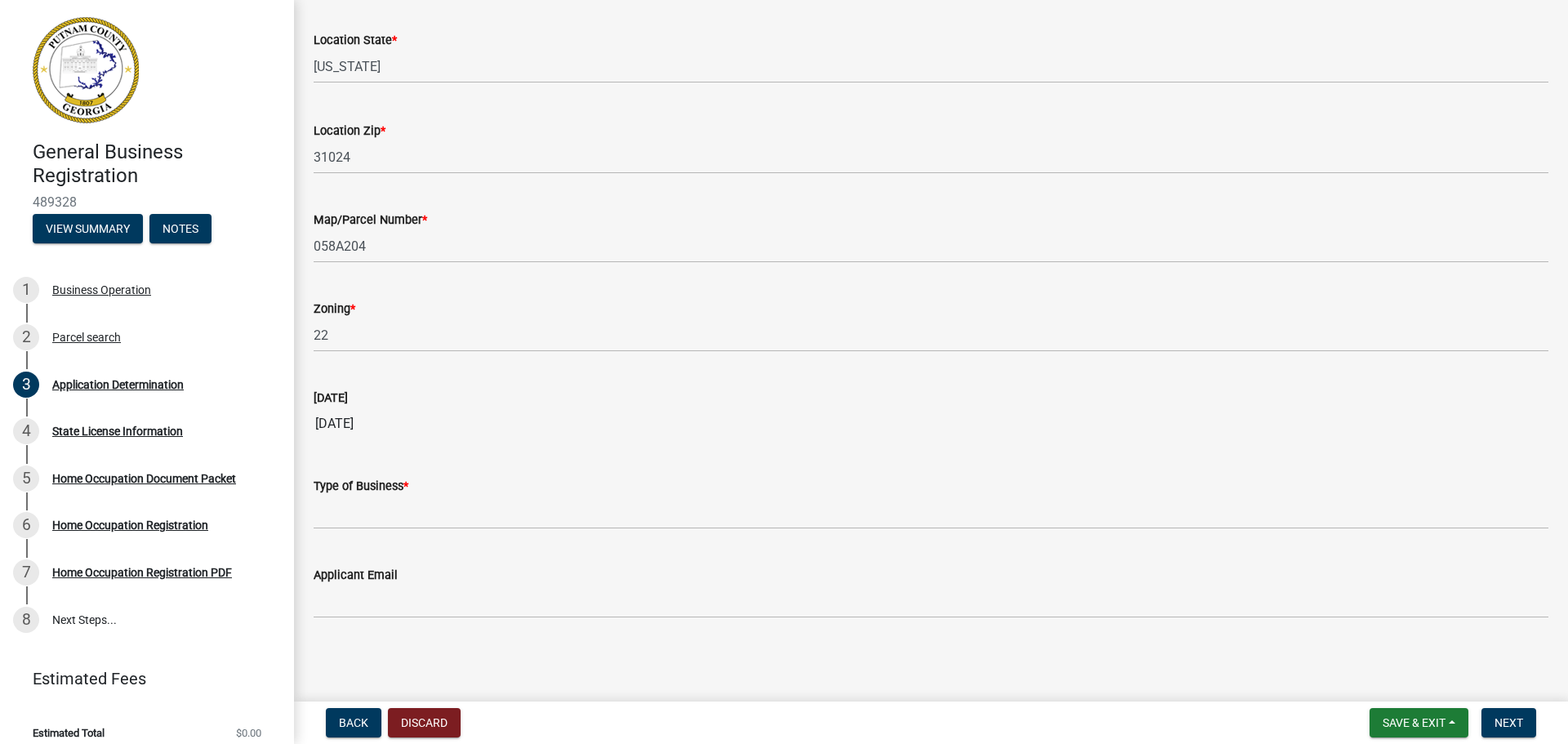
type input "Eatonton"
click at [314, 518] on div "Type of Business *" at bounding box center [930, 491] width 1259 height 76
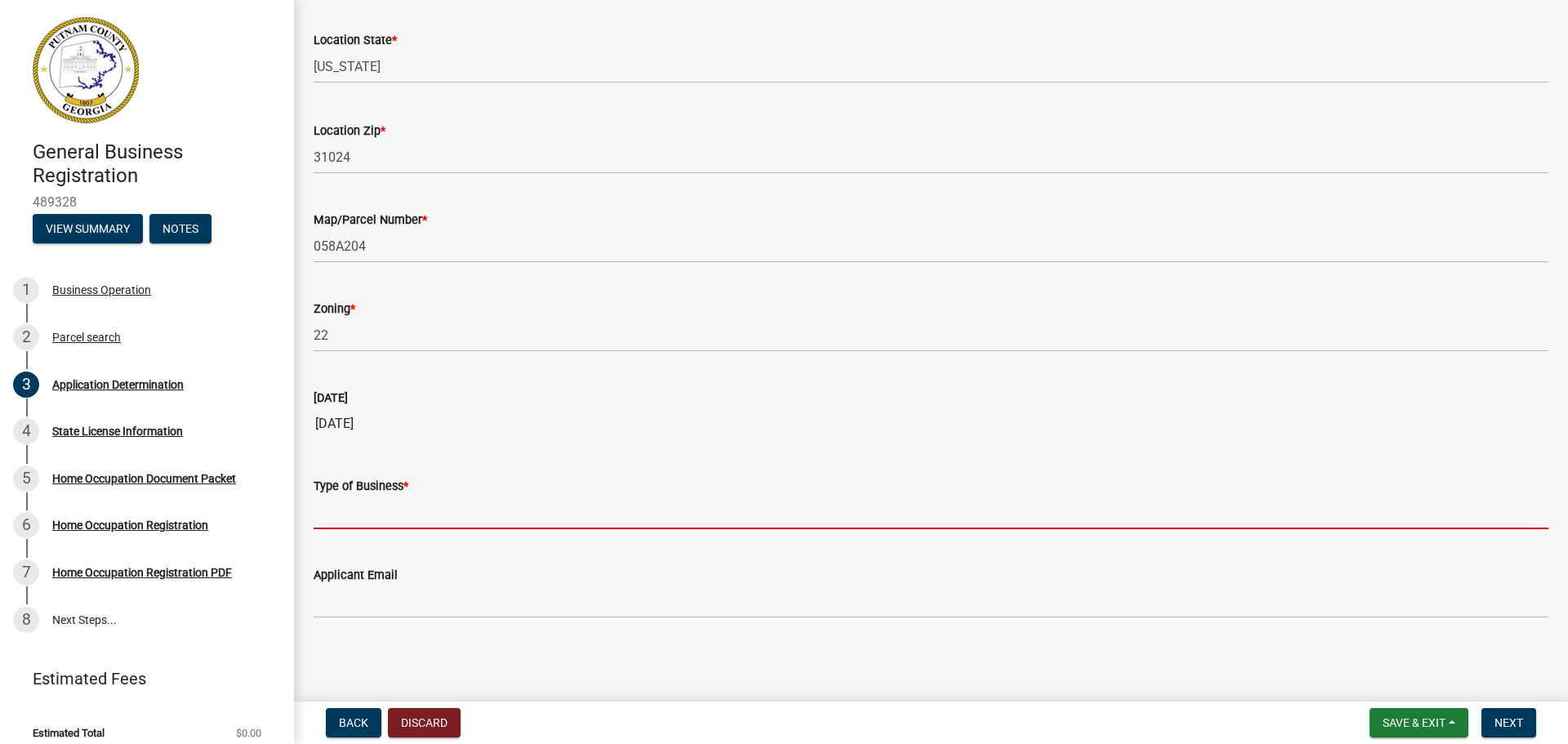
click at [333, 517] on input "Type of Business *" at bounding box center [931, 512] width 1235 height 34
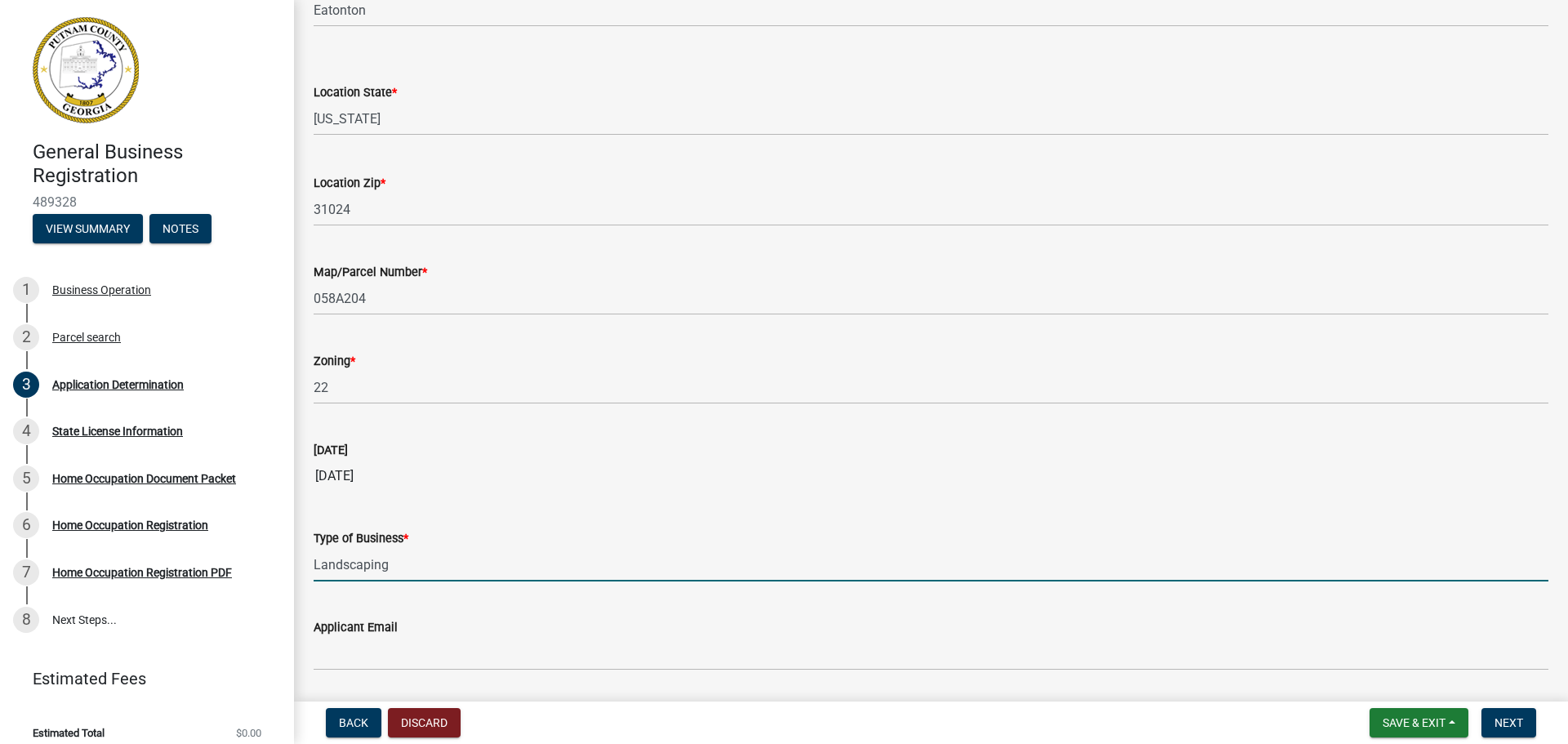
scroll to position [1288, 0]
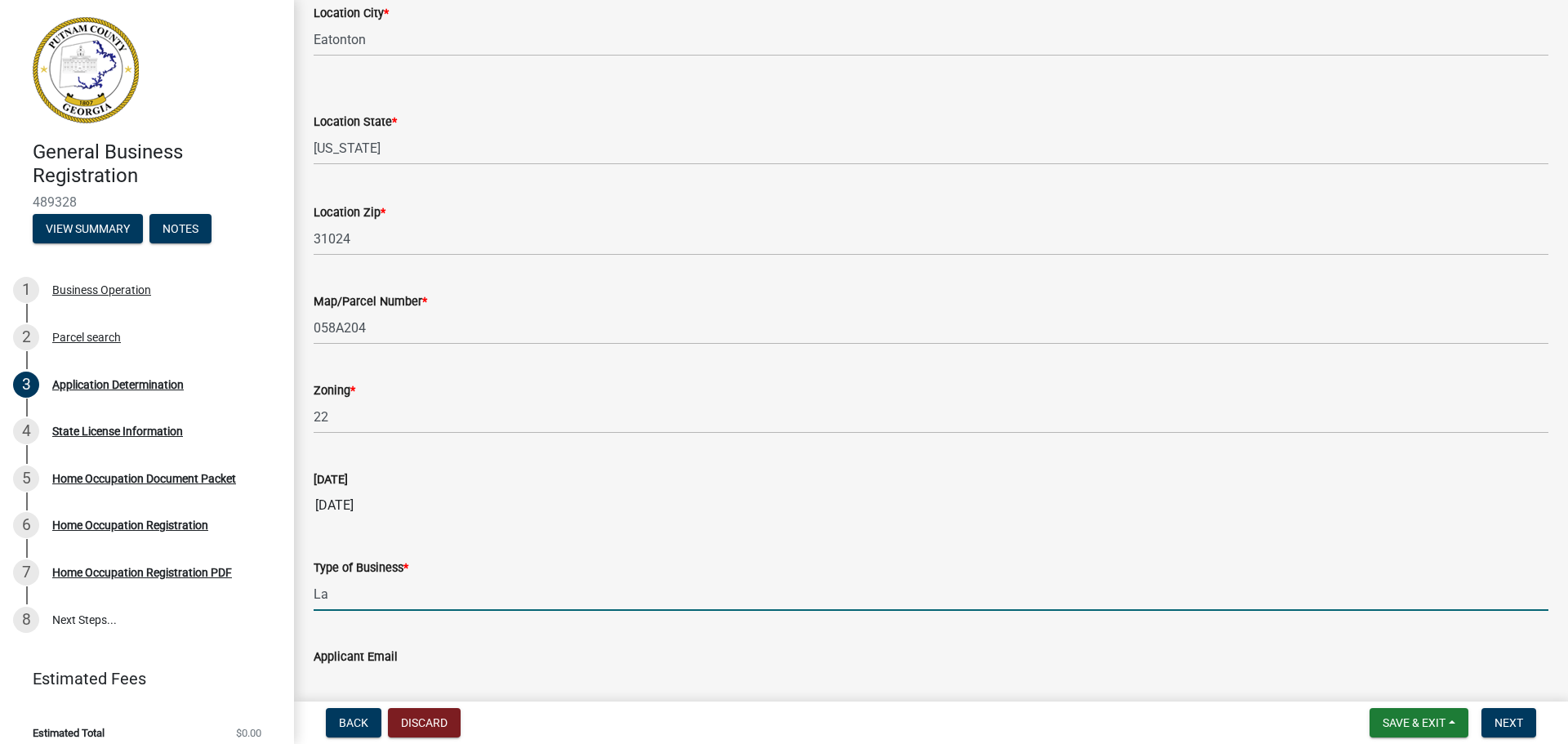
type input "L"
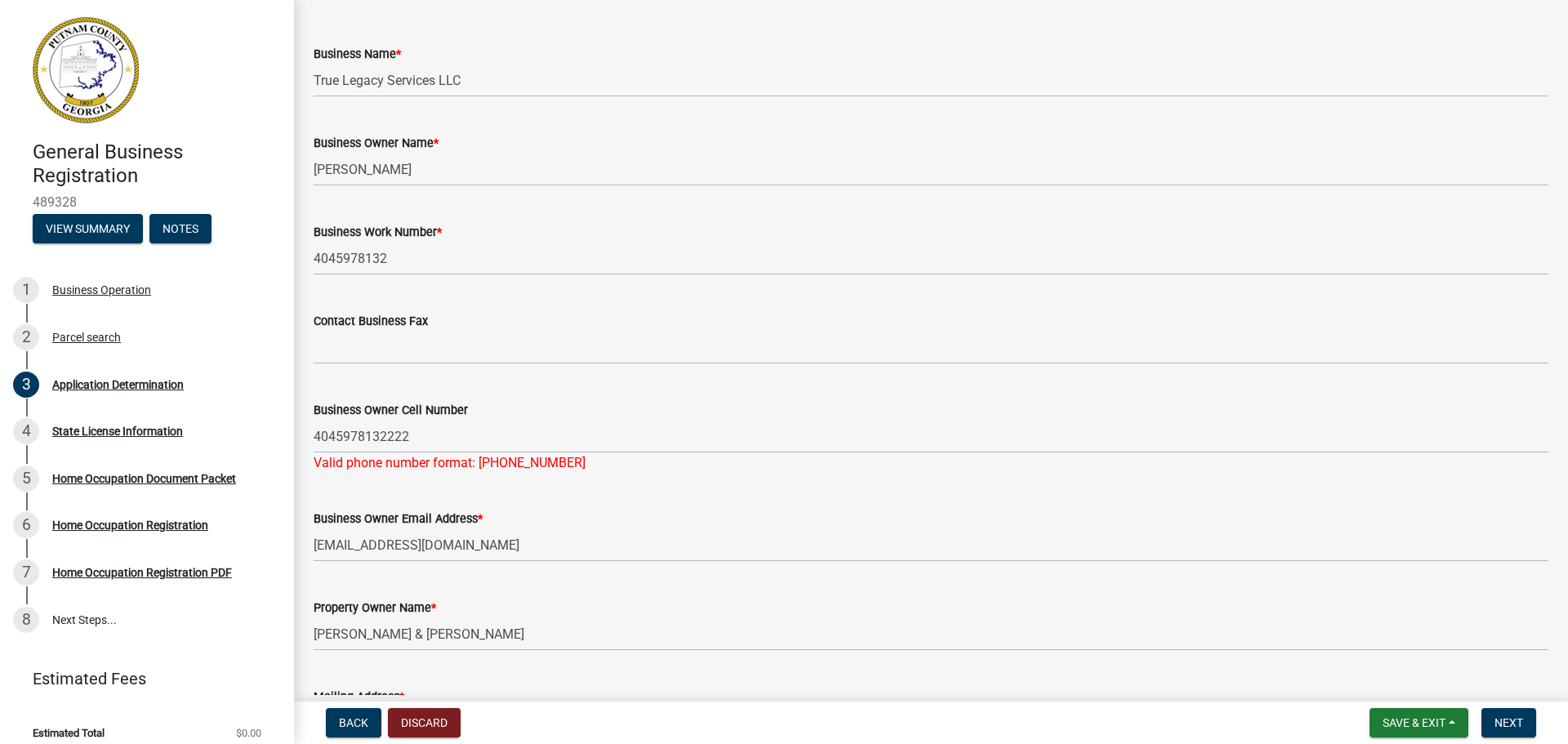
scroll to position [63, 0]
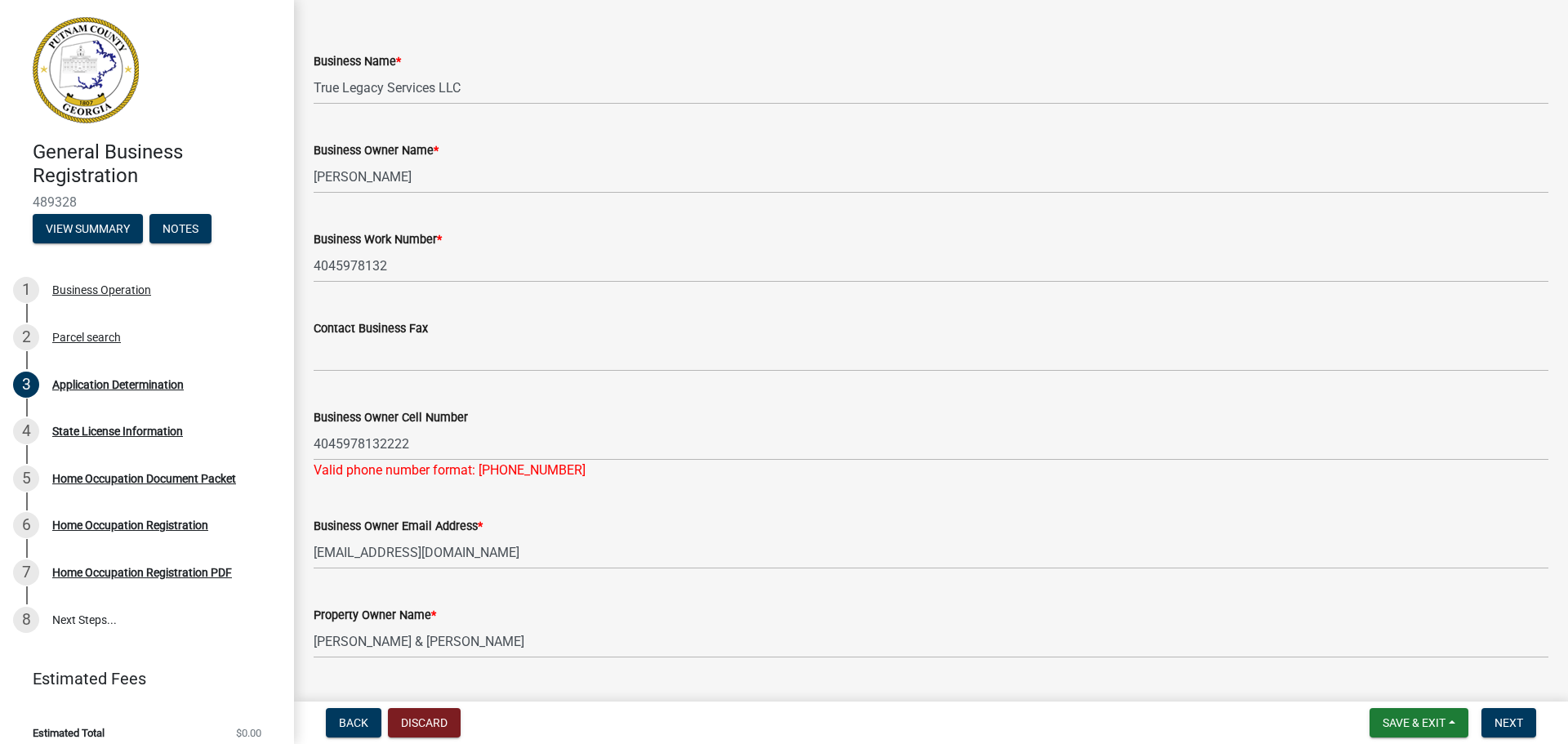
type input "Lawn Services"
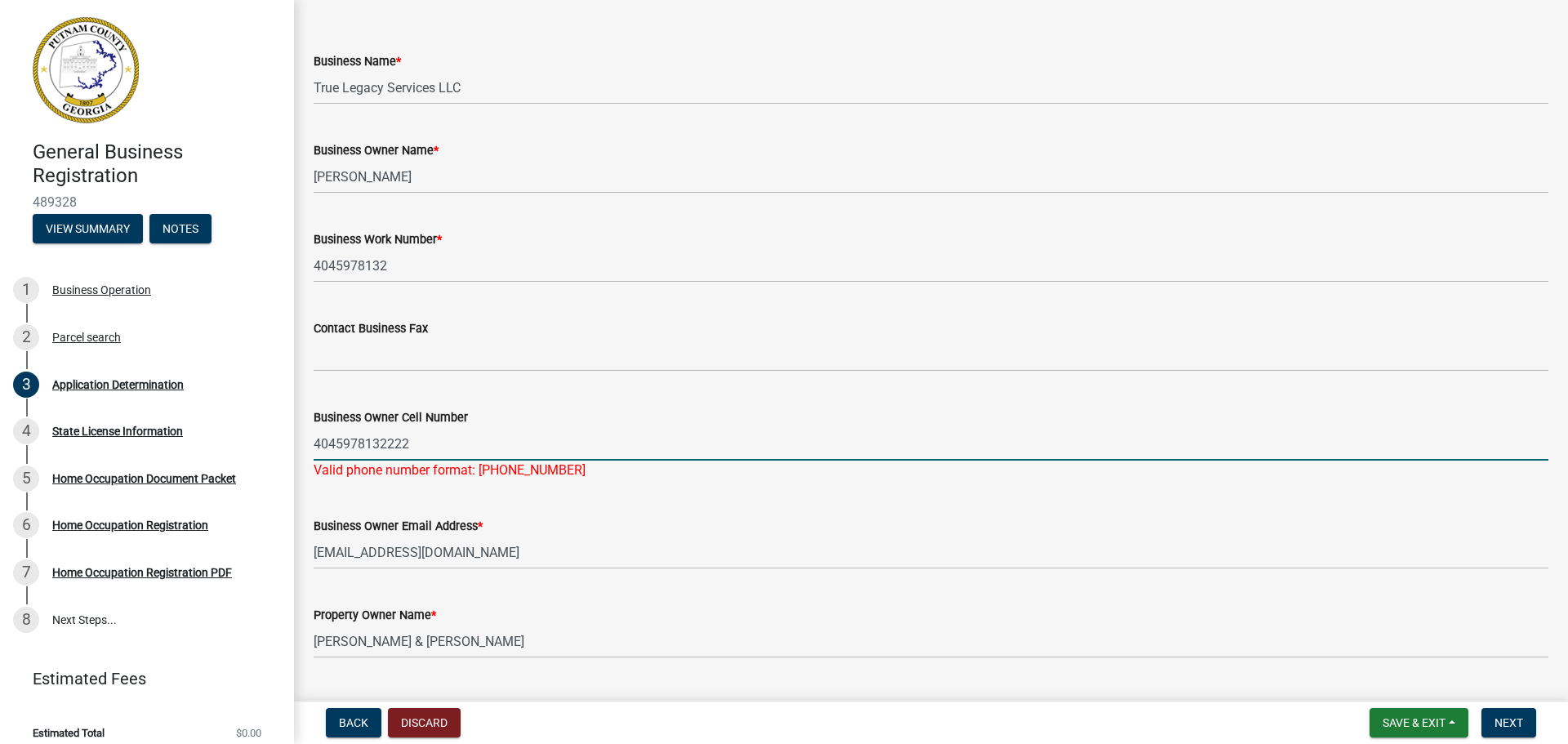
click at [424, 445] on input "4045978132222" at bounding box center [931, 444] width 1235 height 34
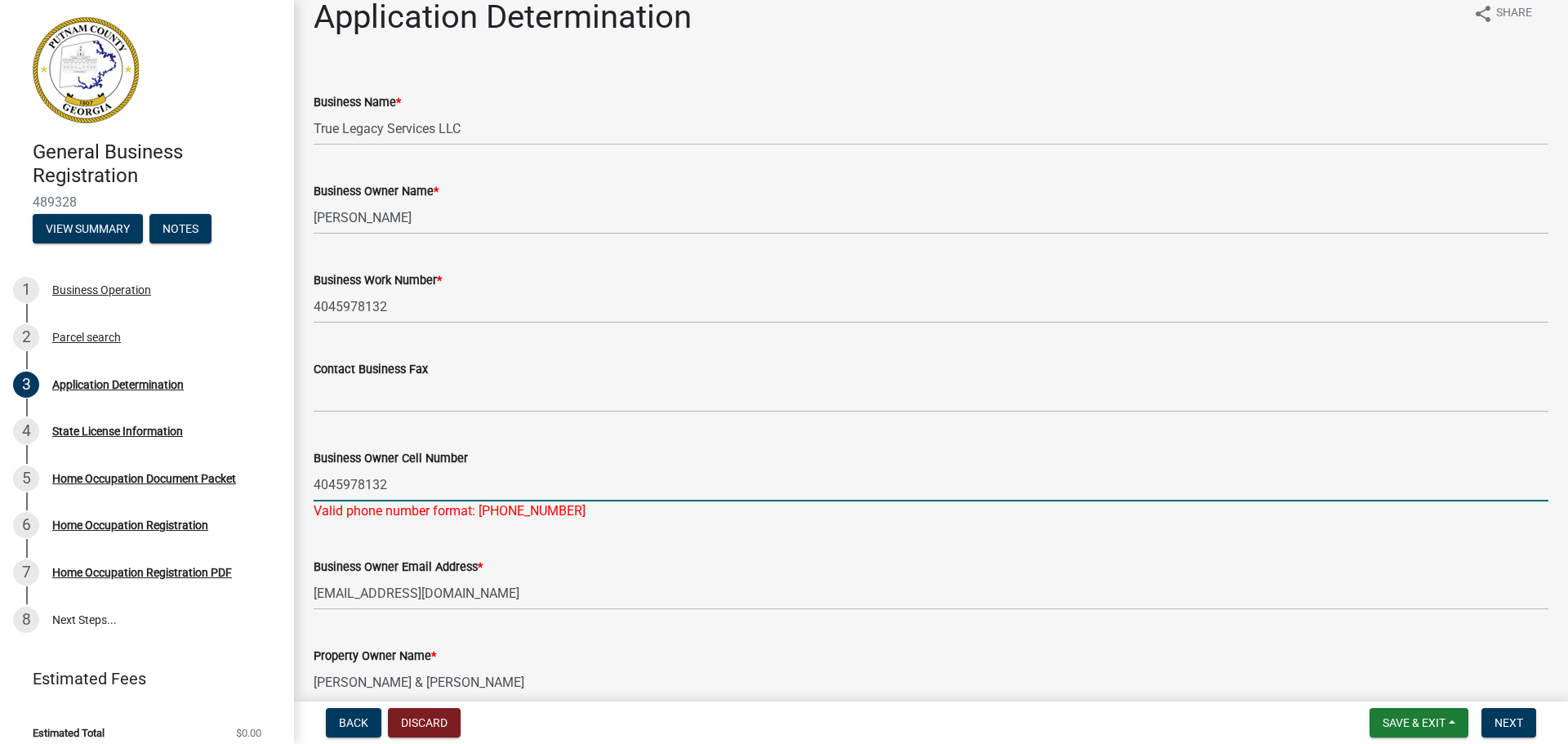
scroll to position [0, 0]
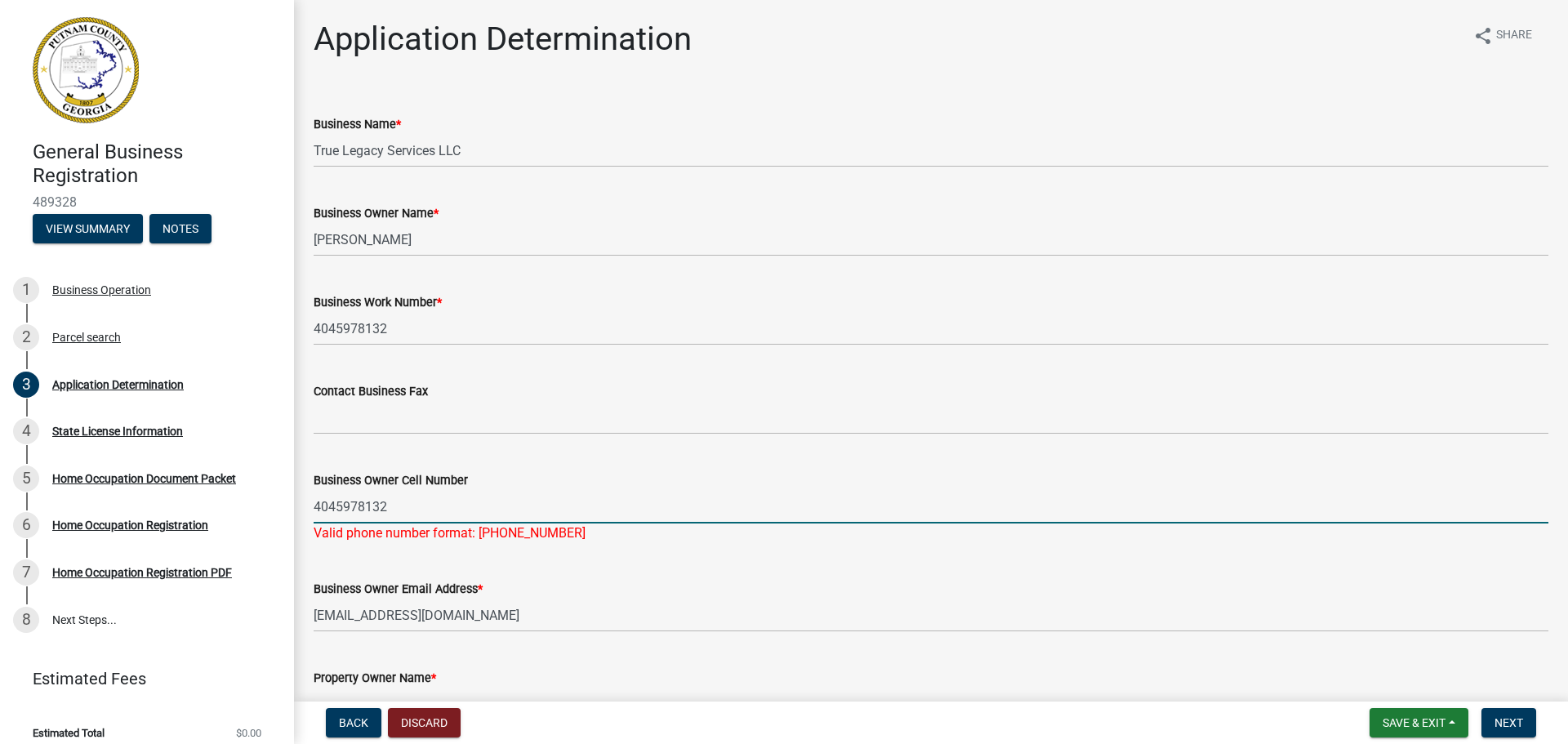
type input "4045978132"
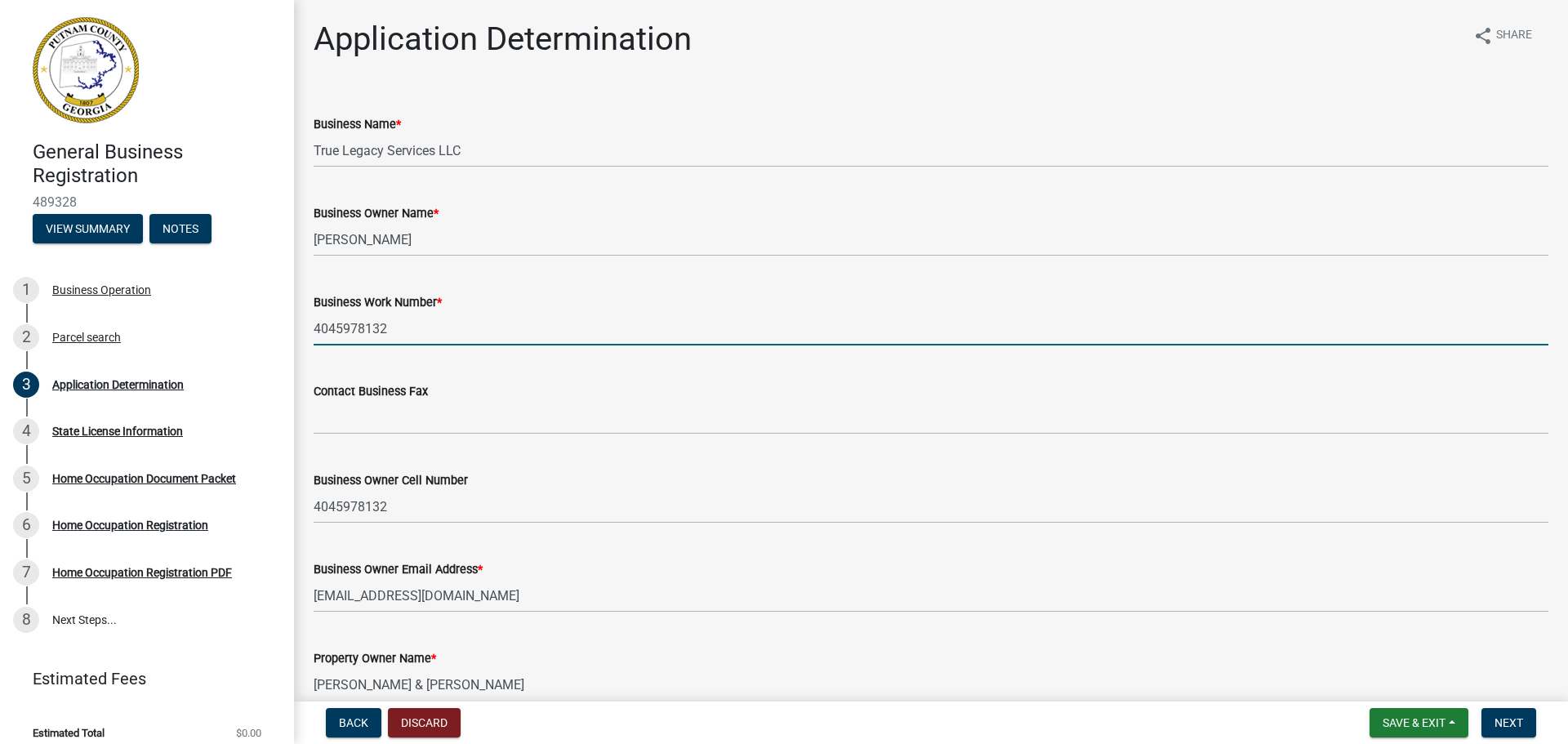
click at [540, 313] on input "4045978132" at bounding box center [931, 328] width 1235 height 34
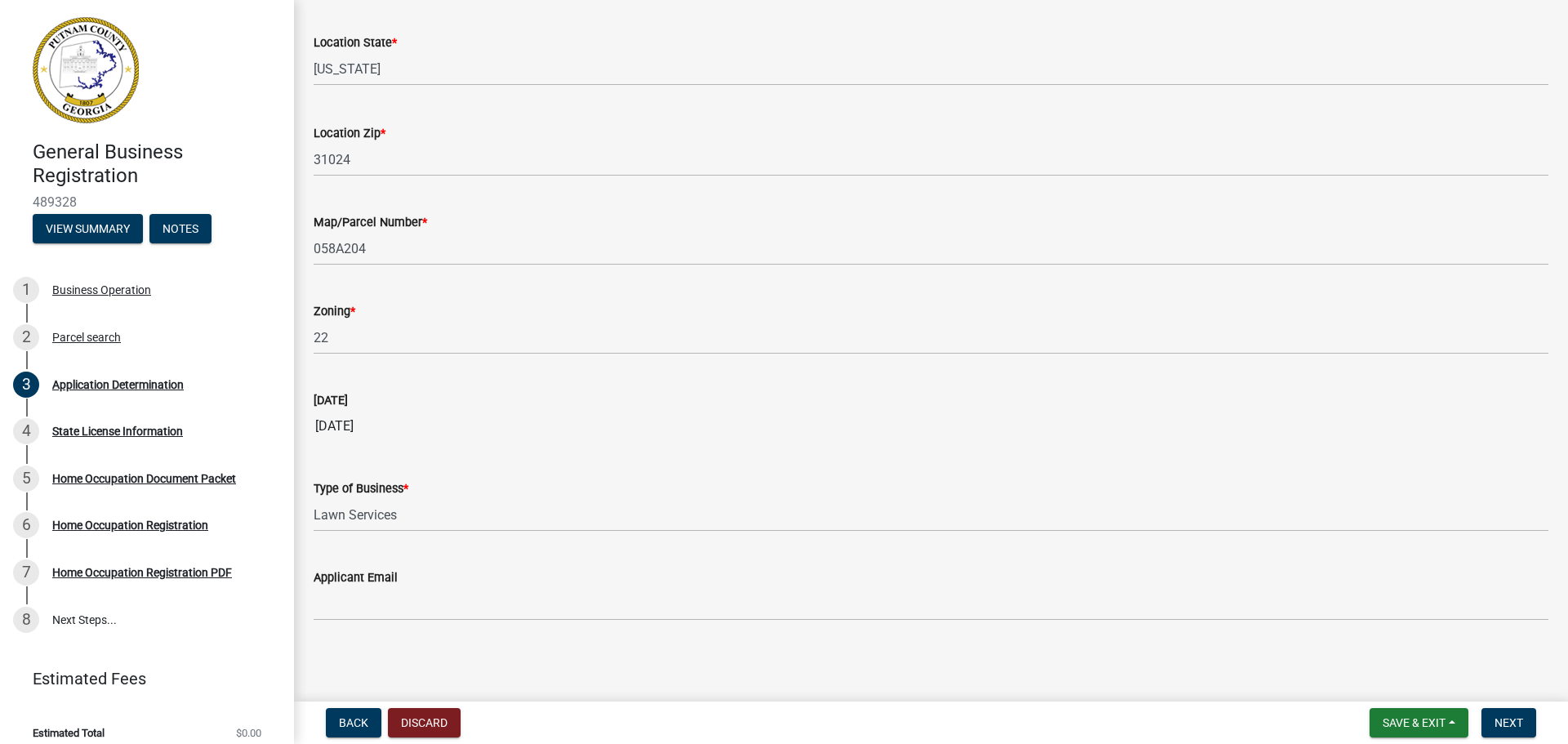
scroll to position [1350, 0]
click at [1517, 727] on span "Next" at bounding box center [1509, 723] width 29 height 14
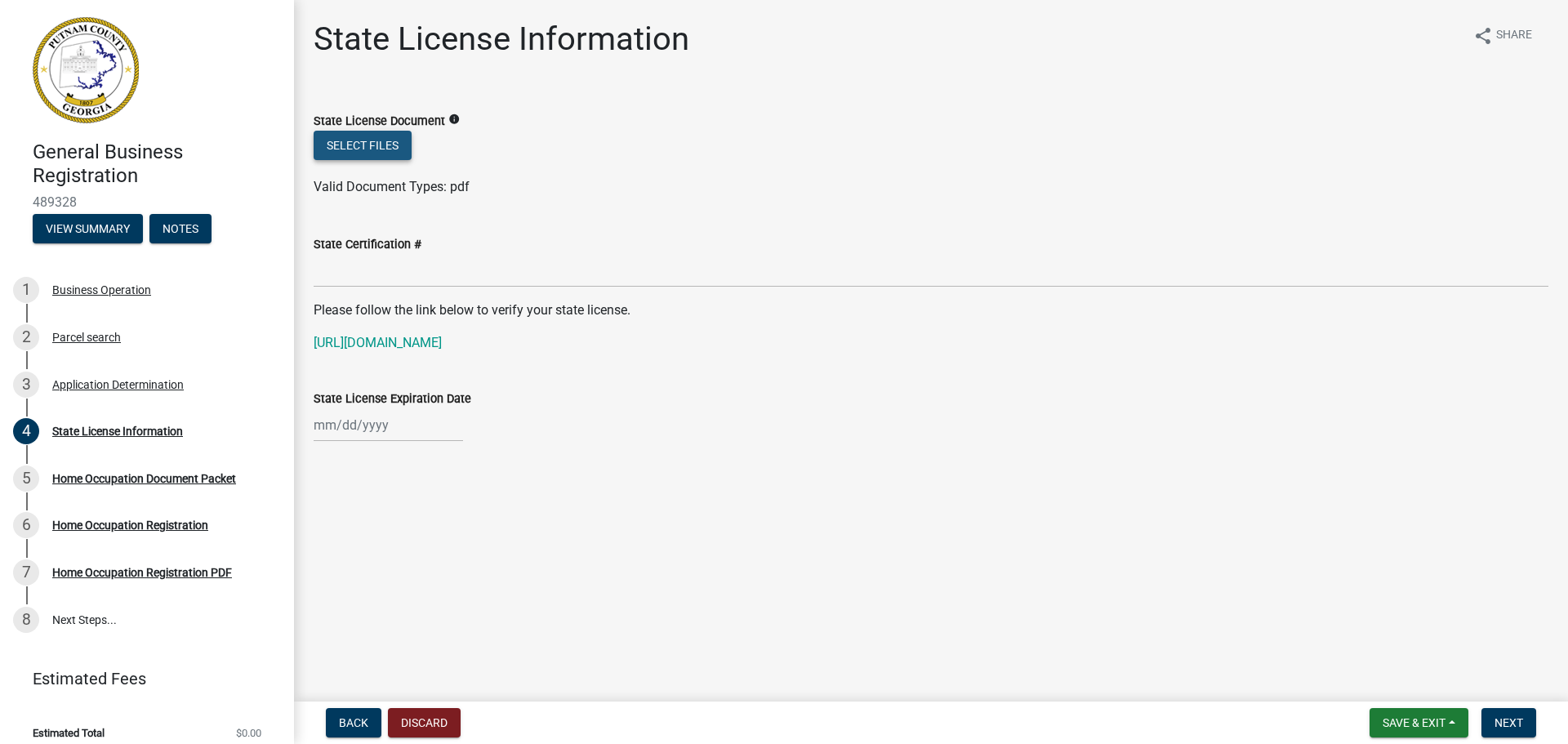
click at [383, 149] on button "Select files" at bounding box center [363, 145] width 98 height 29
click at [1503, 714] on button "Next" at bounding box center [1509, 723] width 55 height 29
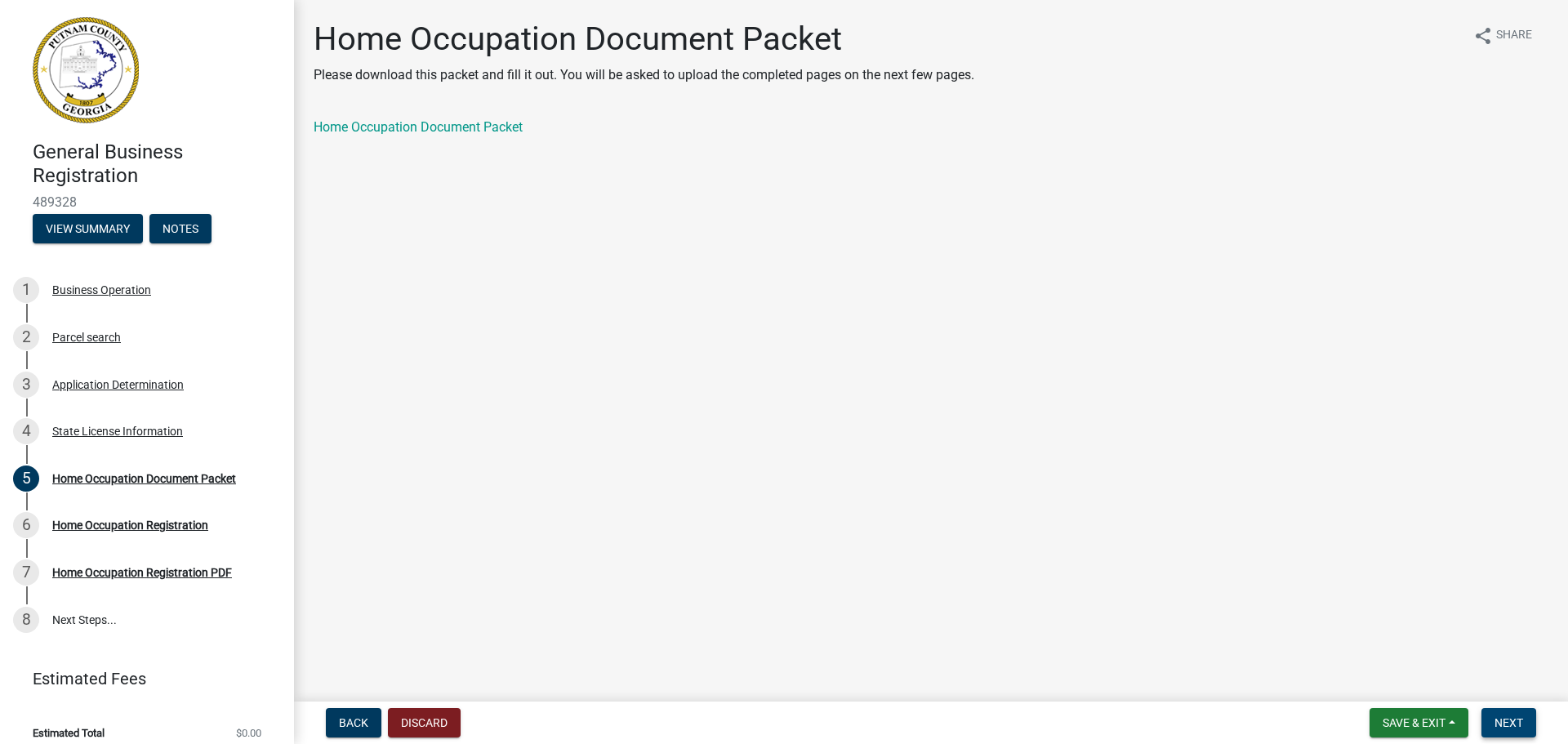
click at [1526, 727] on button "Next" at bounding box center [1509, 723] width 55 height 29
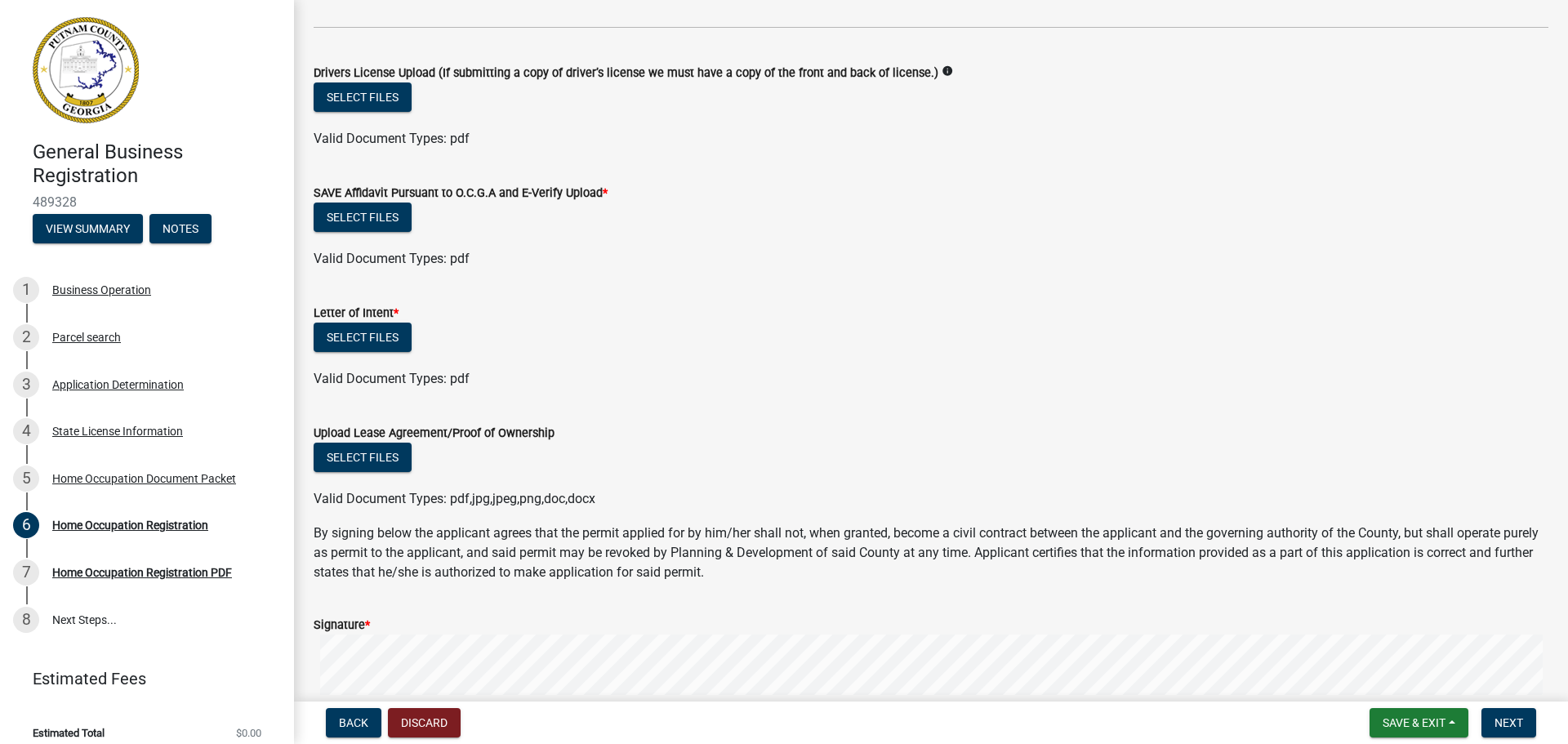
scroll to position [245, 0]
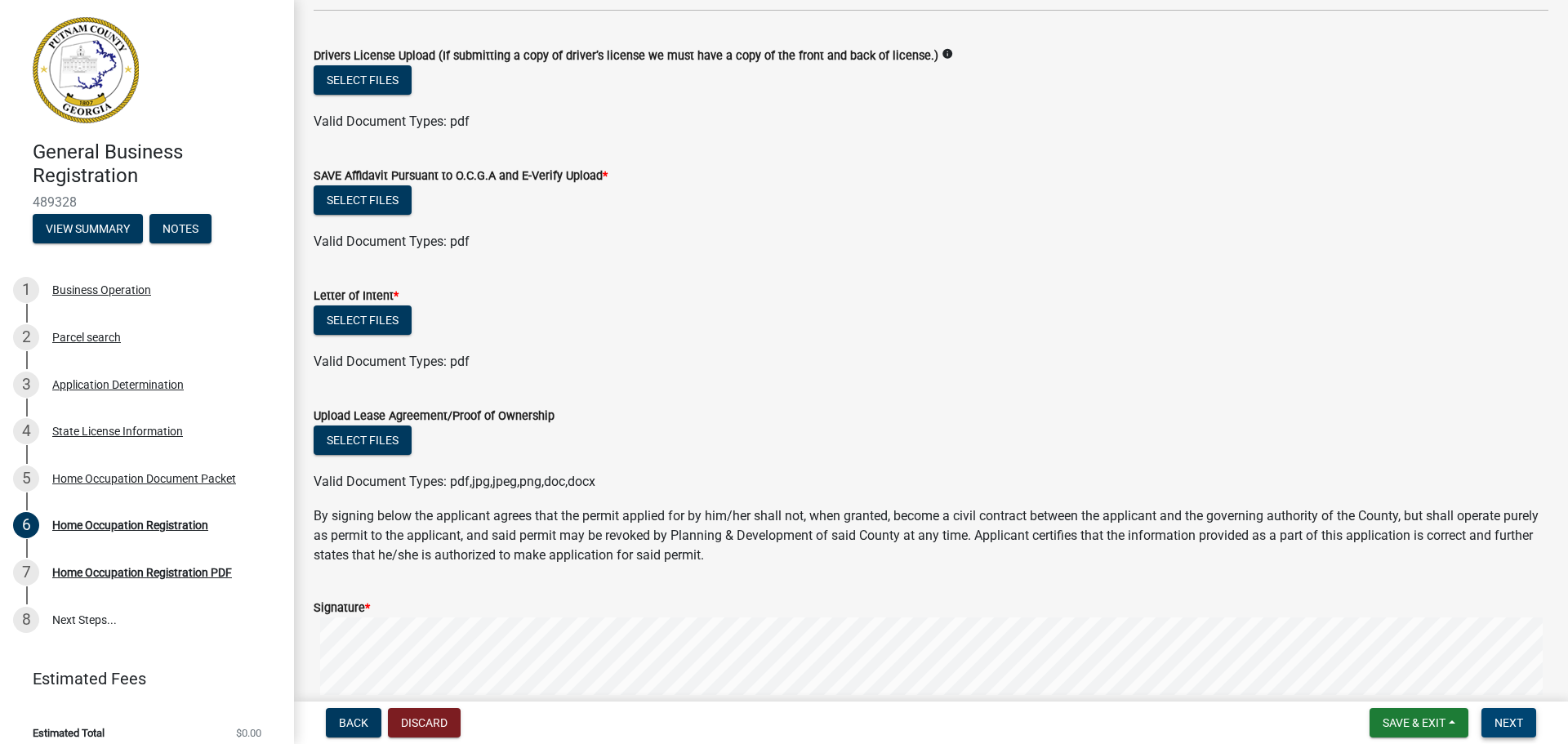
click at [1514, 730] on button "Next" at bounding box center [1509, 723] width 55 height 29
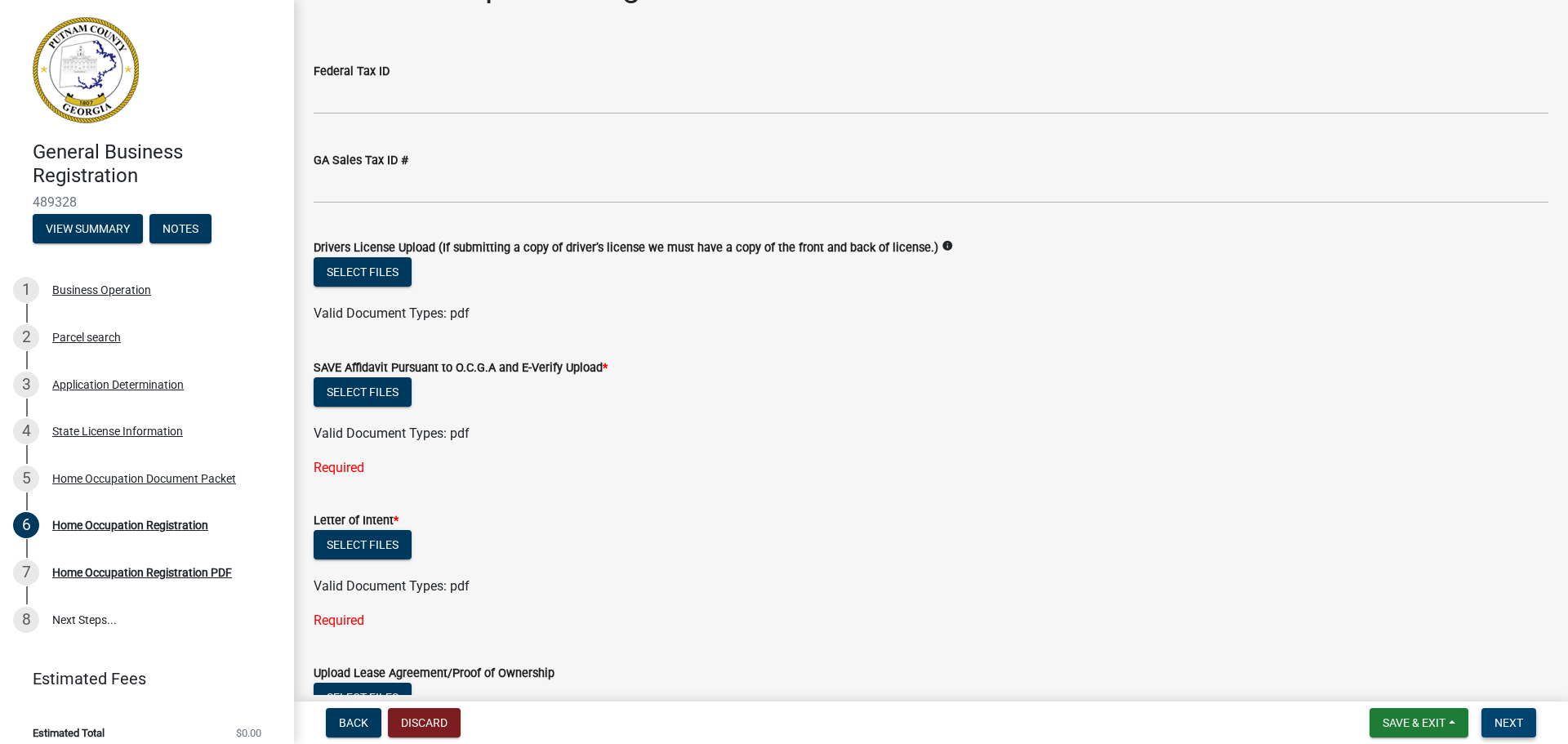
scroll to position [82, 0]
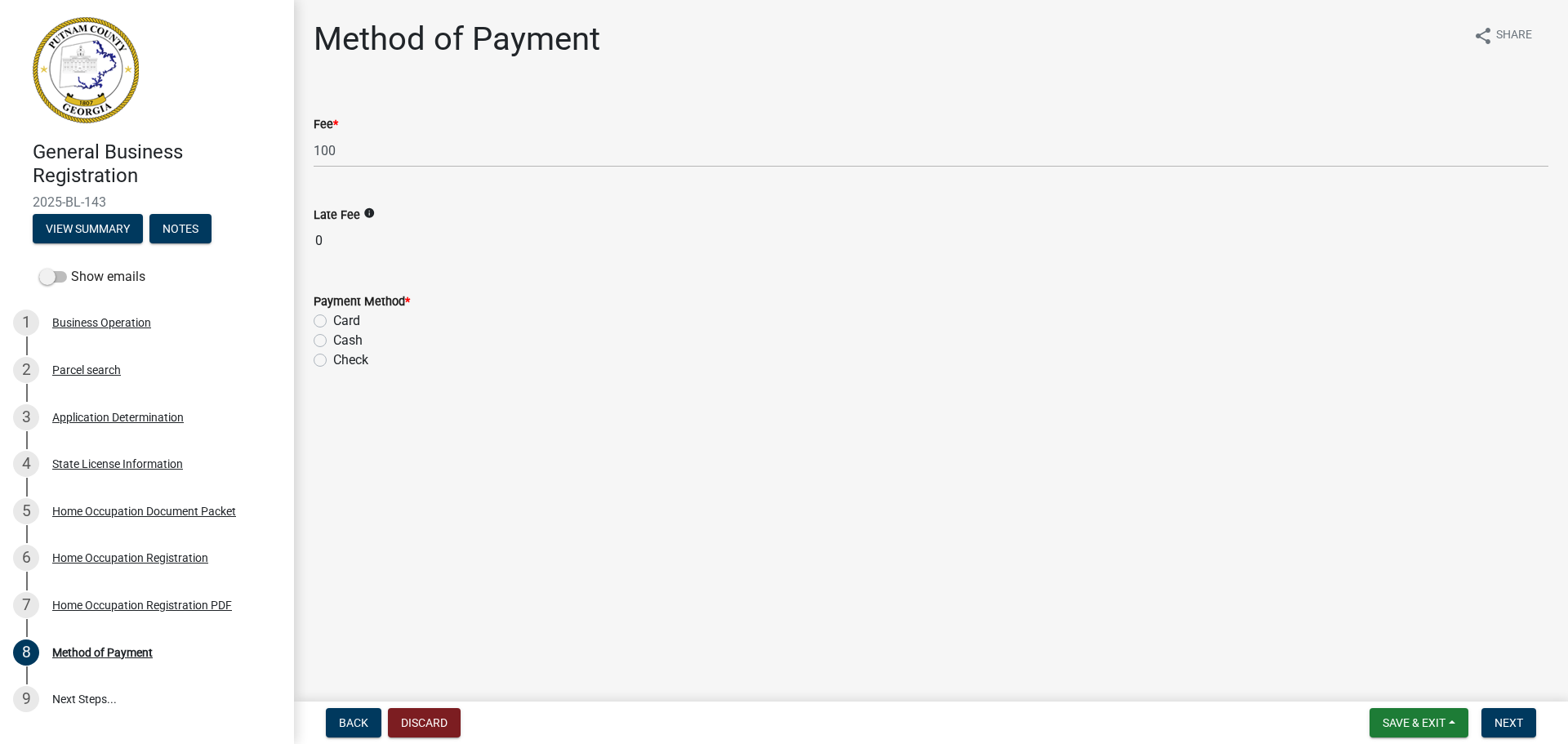
click at [333, 315] on label "Card" at bounding box center [346, 321] width 27 height 19
click at [333, 315] on input "Card" at bounding box center [338, 317] width 11 height 11
radio input "true"
click at [1507, 730] on span "Next" at bounding box center [1509, 723] width 29 height 14
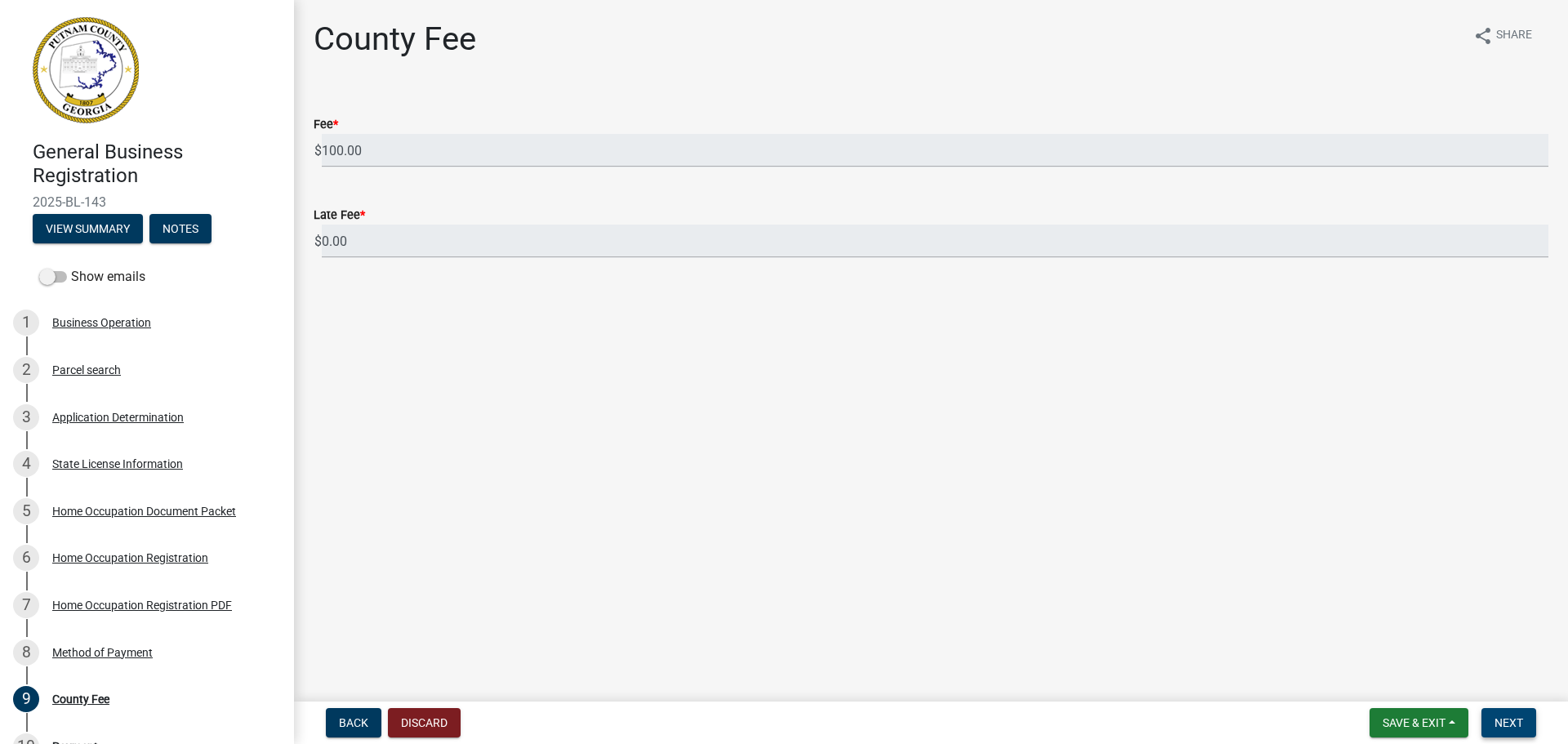
click at [1513, 732] on button "Next" at bounding box center [1509, 723] width 55 height 29
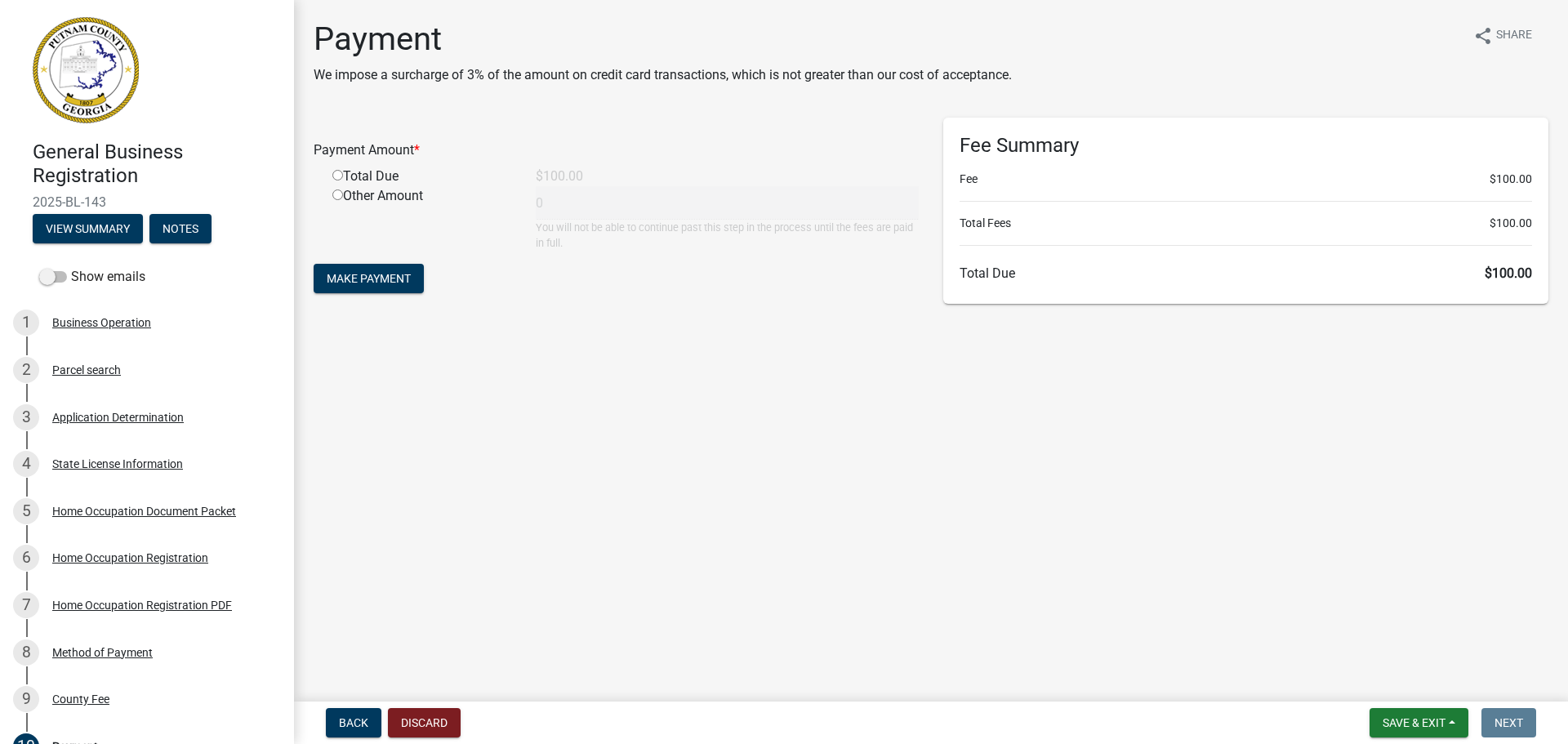
click at [338, 173] on input "radio" at bounding box center [338, 175] width 11 height 11
radio input "true"
type input "100"
click at [380, 289] on button "Make Payment" at bounding box center [369, 278] width 110 height 29
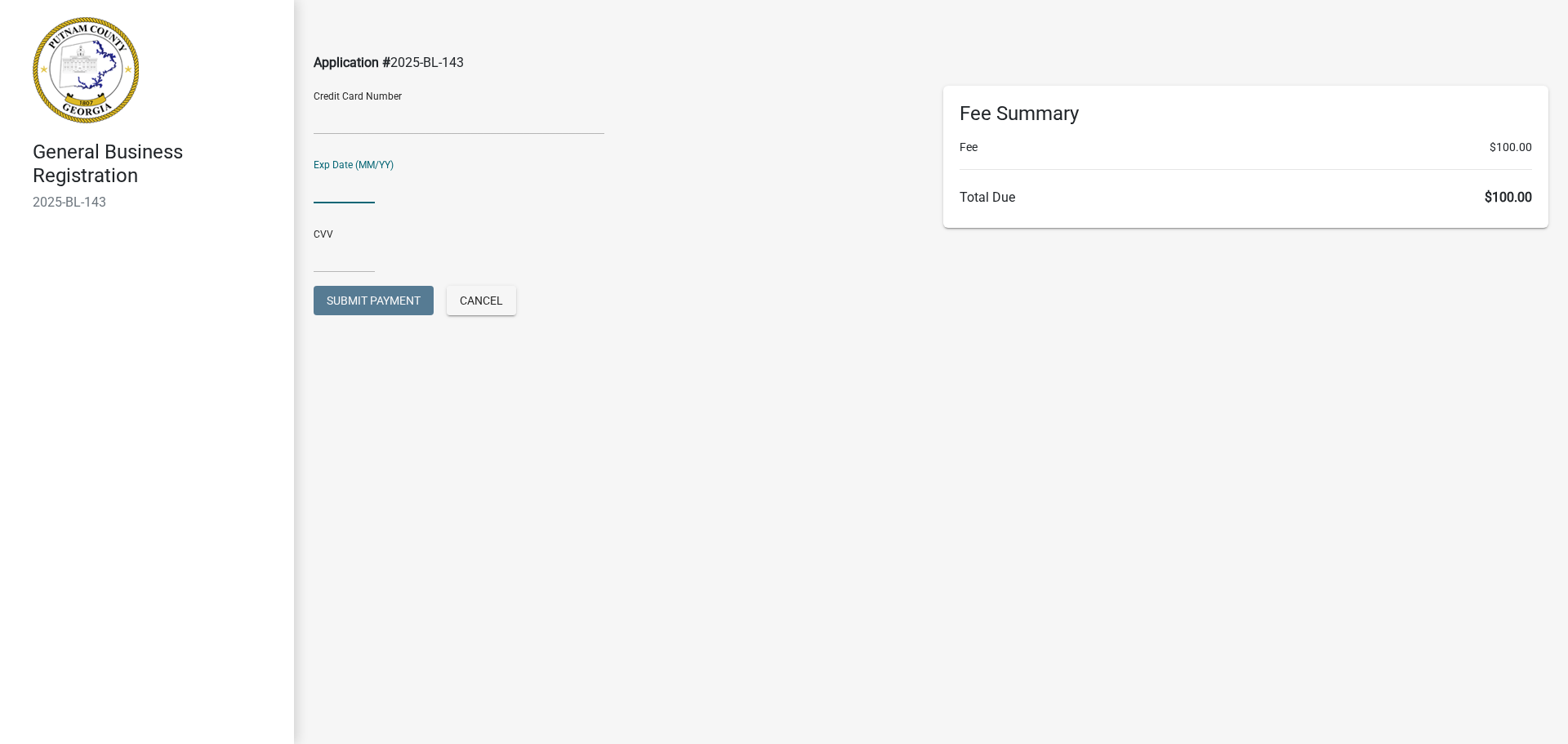
click at [342, 193] on input "text" at bounding box center [344, 186] width 61 height 34
type input "03/27"
click at [334, 250] on input "text" at bounding box center [344, 256] width 61 height 34
type input "004"
click at [353, 308] on button "Submit Payment" at bounding box center [373, 300] width 120 height 29
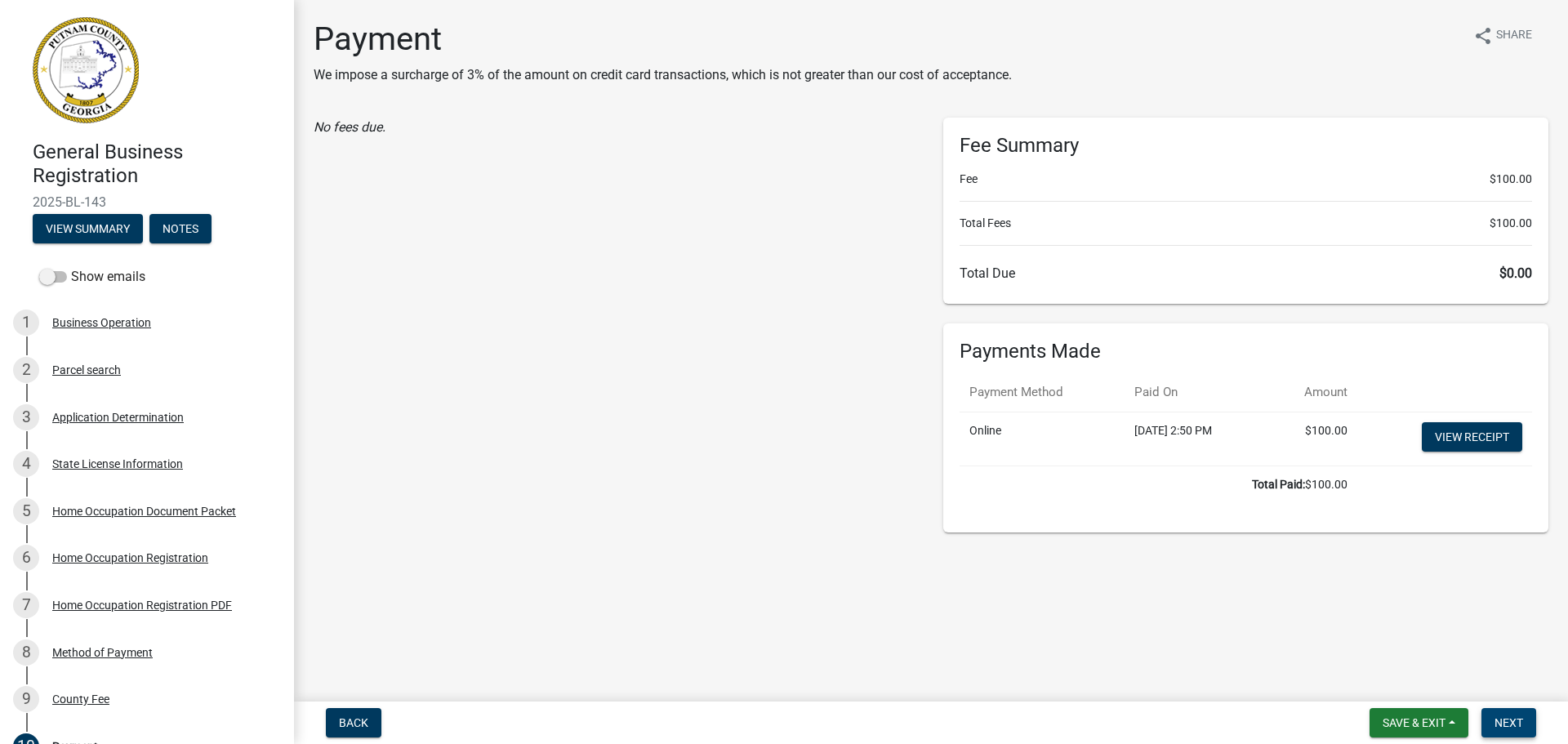
click at [1504, 732] on button "Next" at bounding box center [1509, 723] width 55 height 29
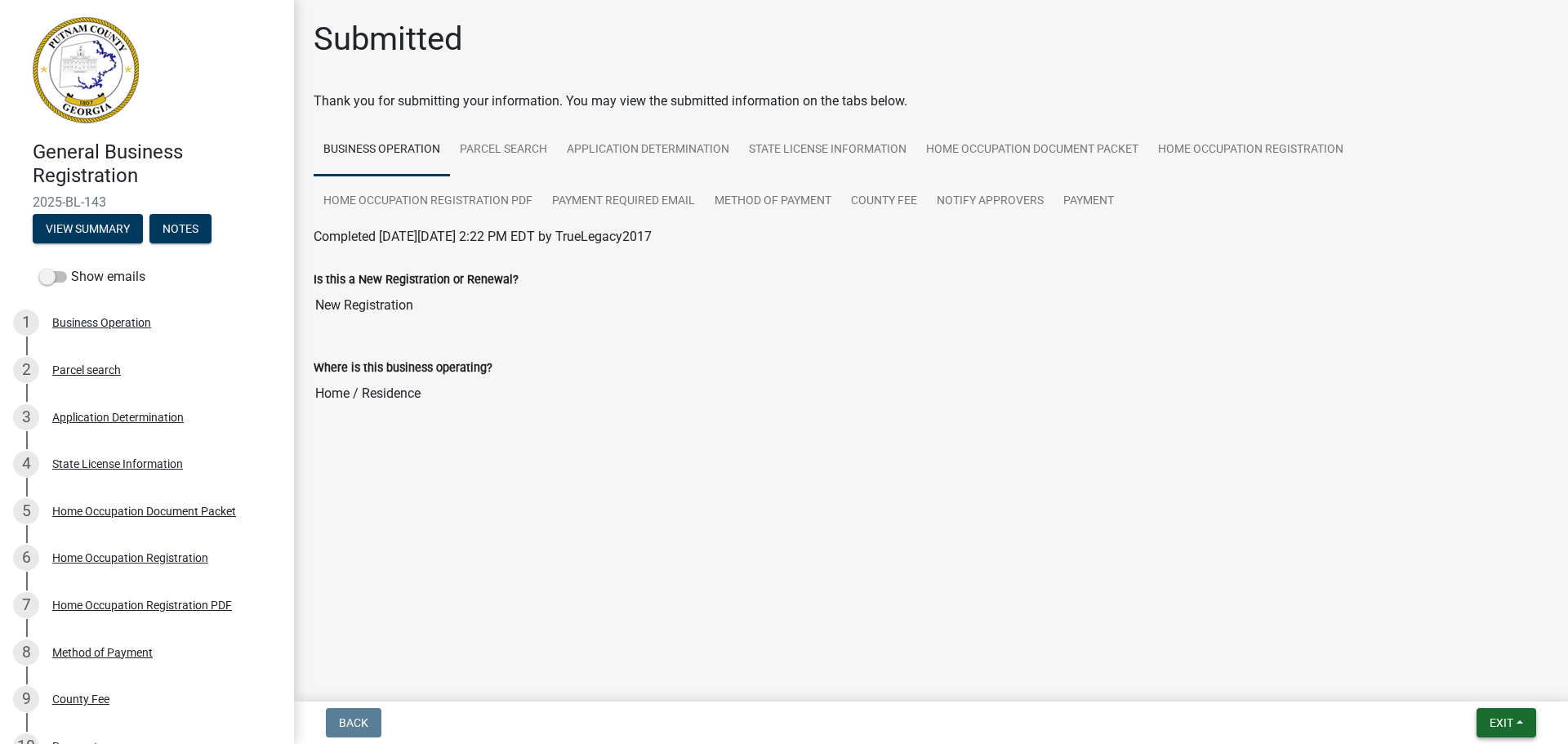
click at [1494, 723] on span "Exit" at bounding box center [1501, 723] width 24 height 14
click at [1138, 397] on input "Home / Residence" at bounding box center [931, 394] width 1235 height 33
click at [482, 154] on link "Parcel search" at bounding box center [503, 151] width 107 height 52
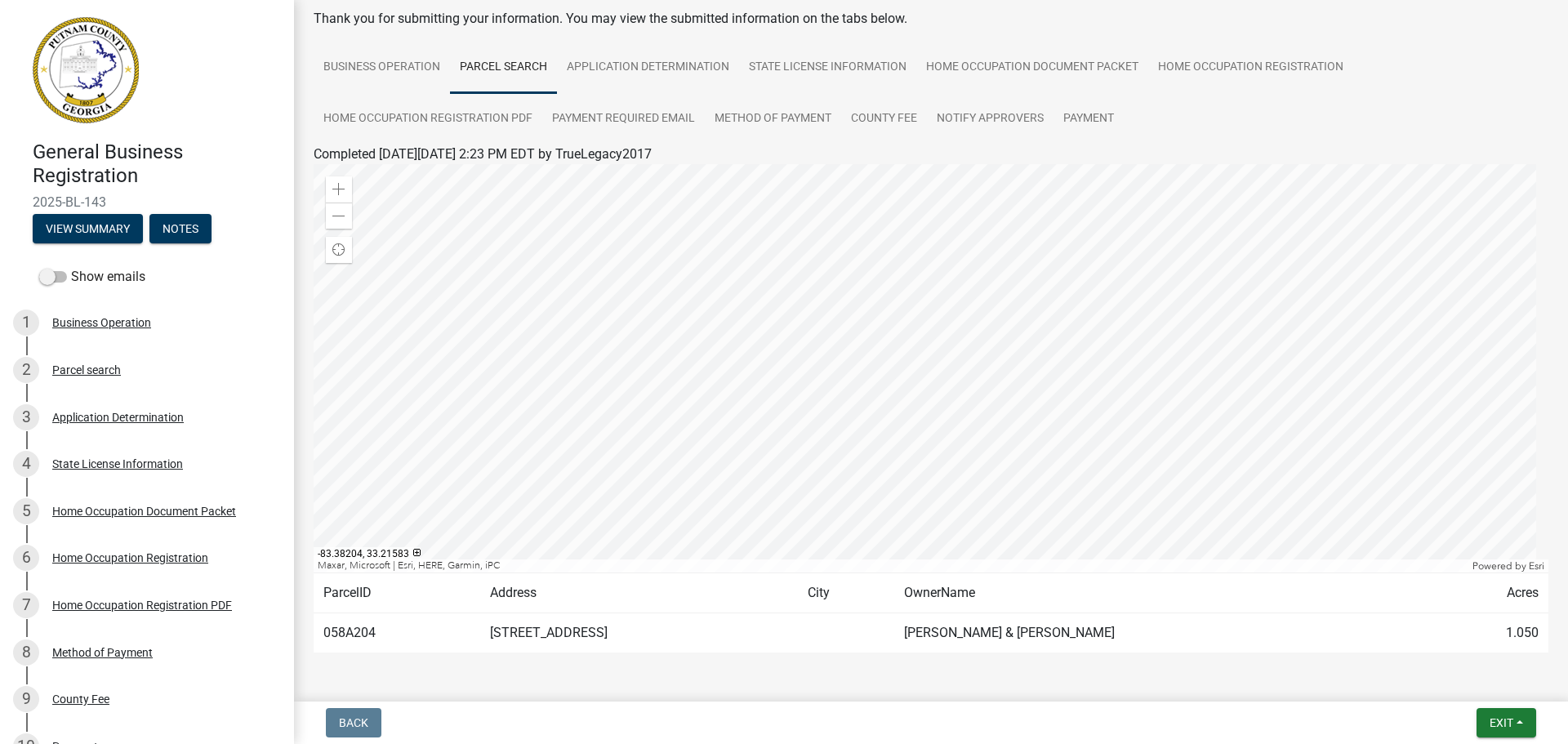
scroll to position [136, 0]
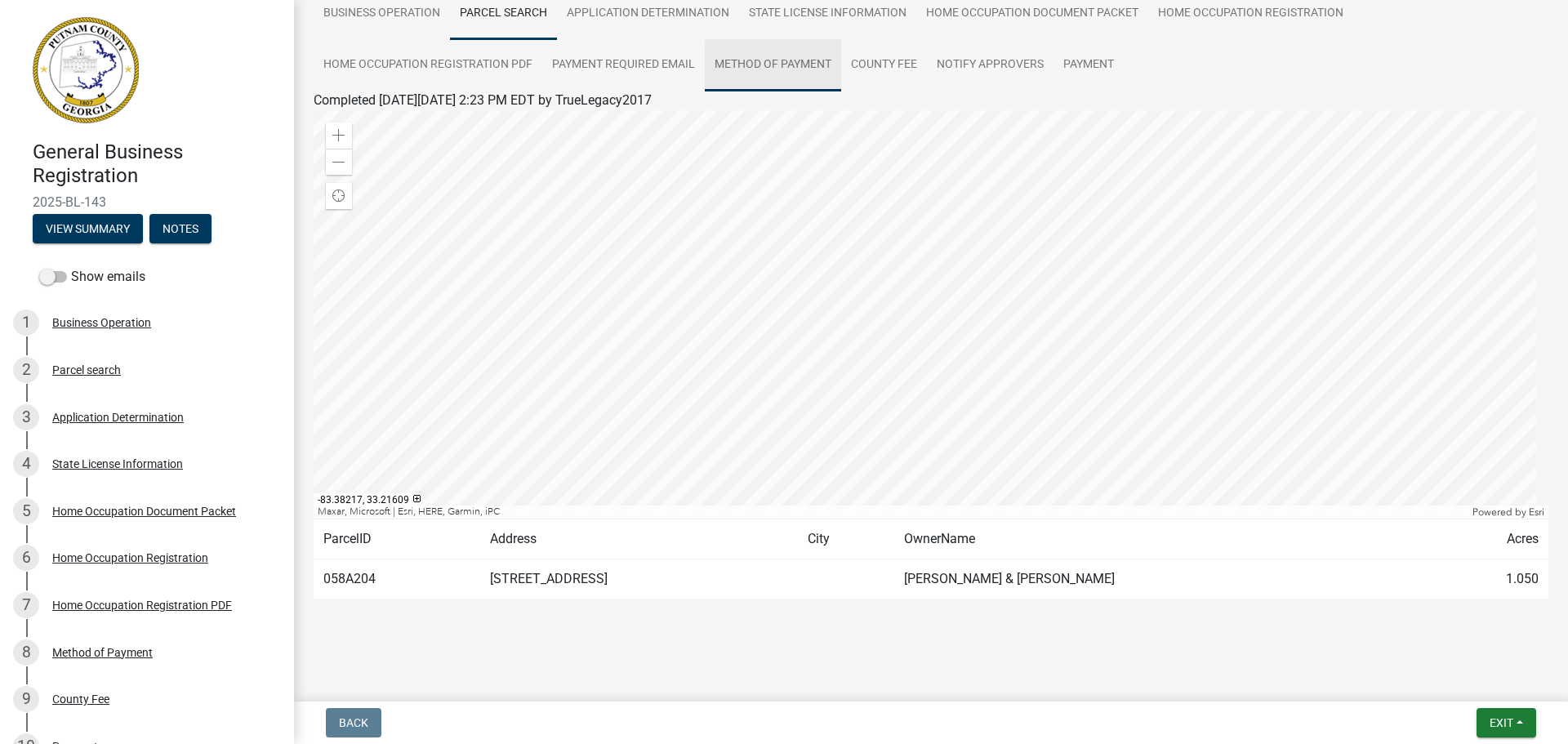
click at [762, 57] on link "Method of Payment" at bounding box center [773, 66] width 136 height 52
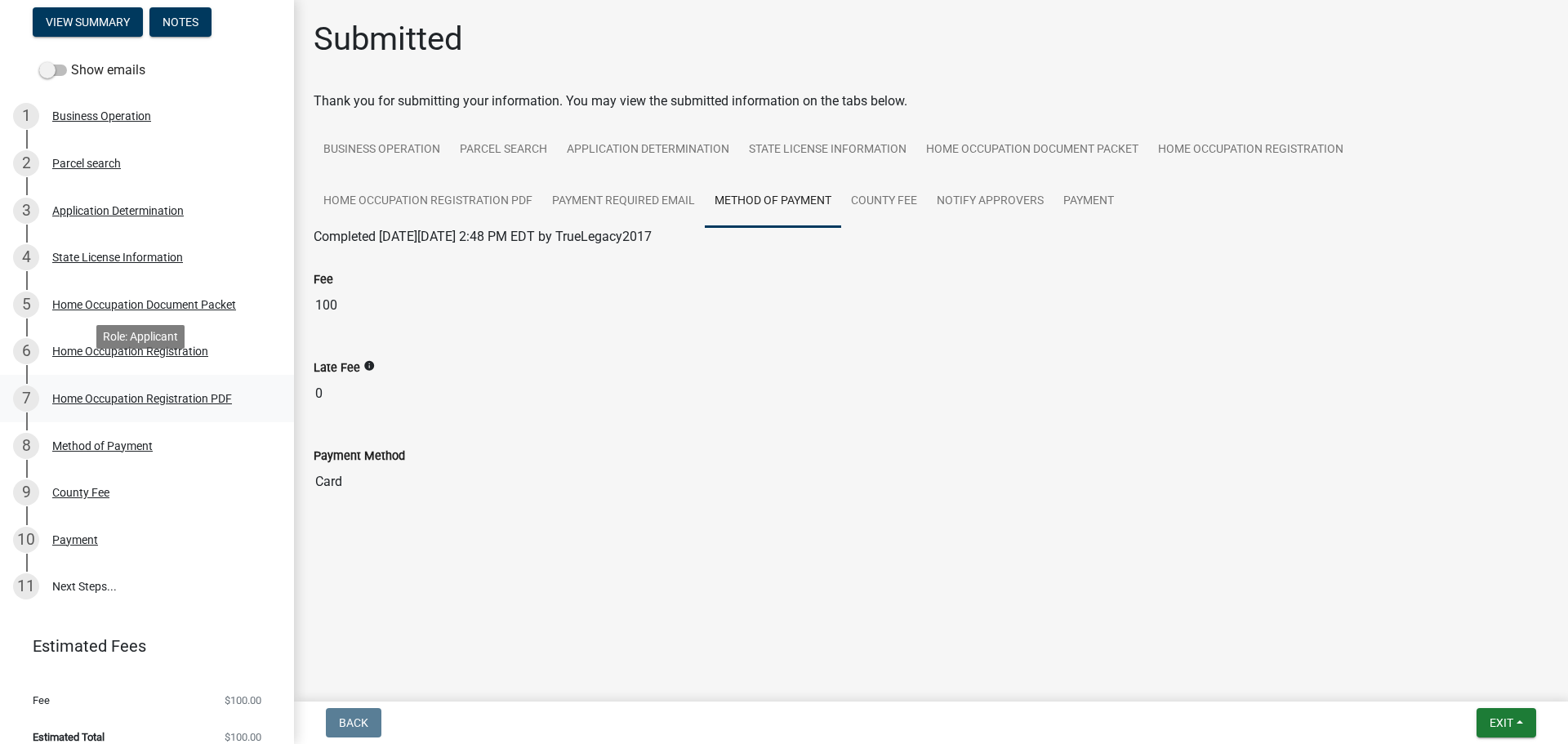
scroll to position [225, 0]
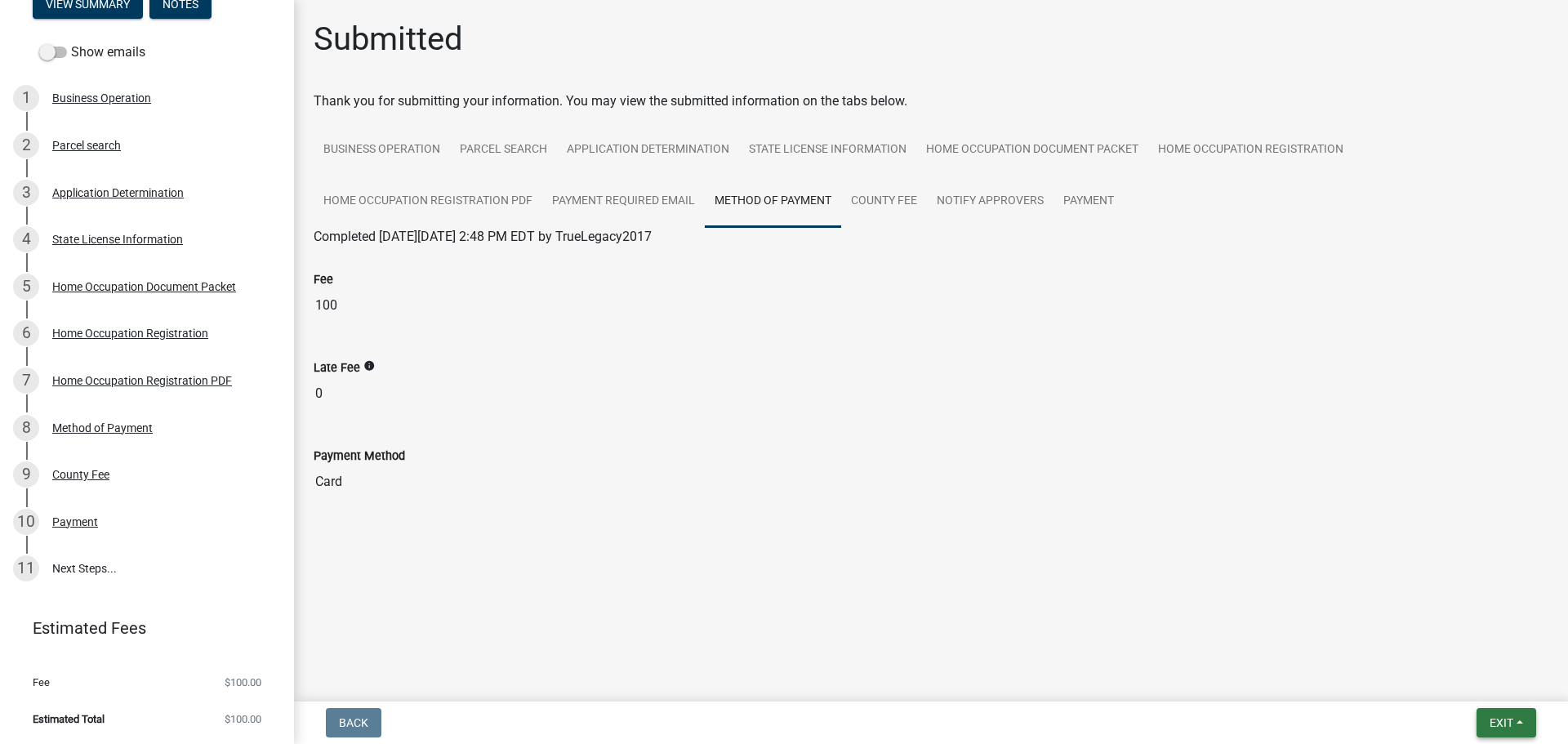
click at [1506, 730] on button "Exit" at bounding box center [1507, 723] width 60 height 29
click at [1441, 679] on button "Save & Exit" at bounding box center [1471, 680] width 130 height 40
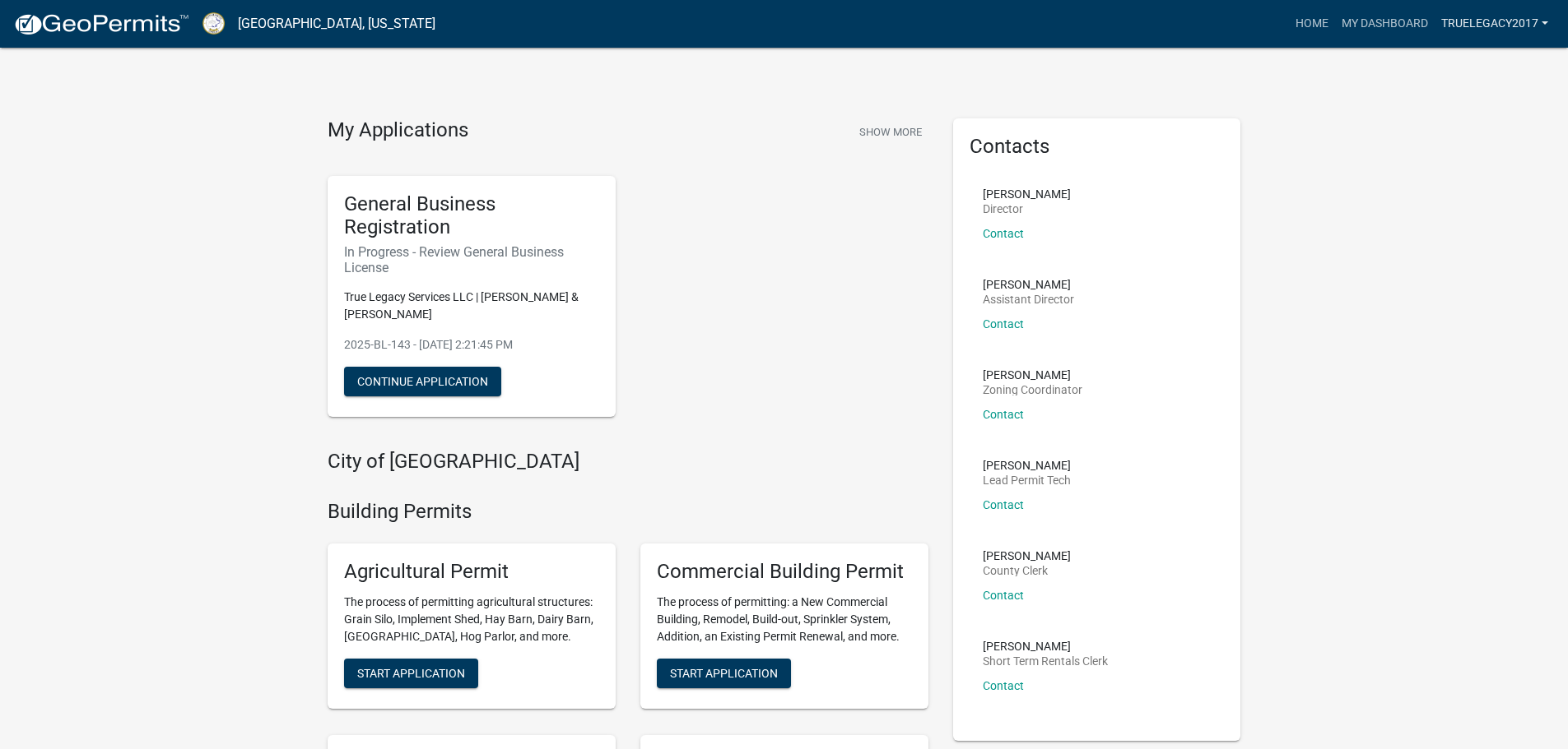
click at [1511, 19] on link "TrueLegacy2017" at bounding box center [1495, 23] width 121 height 31
click at [1486, 136] on link "Logout" at bounding box center [1488, 120] width 131 height 40
